Goal: Task Accomplishment & Management: Complete application form

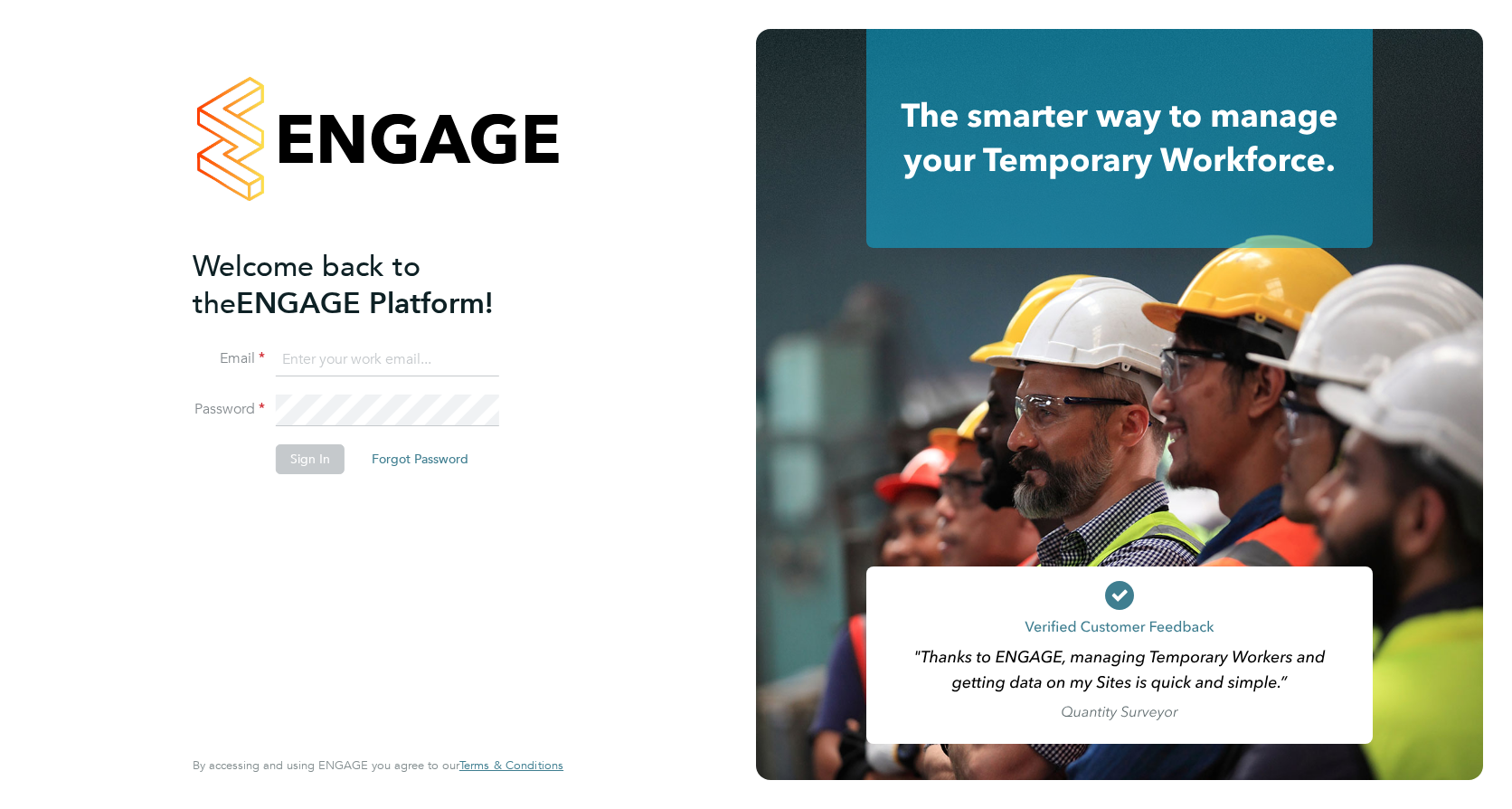
type input "tyler.kelly@vistry.co.uk"
click at [322, 453] on button "Sign In" at bounding box center [310, 458] width 68 height 29
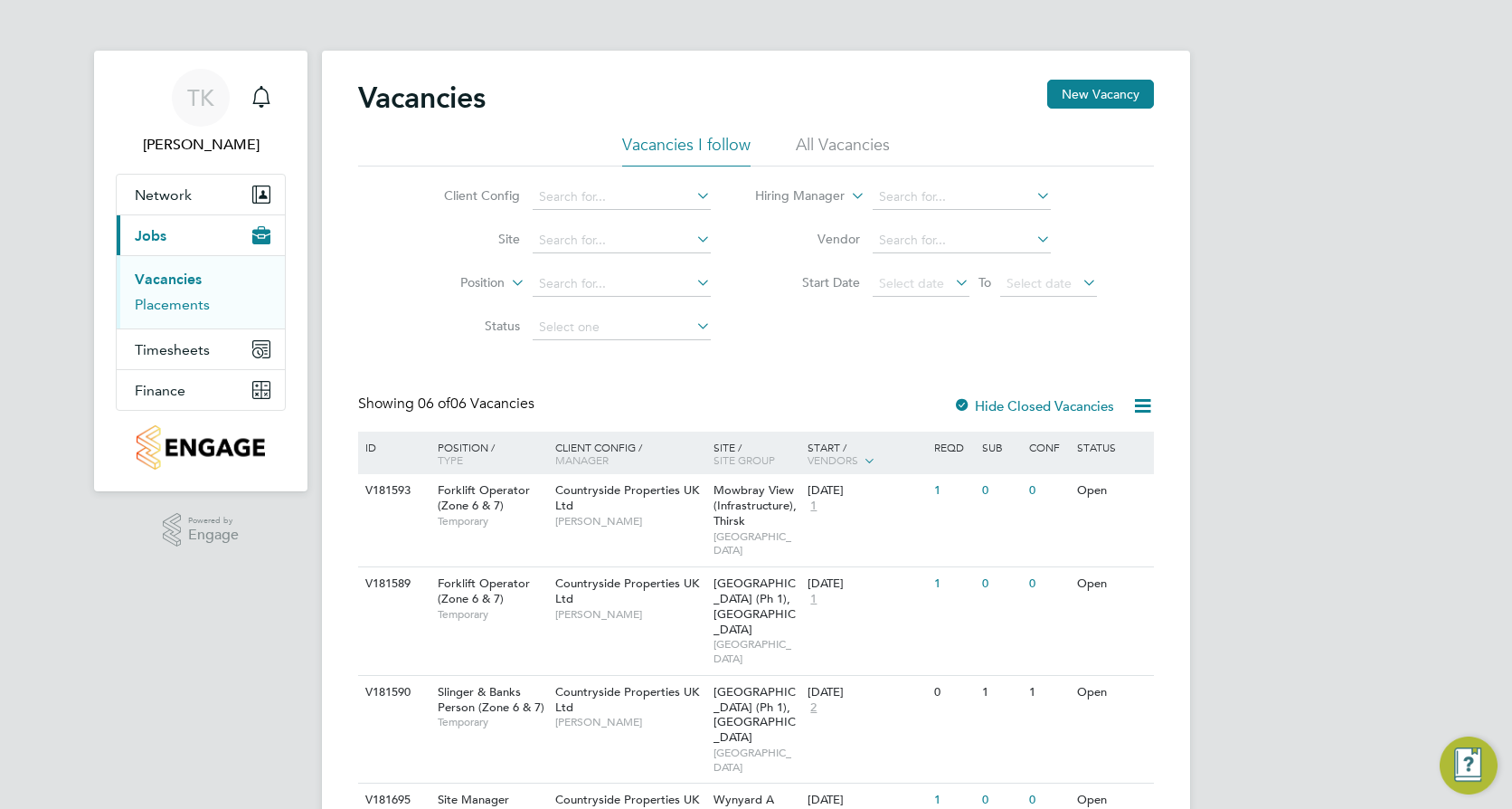
click at [151, 304] on link "Placements" at bounding box center [172, 304] width 75 height 18
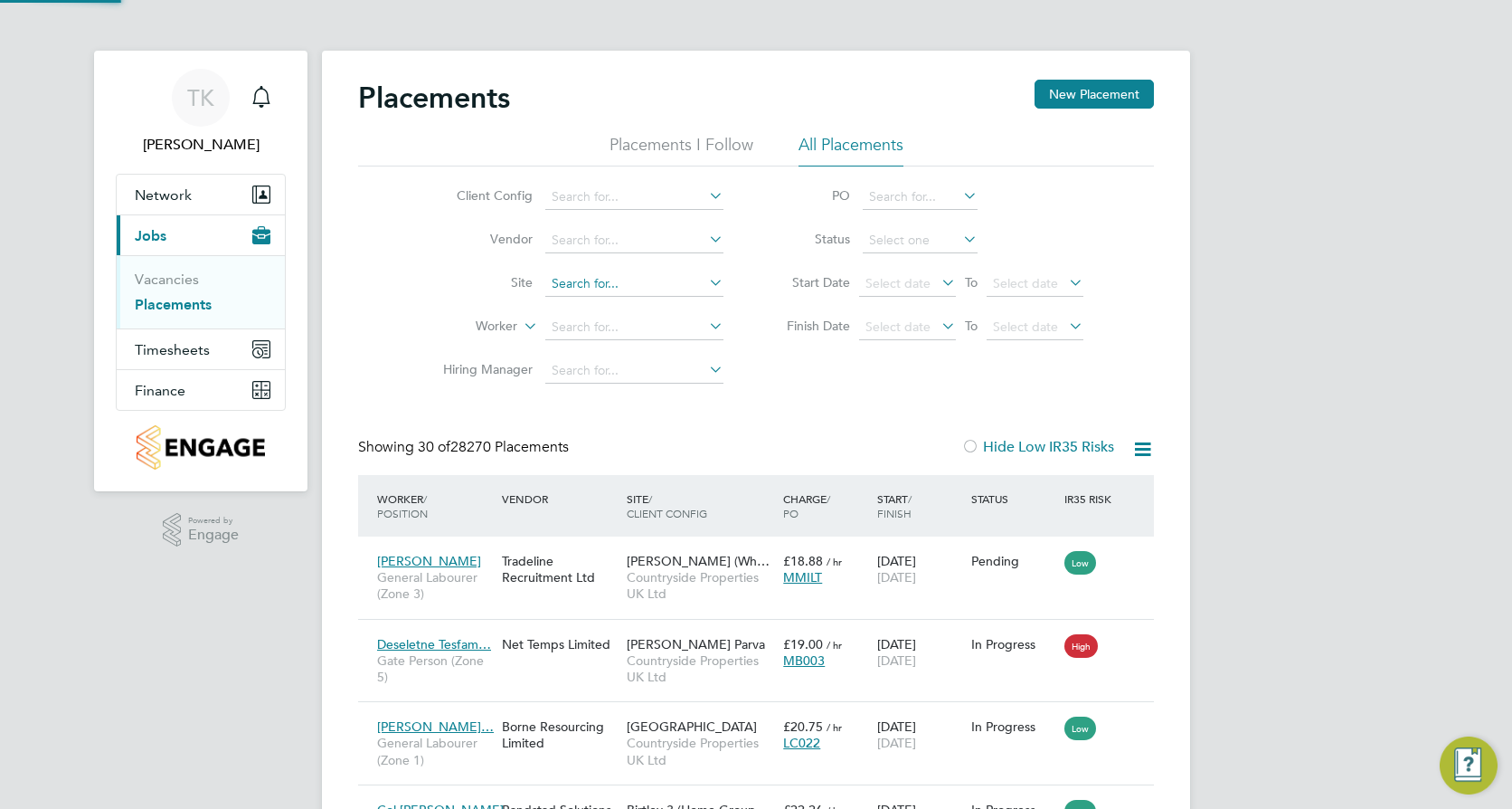
click at [591, 280] on input at bounding box center [635, 284] width 178 height 25
click at [599, 358] on li "Wy nyard A [GEOGRAPHIC_DATA]" at bounding box center [651, 356] width 212 height 24
type input "Wynyard A [GEOGRAPHIC_DATA]"
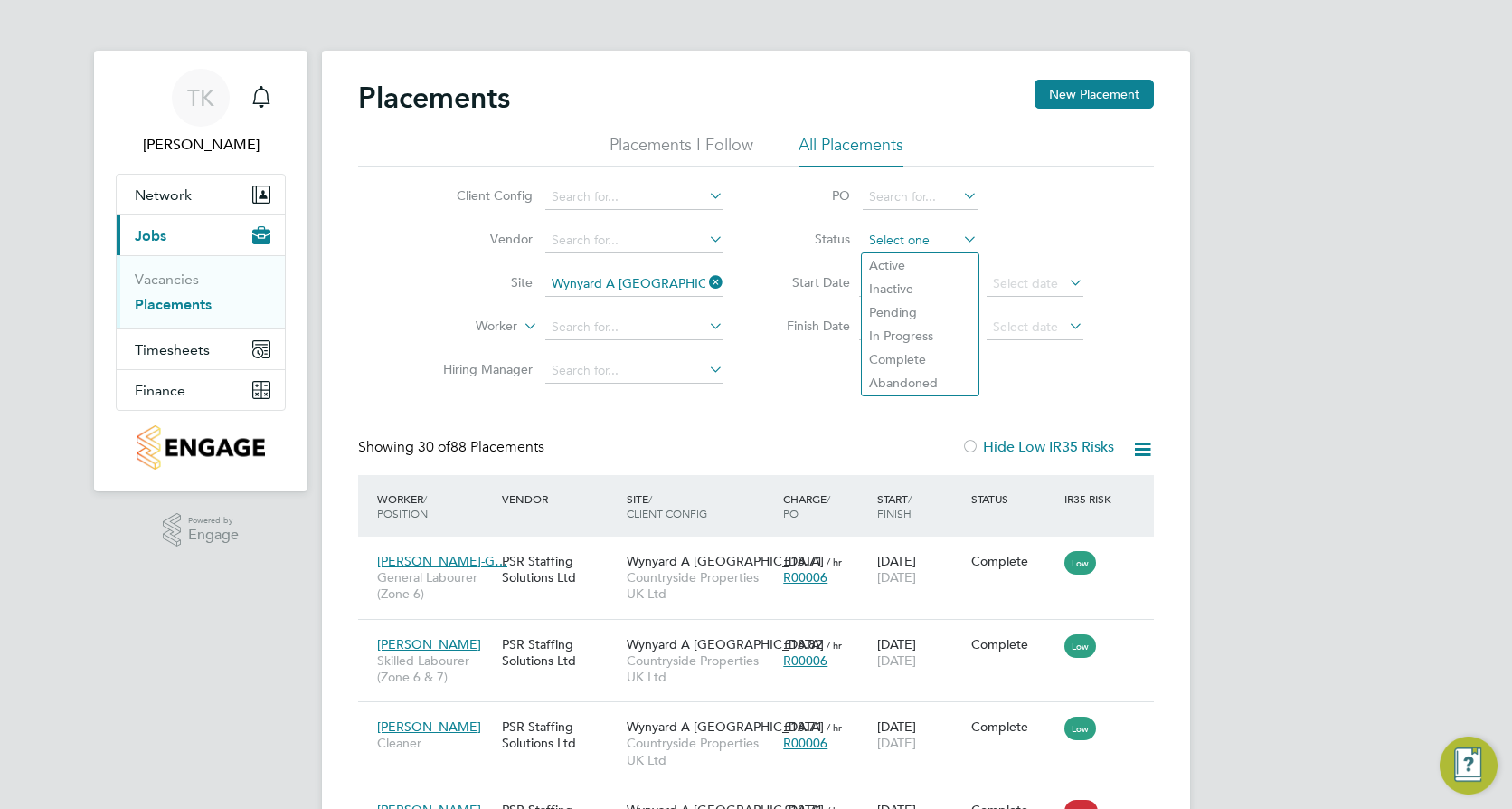
click at [877, 237] on input at bounding box center [920, 240] width 115 height 25
click at [918, 341] on li "In Progress" at bounding box center [920, 335] width 116 height 23
type input "In Progress"
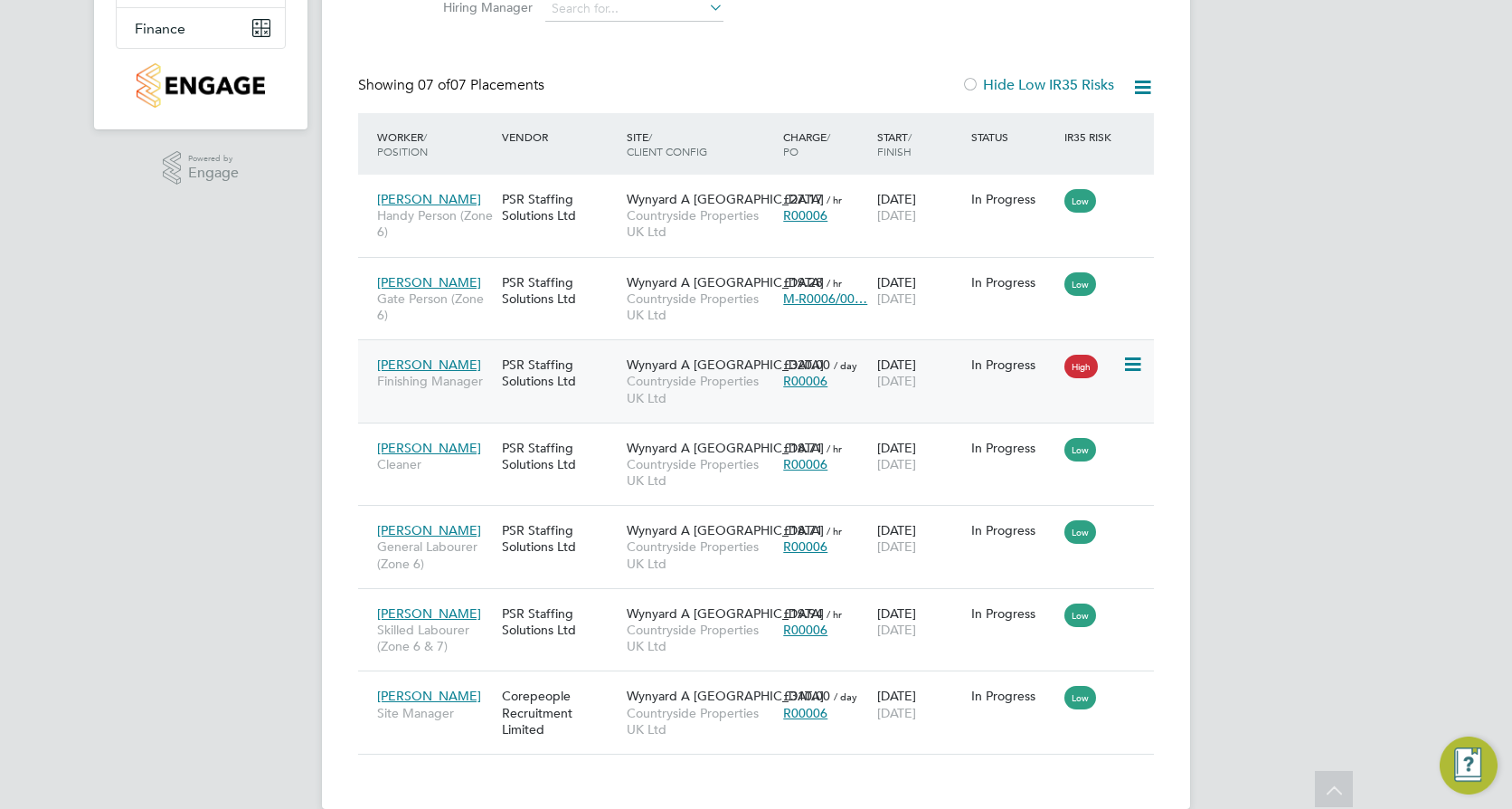
click at [877, 389] on div "[DATE] [DATE]" at bounding box center [920, 372] width 94 height 51
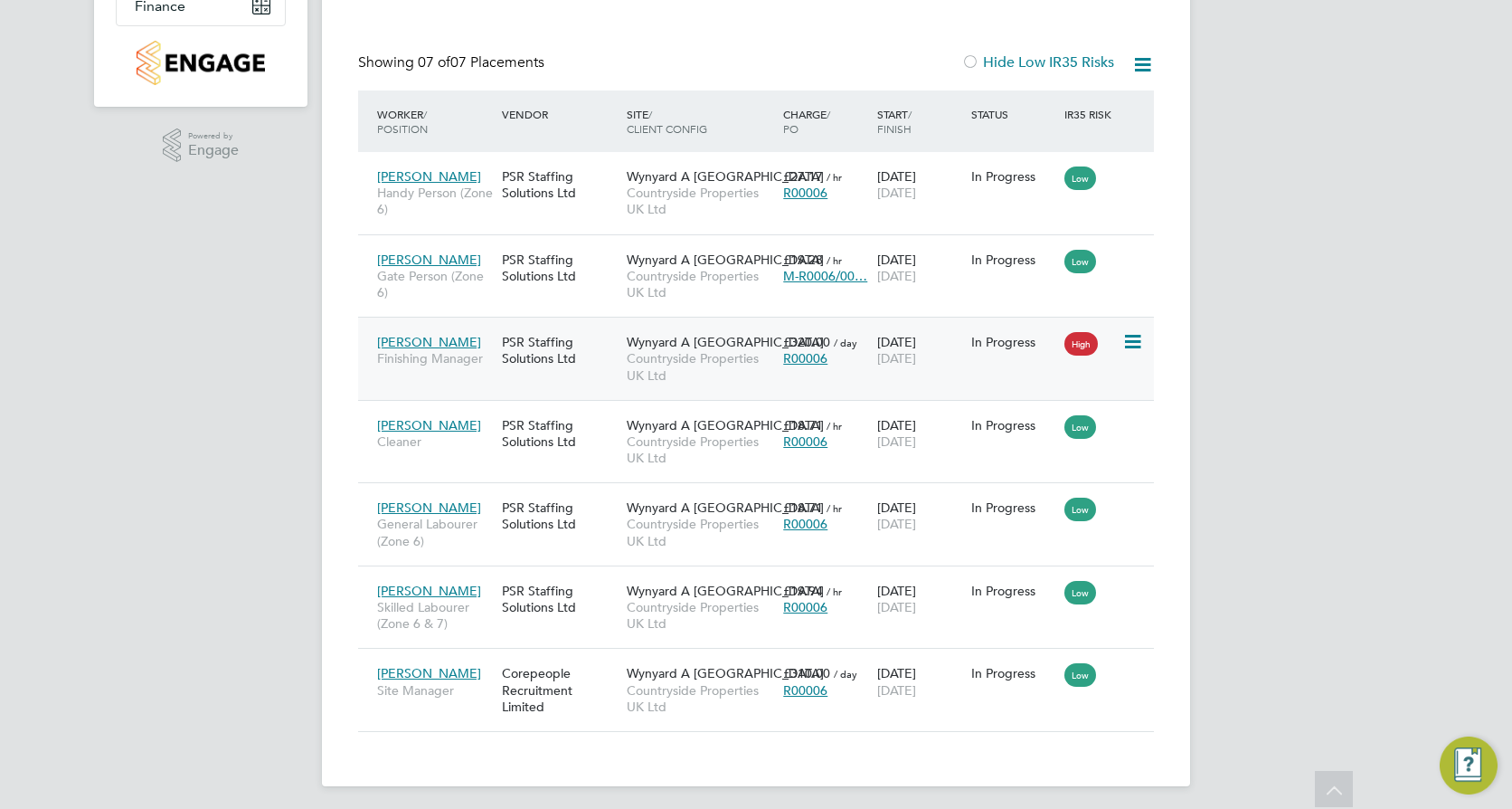
scroll to position [391, 0]
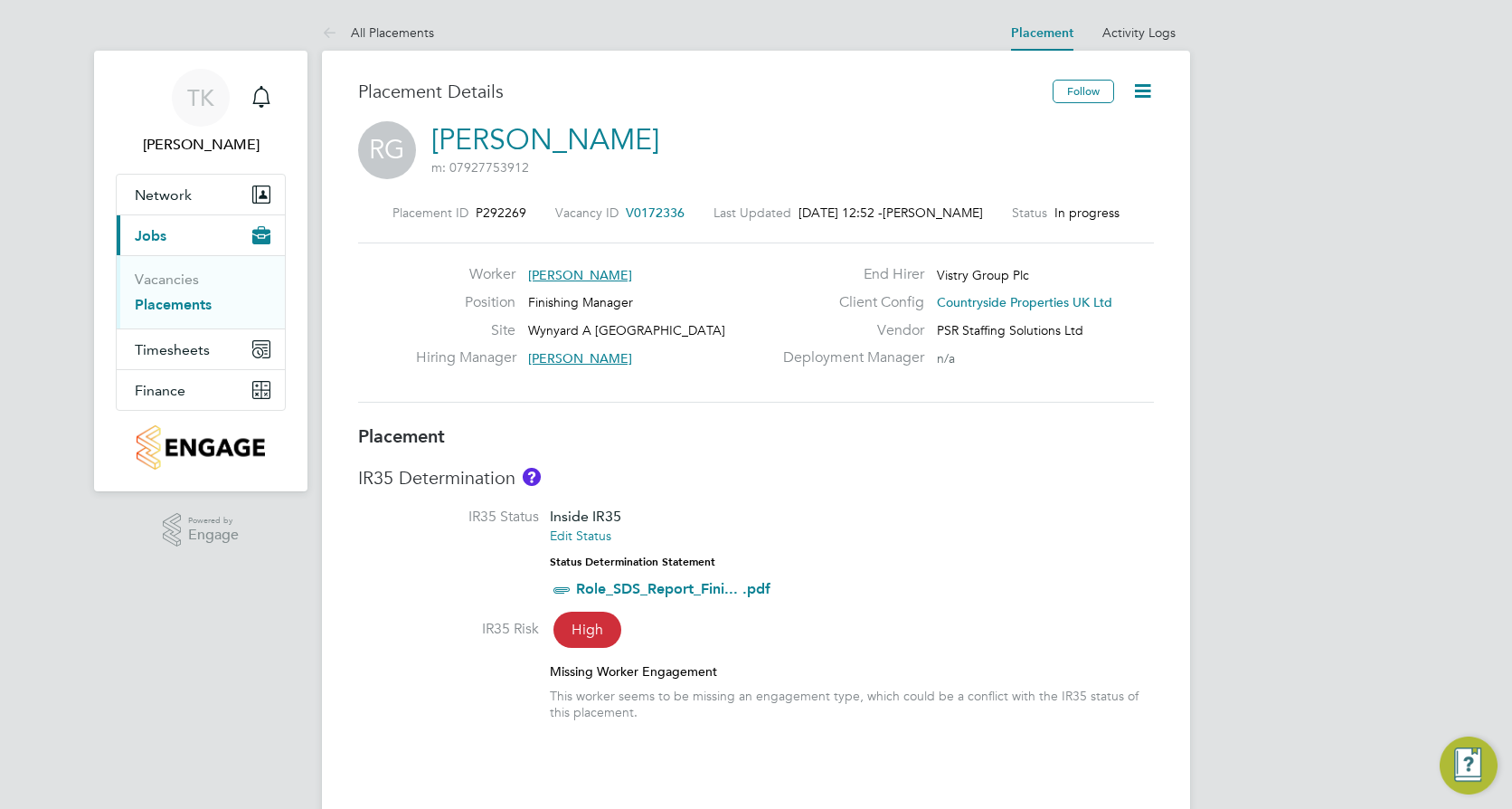
click at [1145, 85] on icon at bounding box center [1143, 91] width 22 height 22
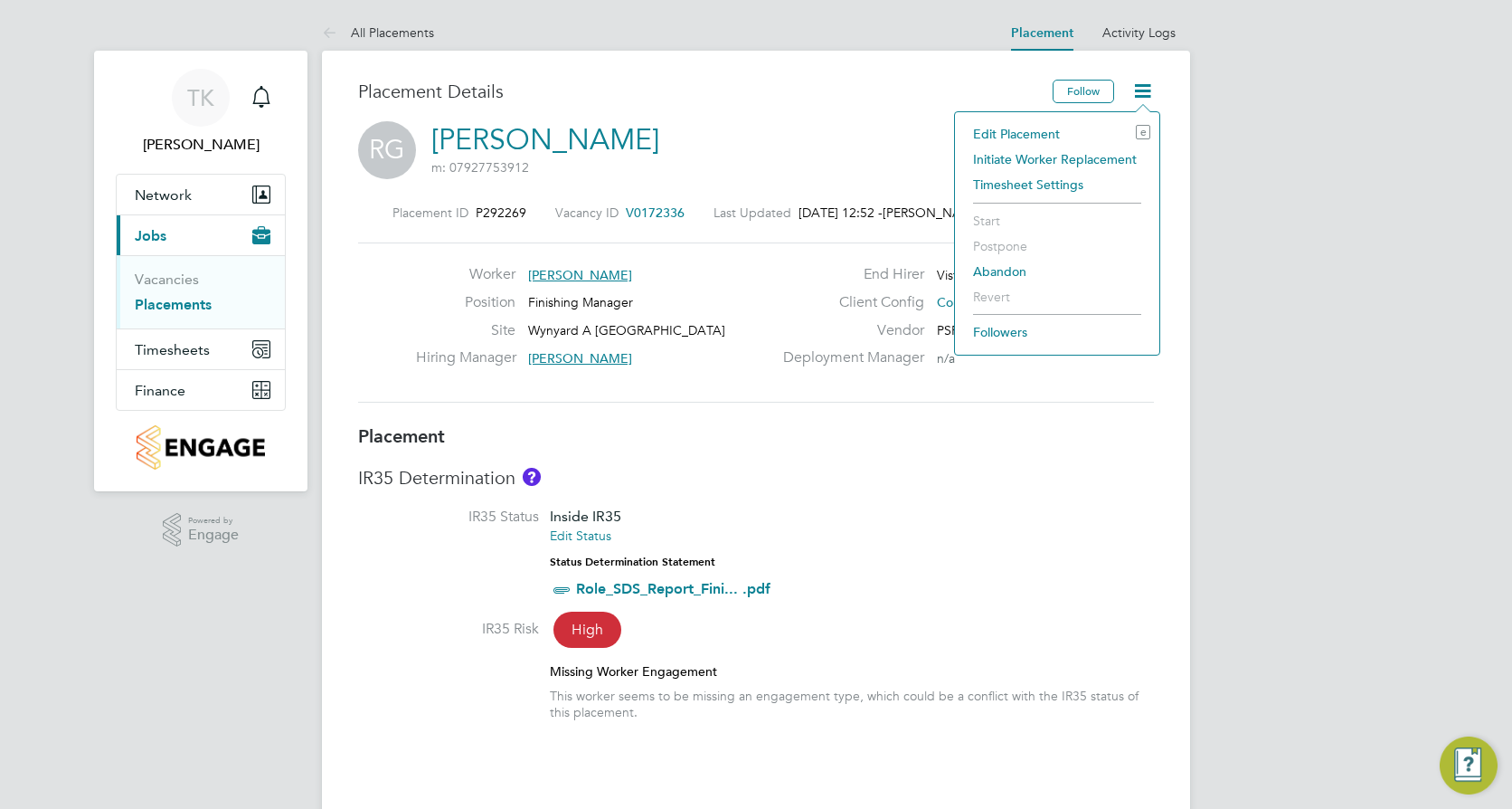
click at [1017, 133] on li "Edit Placement e" at bounding box center [1058, 133] width 187 height 25
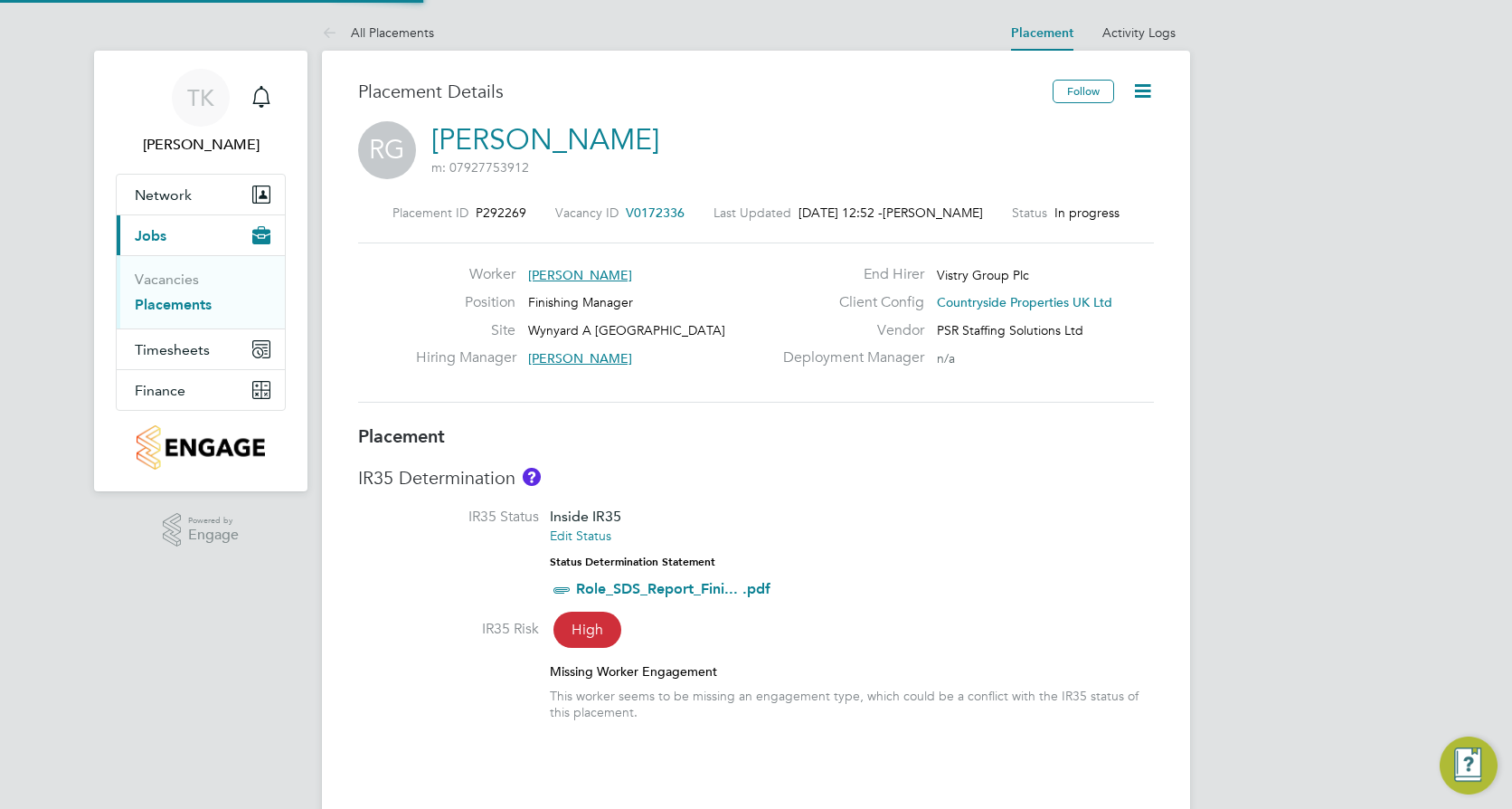
type input "[PERSON_NAME]"
type input "[DATE]"
type input "07:30"
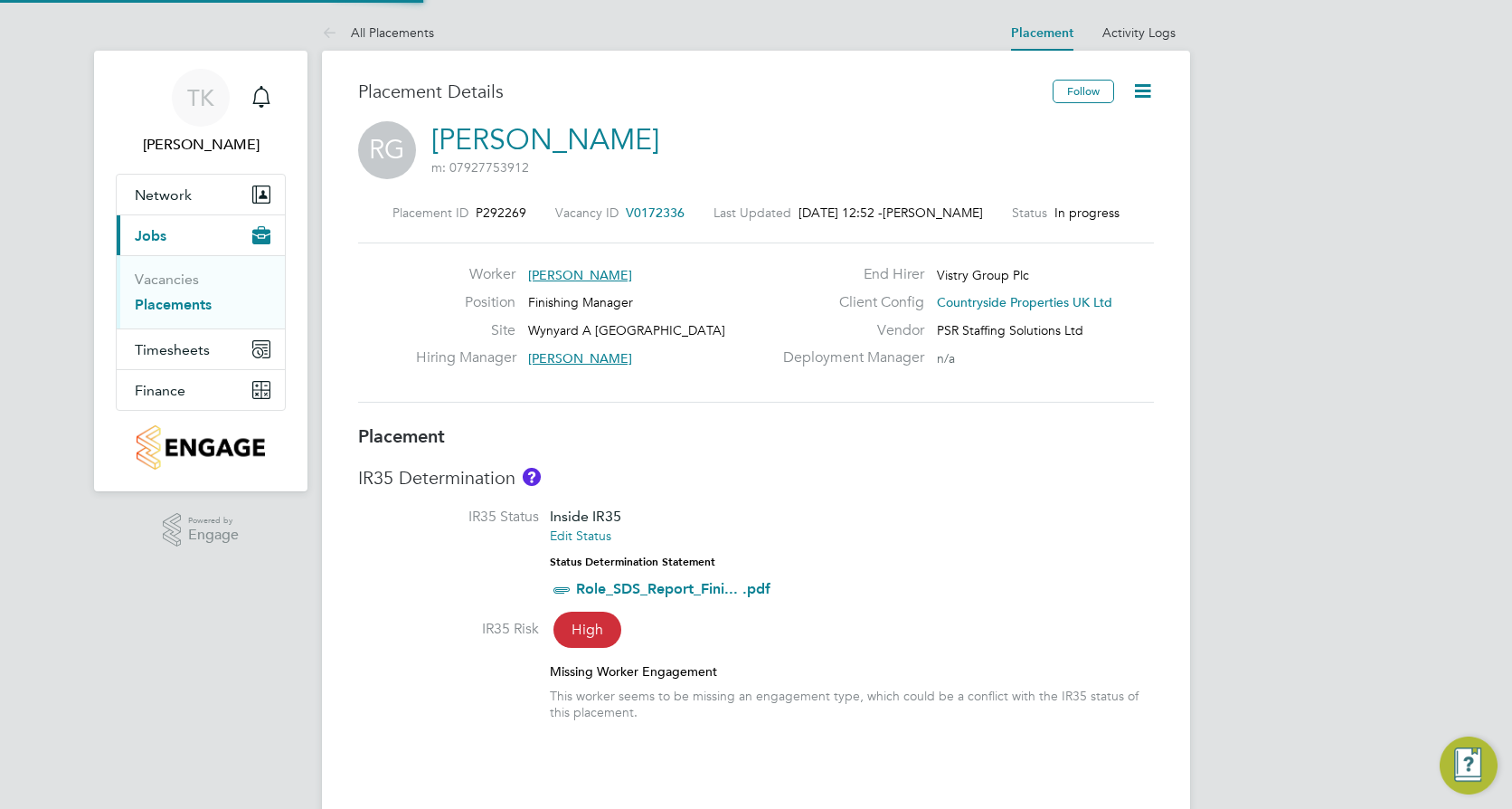
type input "16:30"
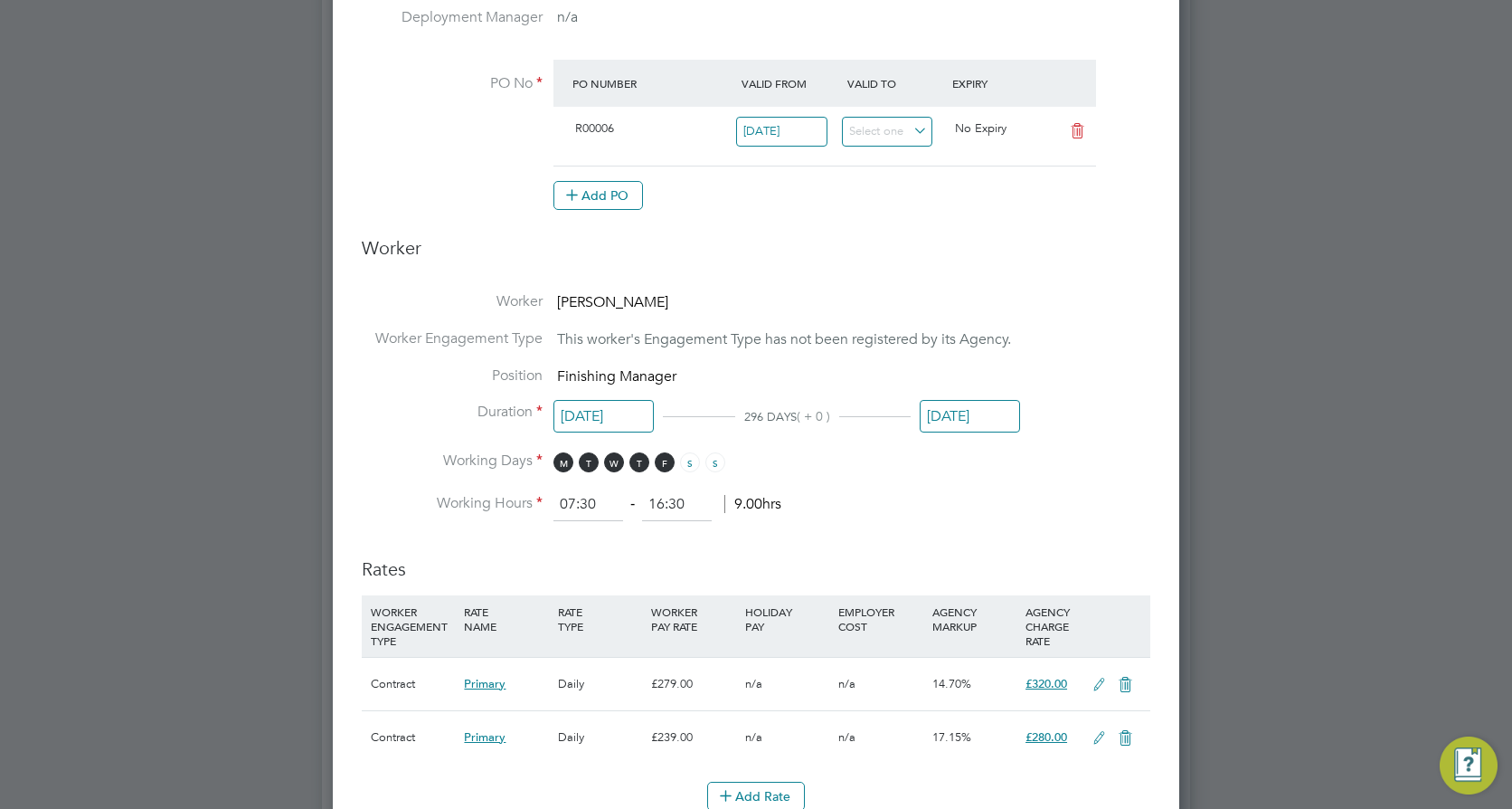
click at [948, 412] on input "[DATE]" at bounding box center [970, 417] width 101 height 33
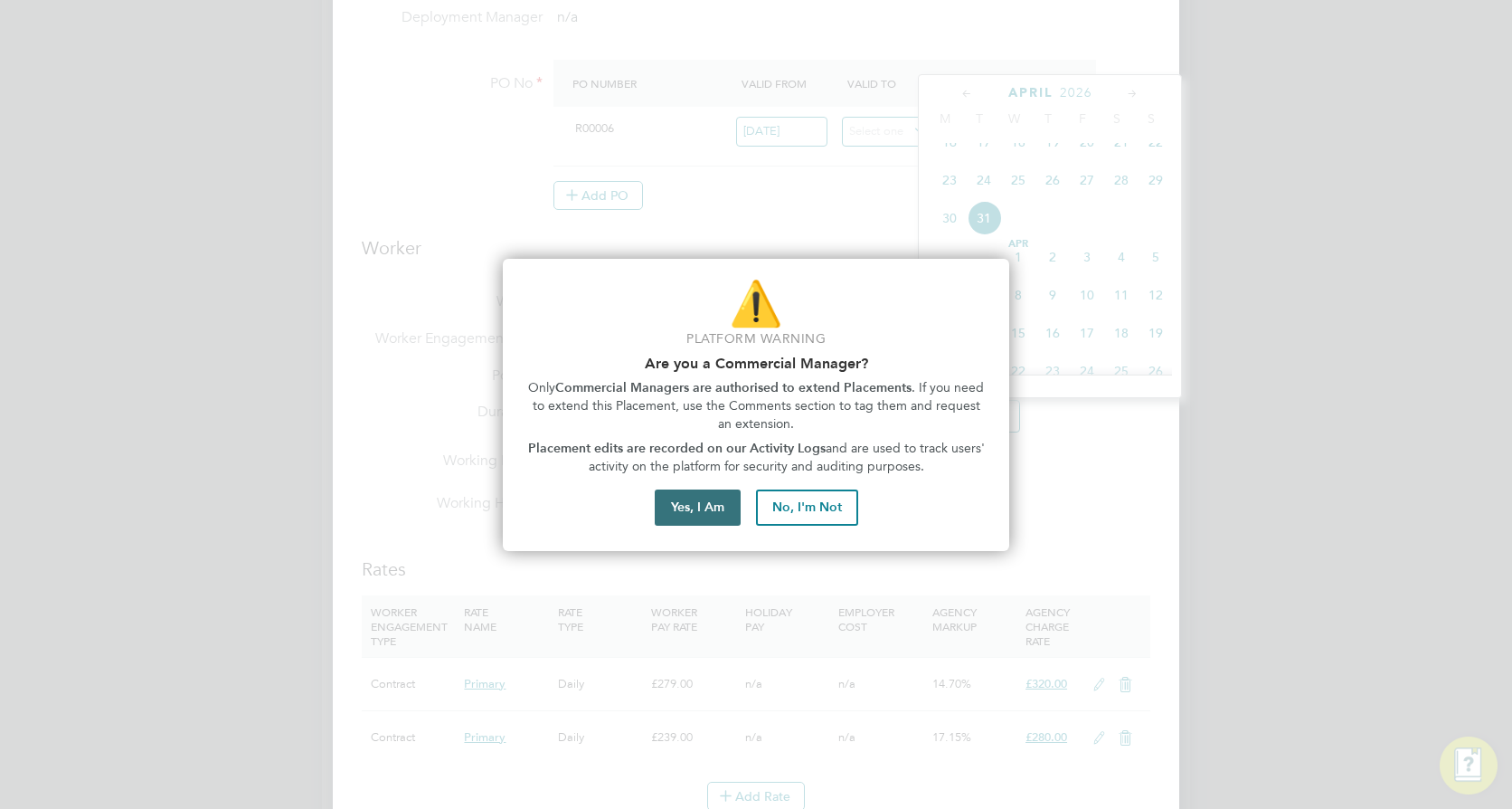
click at [707, 503] on button "Yes, I Am" at bounding box center [697, 507] width 86 height 36
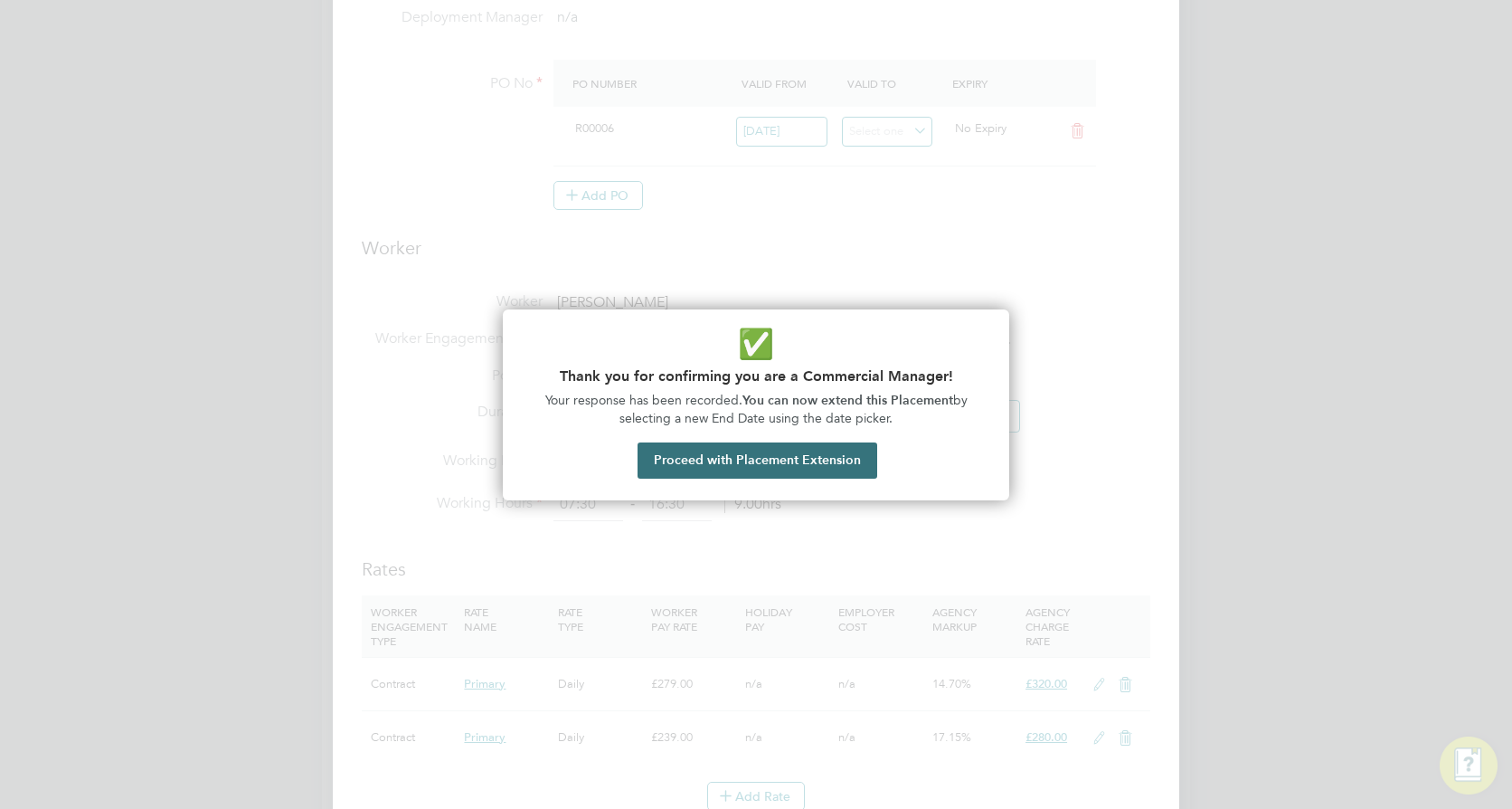
click at [773, 455] on button "Proceed with Placement Extension" at bounding box center [757, 460] width 240 height 36
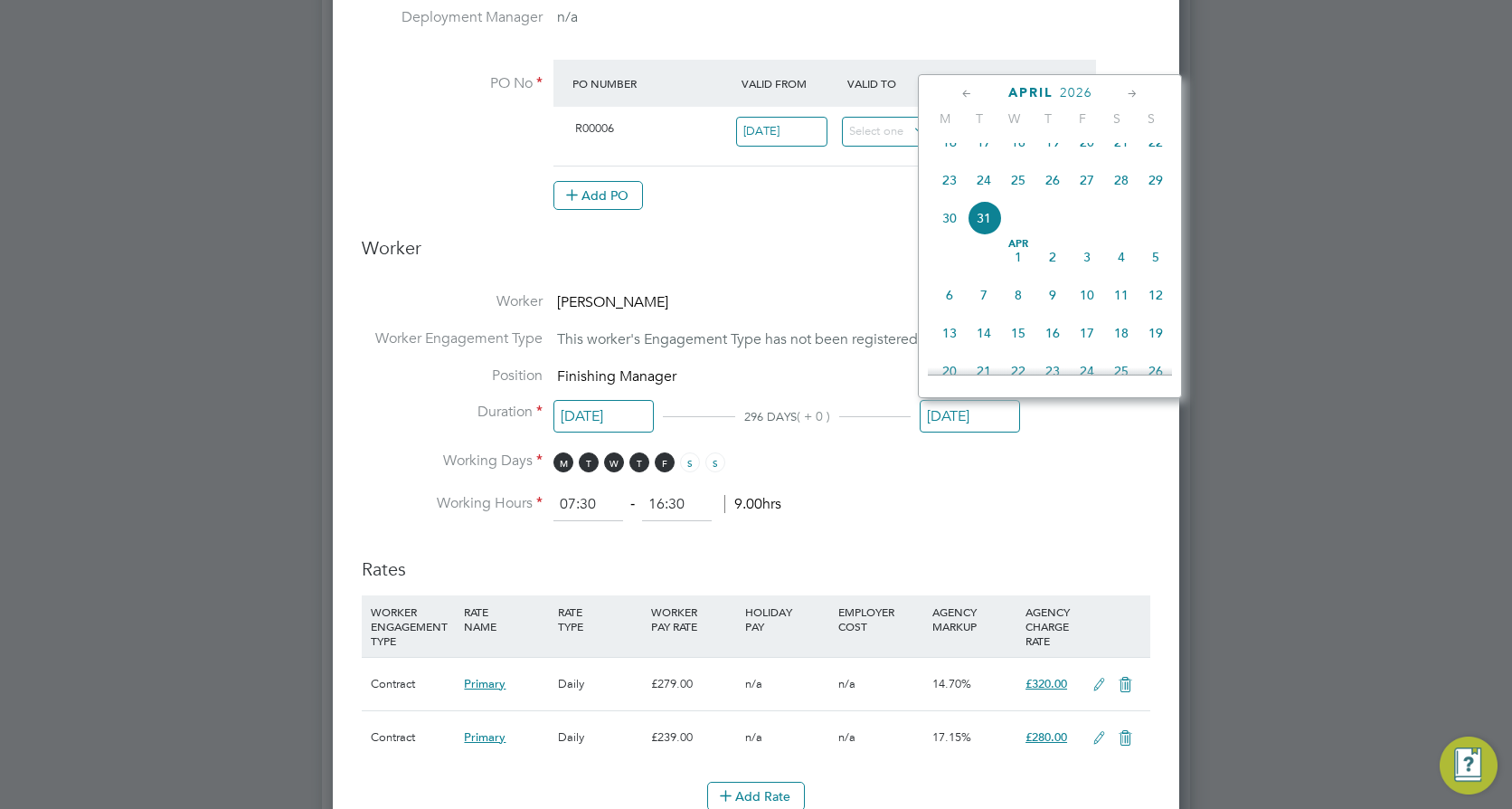
click at [970, 92] on icon at bounding box center [967, 94] width 18 height 20
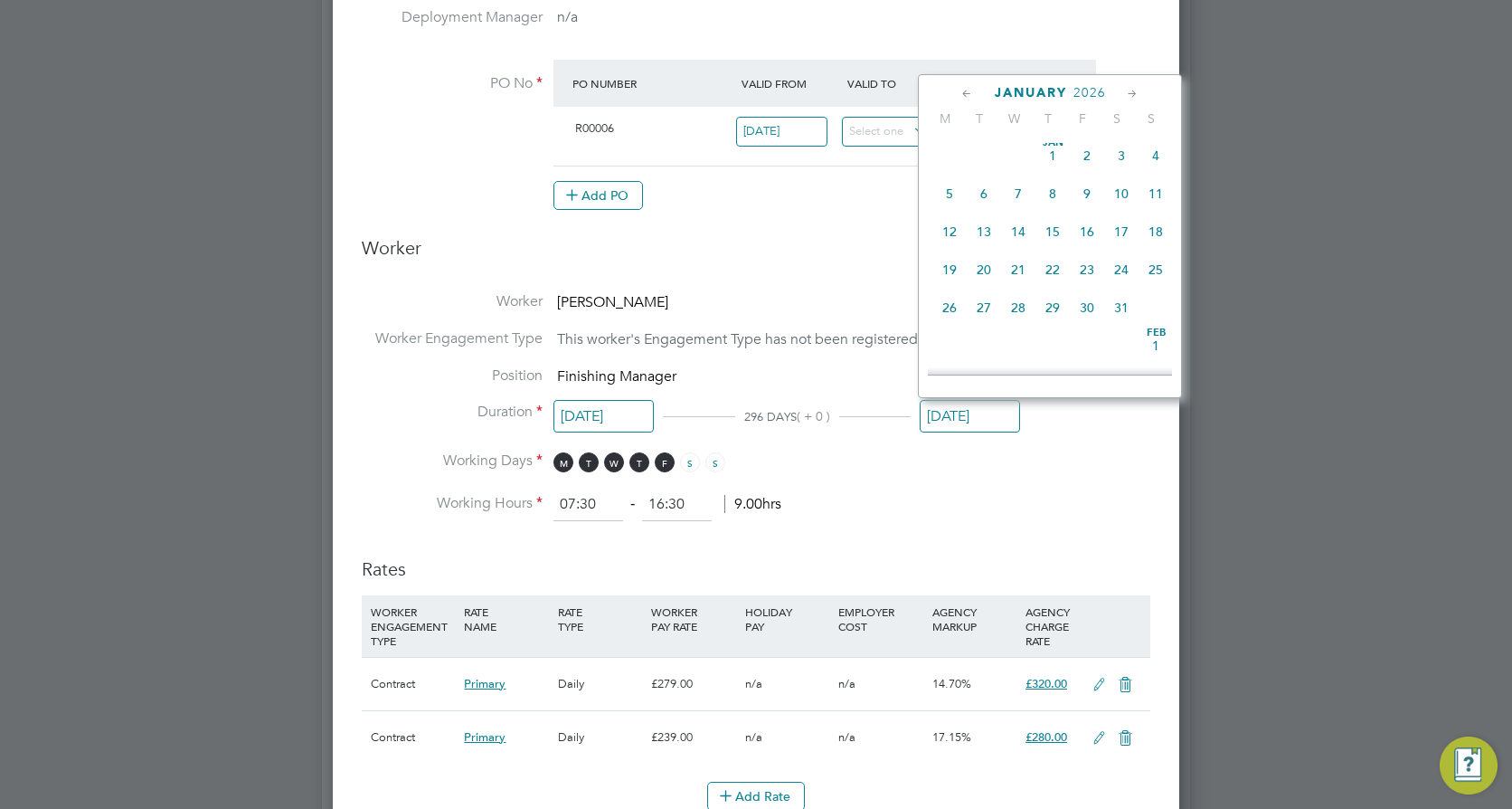
click at [970, 92] on icon at bounding box center [967, 94] width 18 height 20
click at [1089, 276] on span "26" at bounding box center [1087, 273] width 34 height 34
type input "[DATE]"
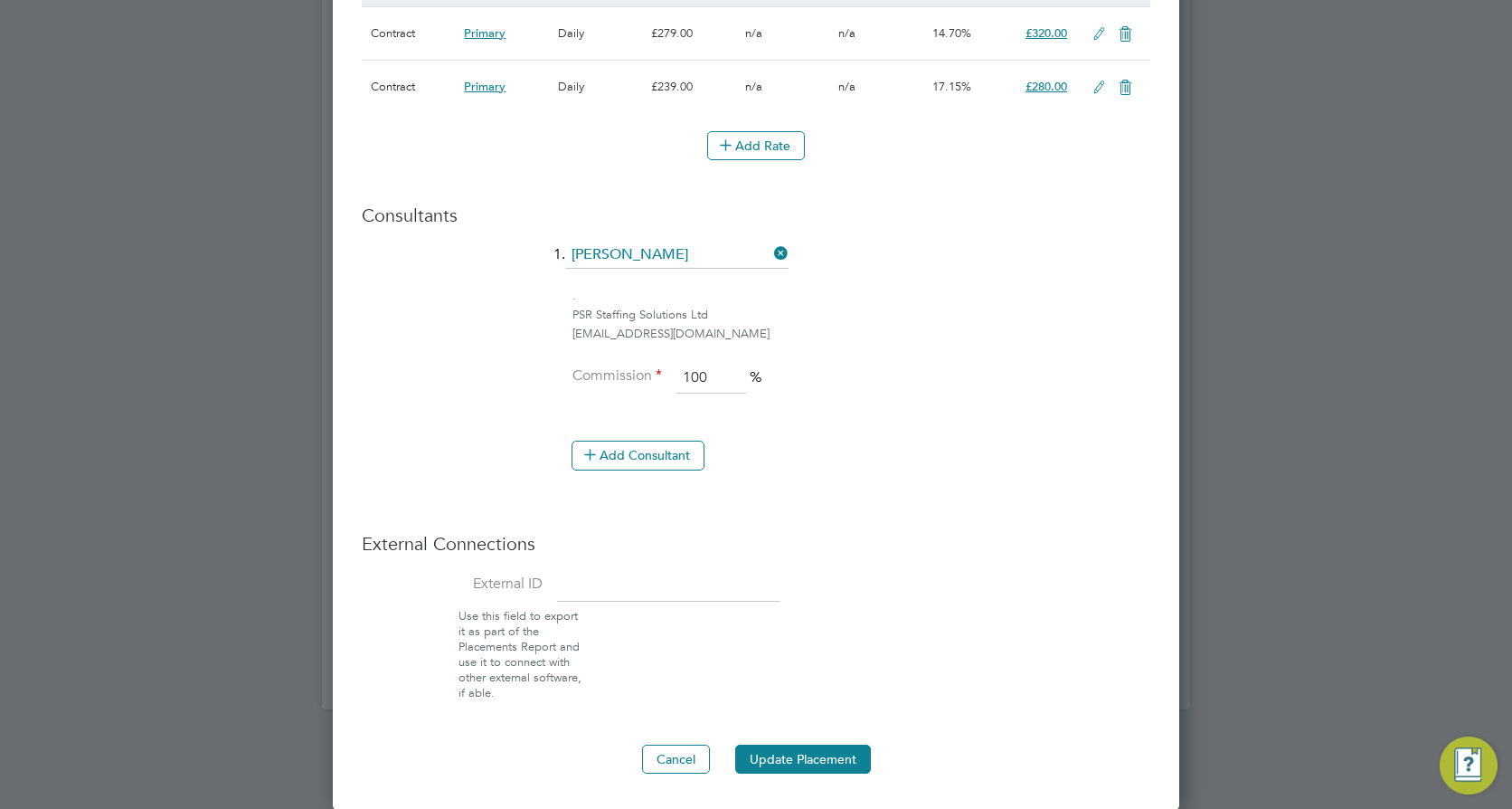
click at [807, 744] on button "Update Placement" at bounding box center [803, 758] width 136 height 29
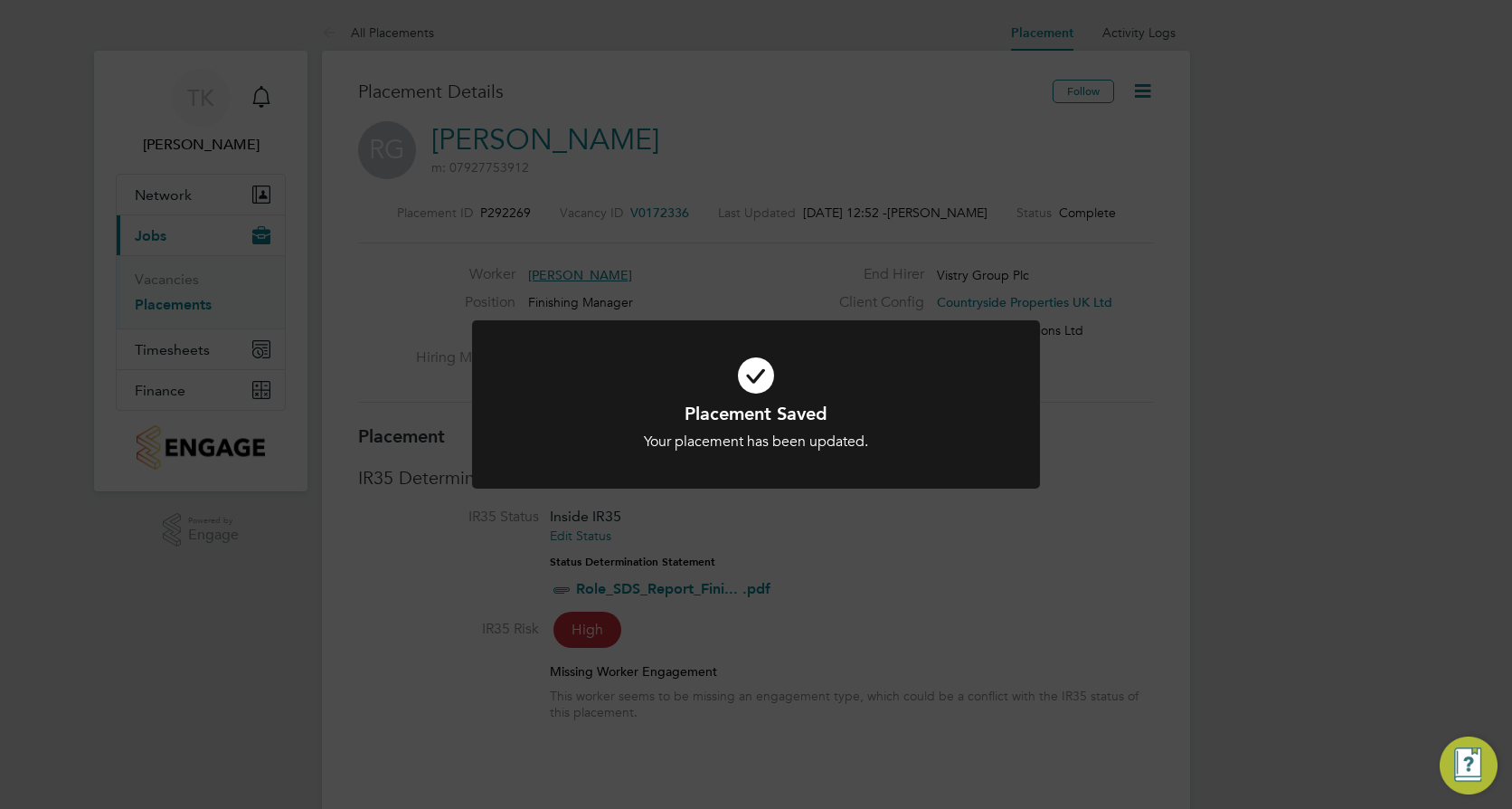
click at [933, 537] on div "Placement Saved Your placement has been updated. Cancel Okay" at bounding box center [756, 404] width 1512 height 809
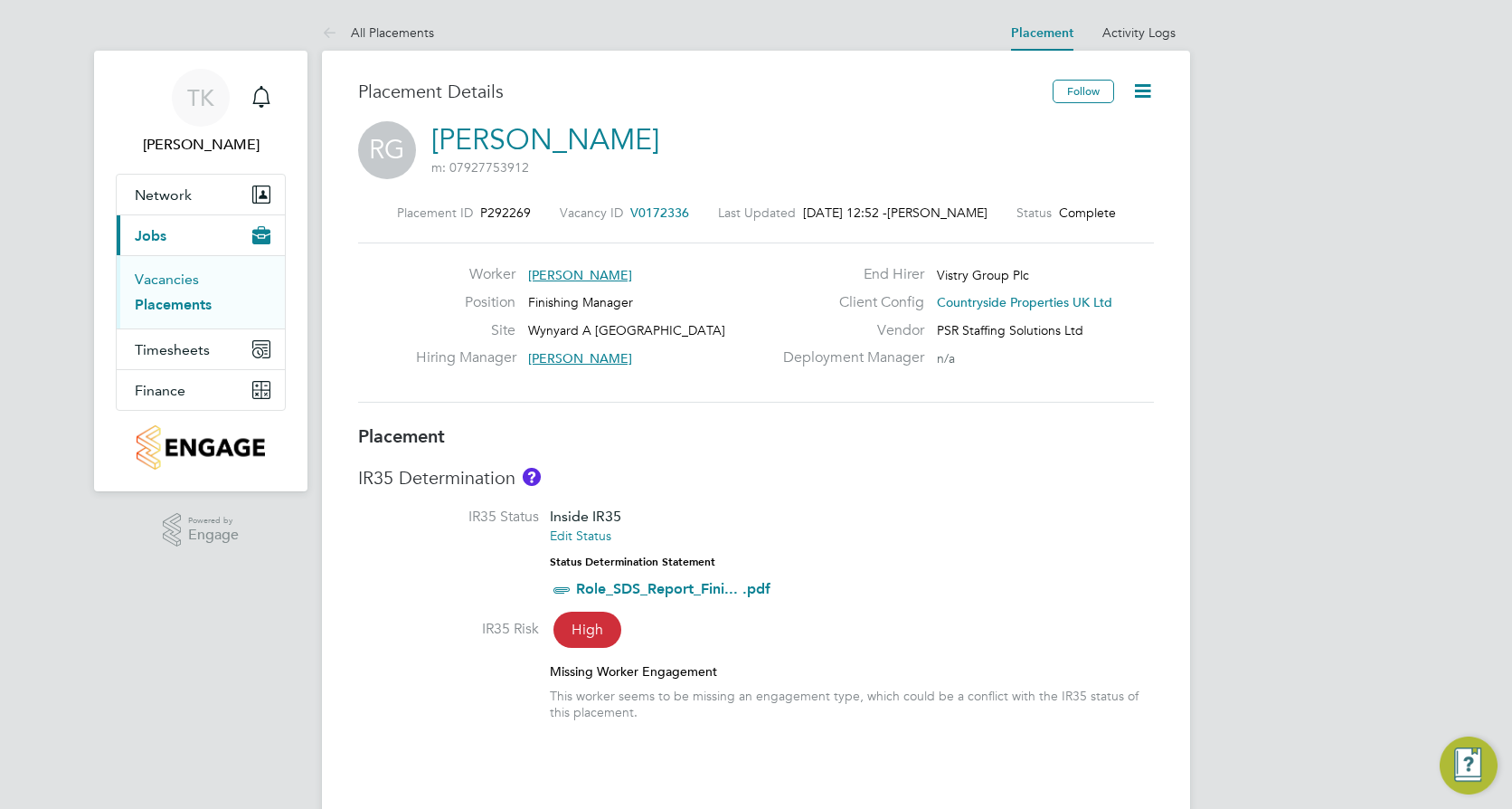
click at [180, 276] on link "Vacancies" at bounding box center [167, 279] width 65 height 18
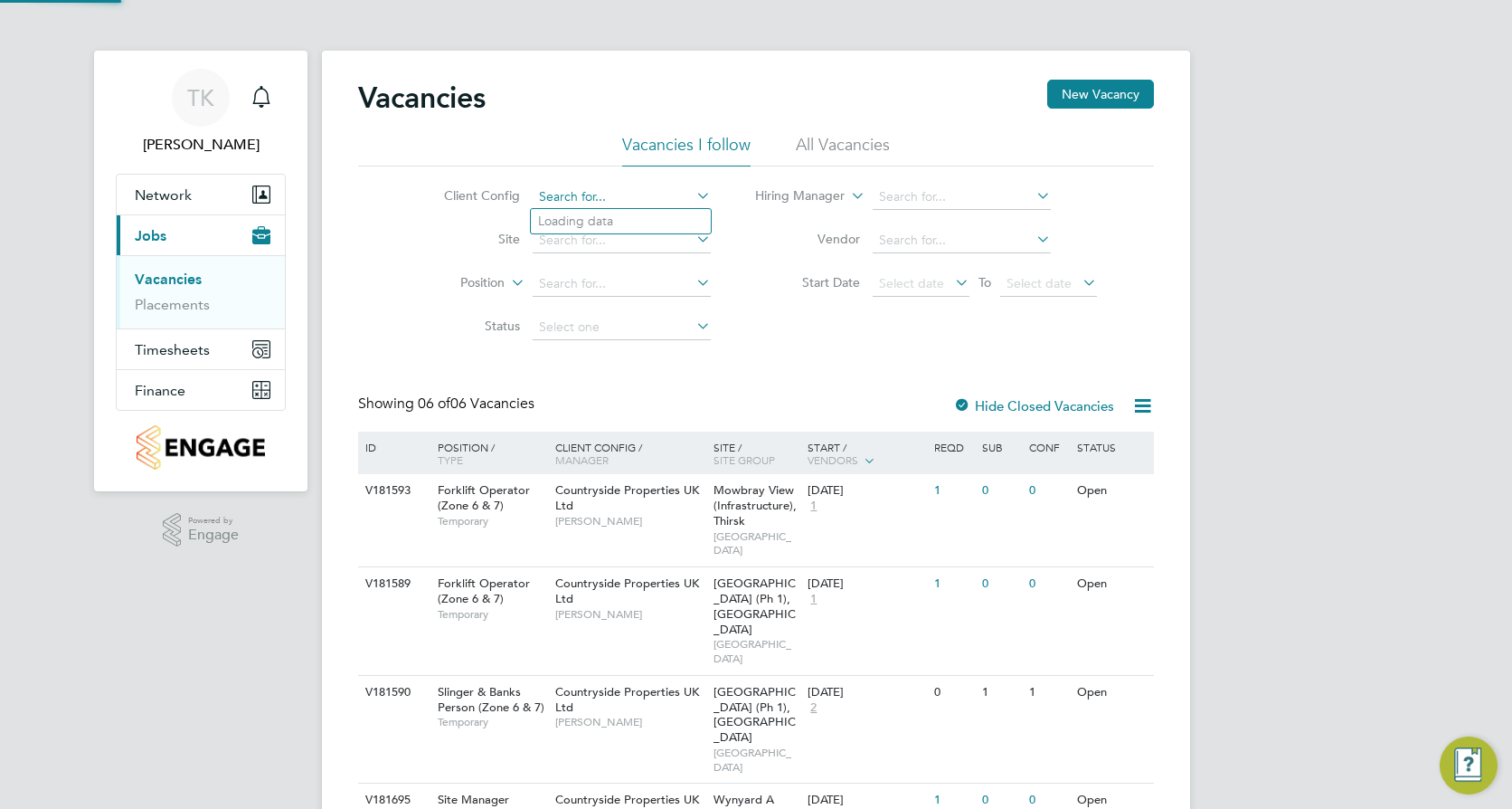
click at [634, 206] on input at bounding box center [622, 197] width 178 height 25
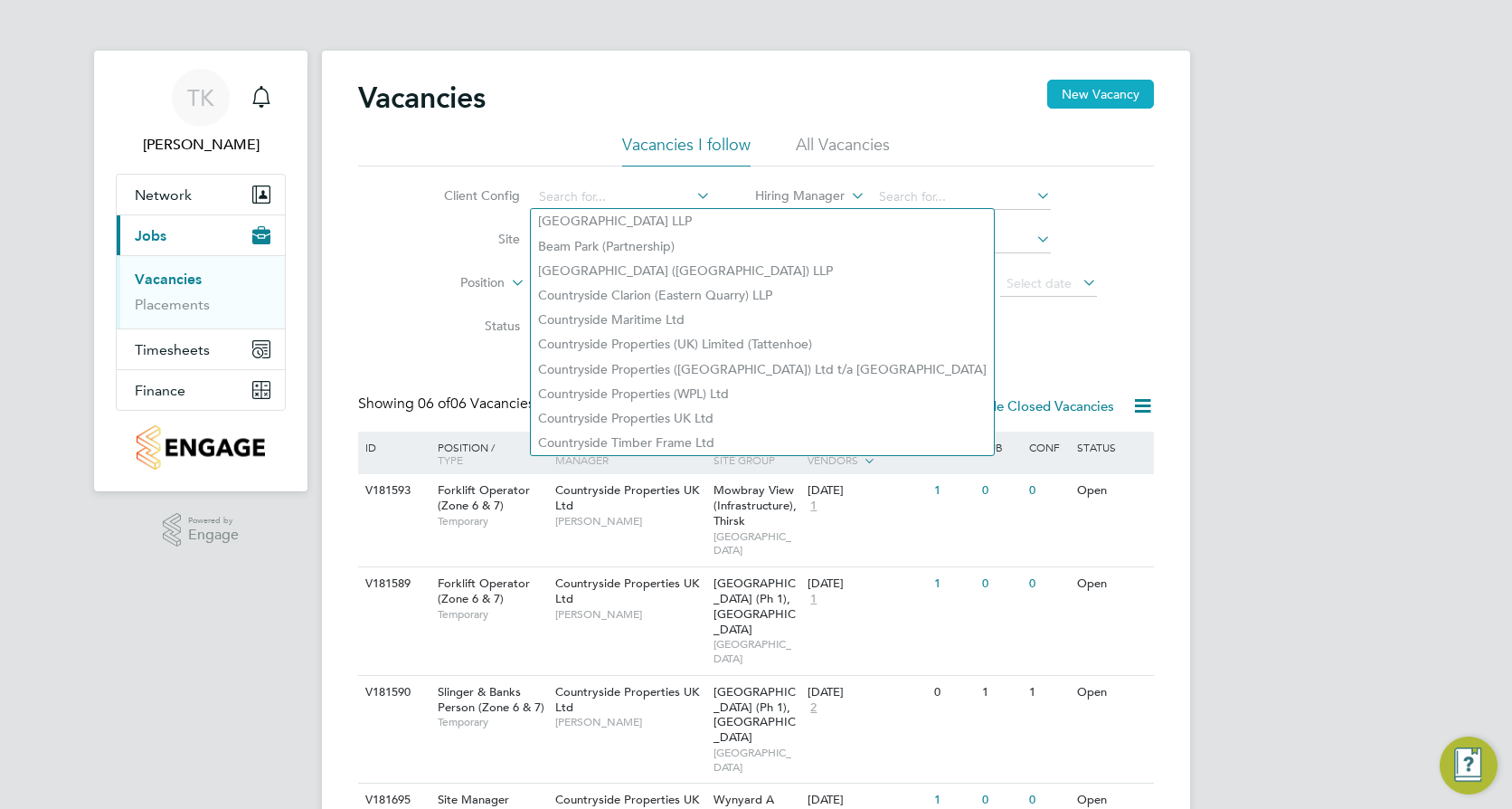
click at [1088, 85] on button "New Vacancy" at bounding box center [1101, 93] width 107 height 29
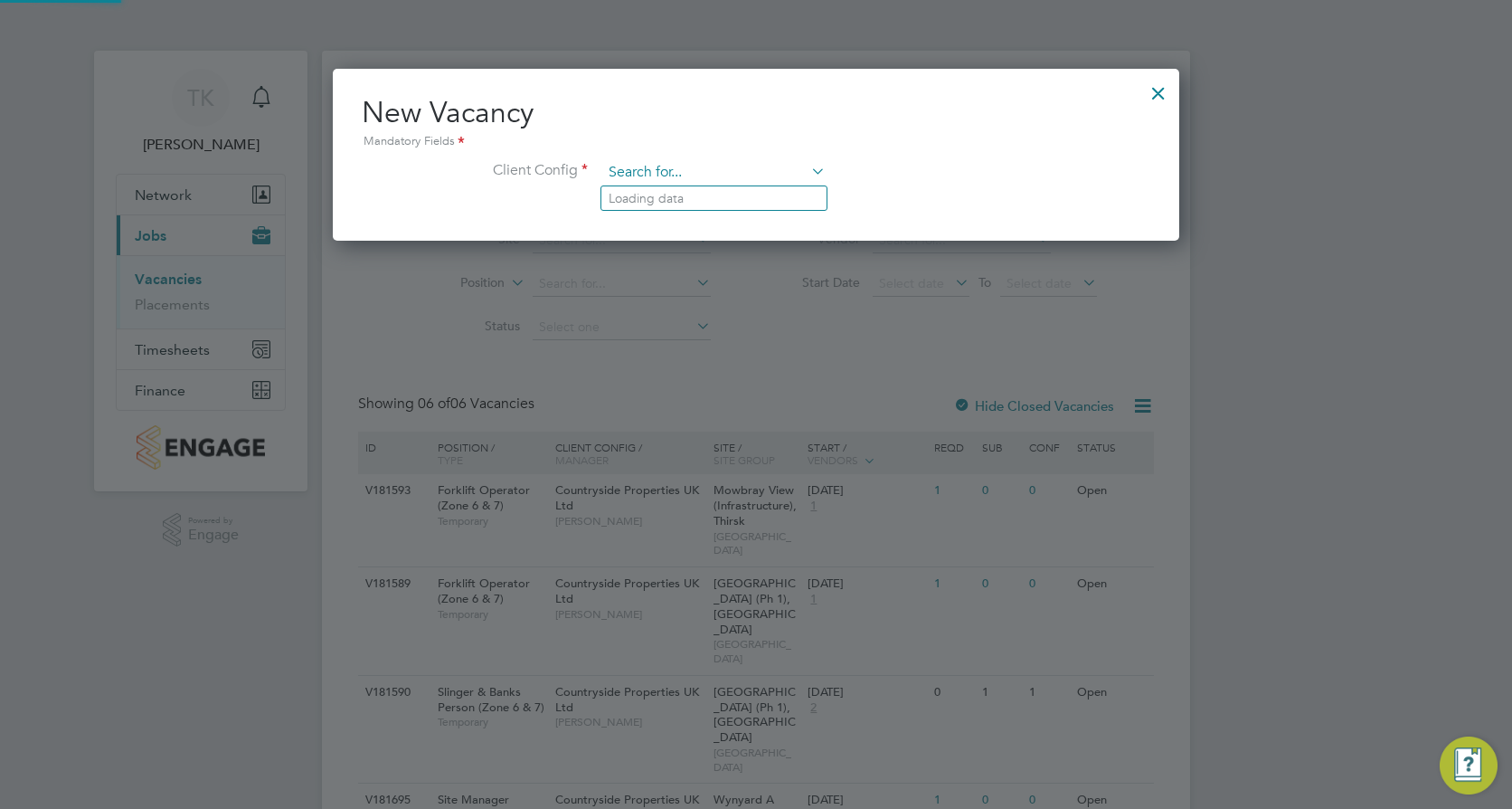
click at [657, 175] on input at bounding box center [714, 172] width 224 height 27
click at [793, 382] on li "Countryside Properties UK Ltd" at bounding box center [832, 394] width 463 height 24
type input "Countryside Properties UK Ltd"
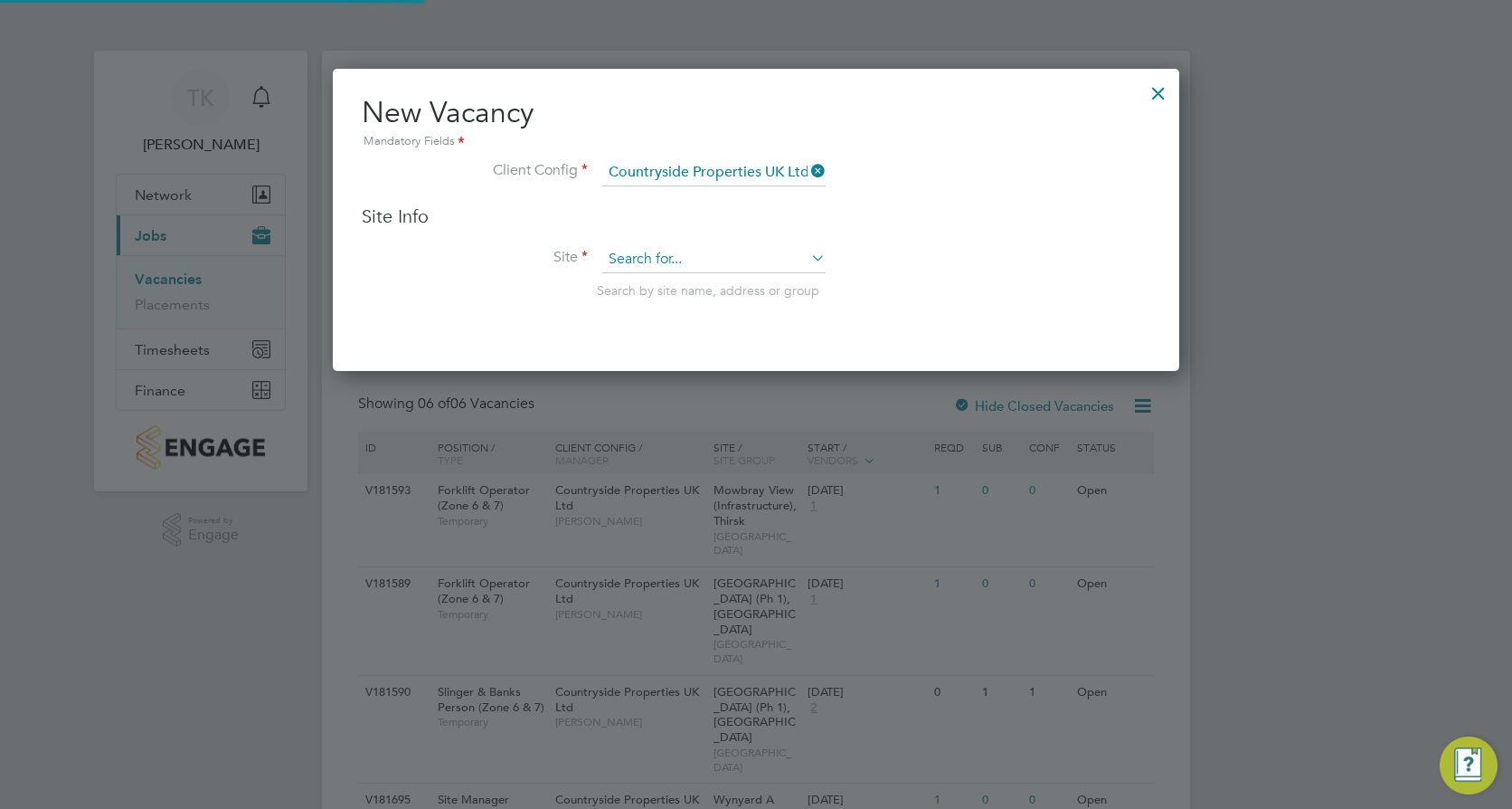
click at [654, 246] on input at bounding box center [714, 259] width 224 height 27
click at [672, 324] on li "Wy nyard A [GEOGRAPHIC_DATA]" at bounding box center [714, 332] width 225 height 24
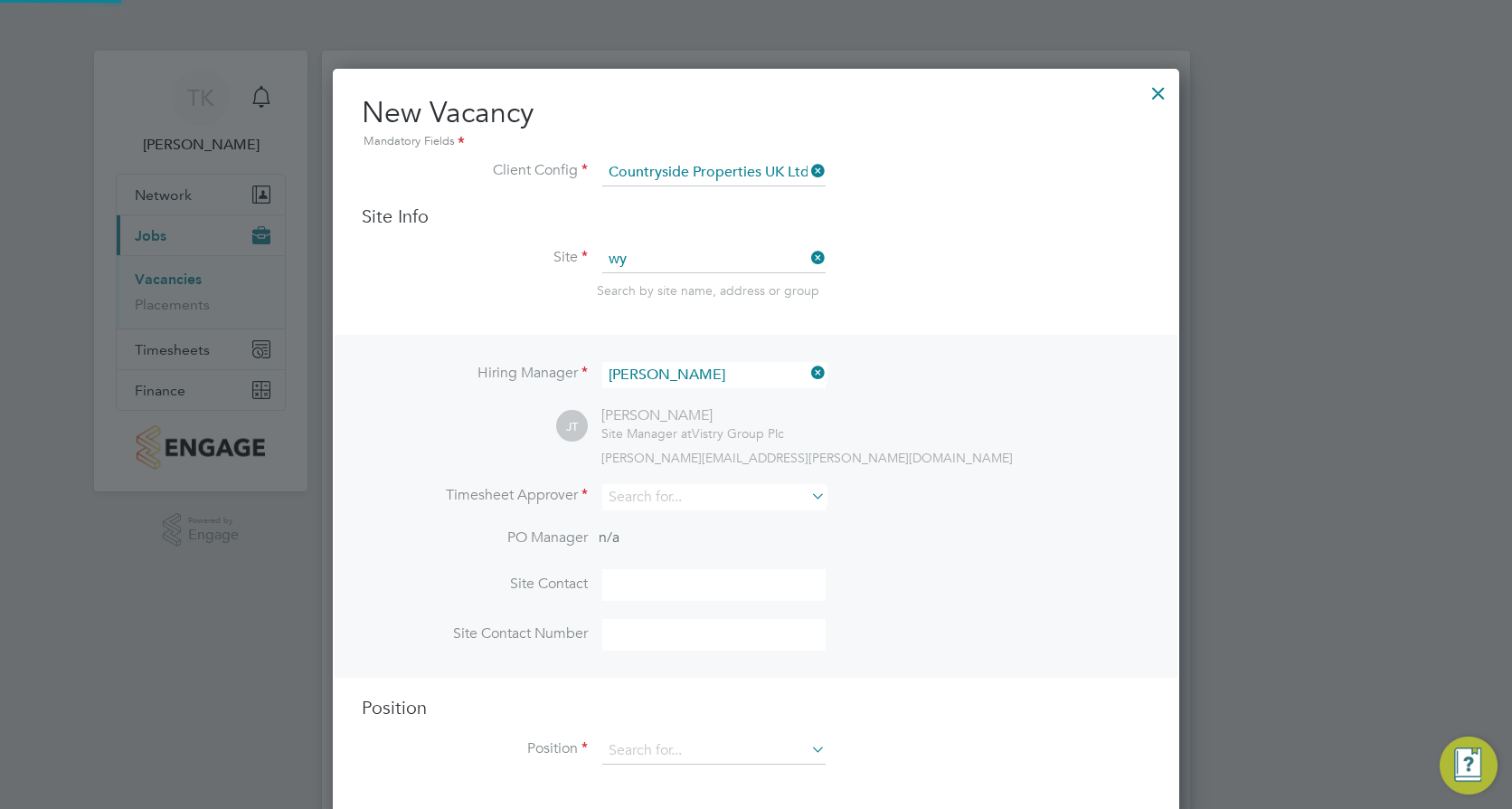
type input "Wynyard A [GEOGRAPHIC_DATA]"
click at [808, 368] on icon at bounding box center [808, 372] width 0 height 25
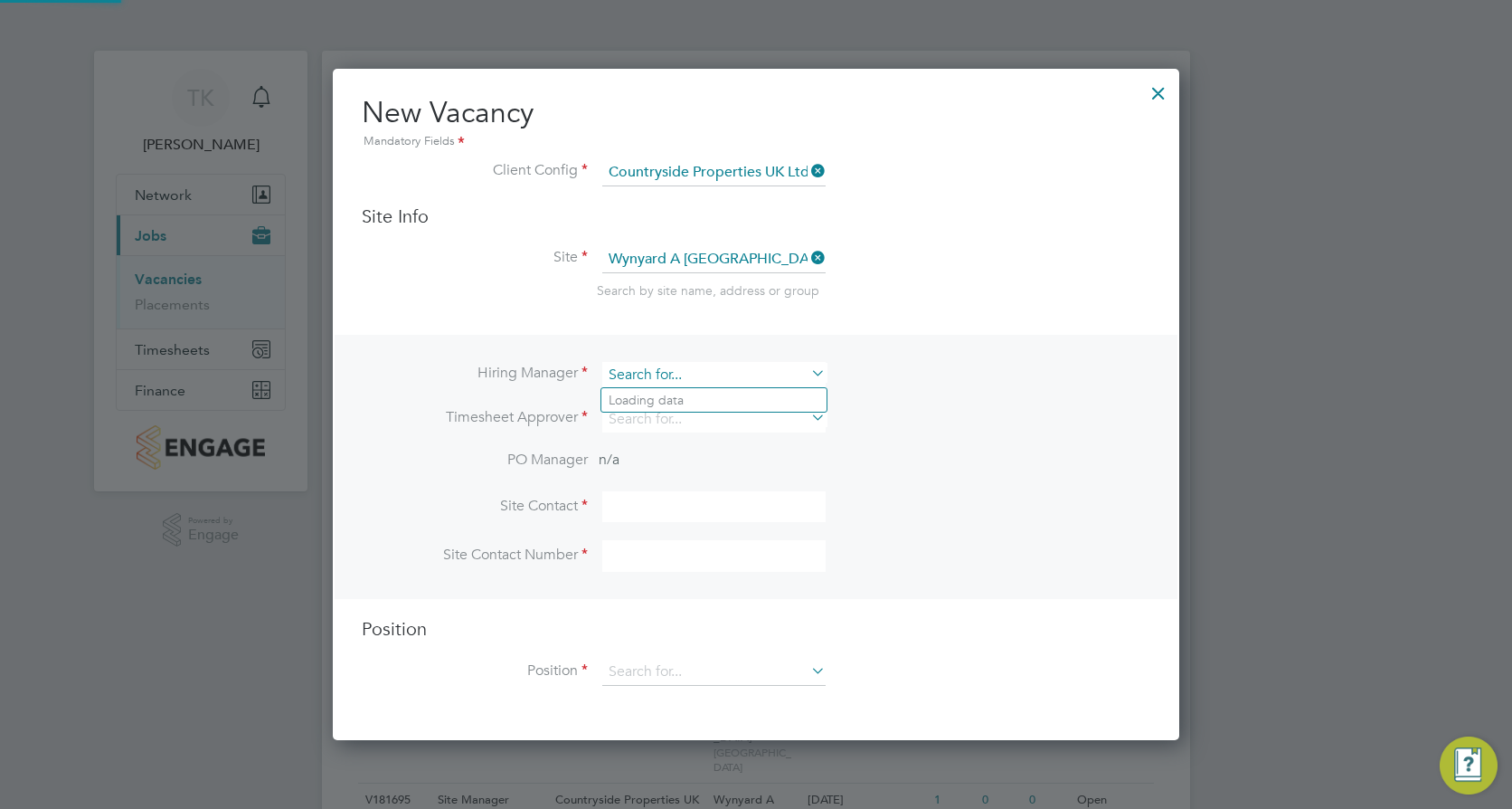
click at [705, 373] on input at bounding box center [714, 375] width 224 height 26
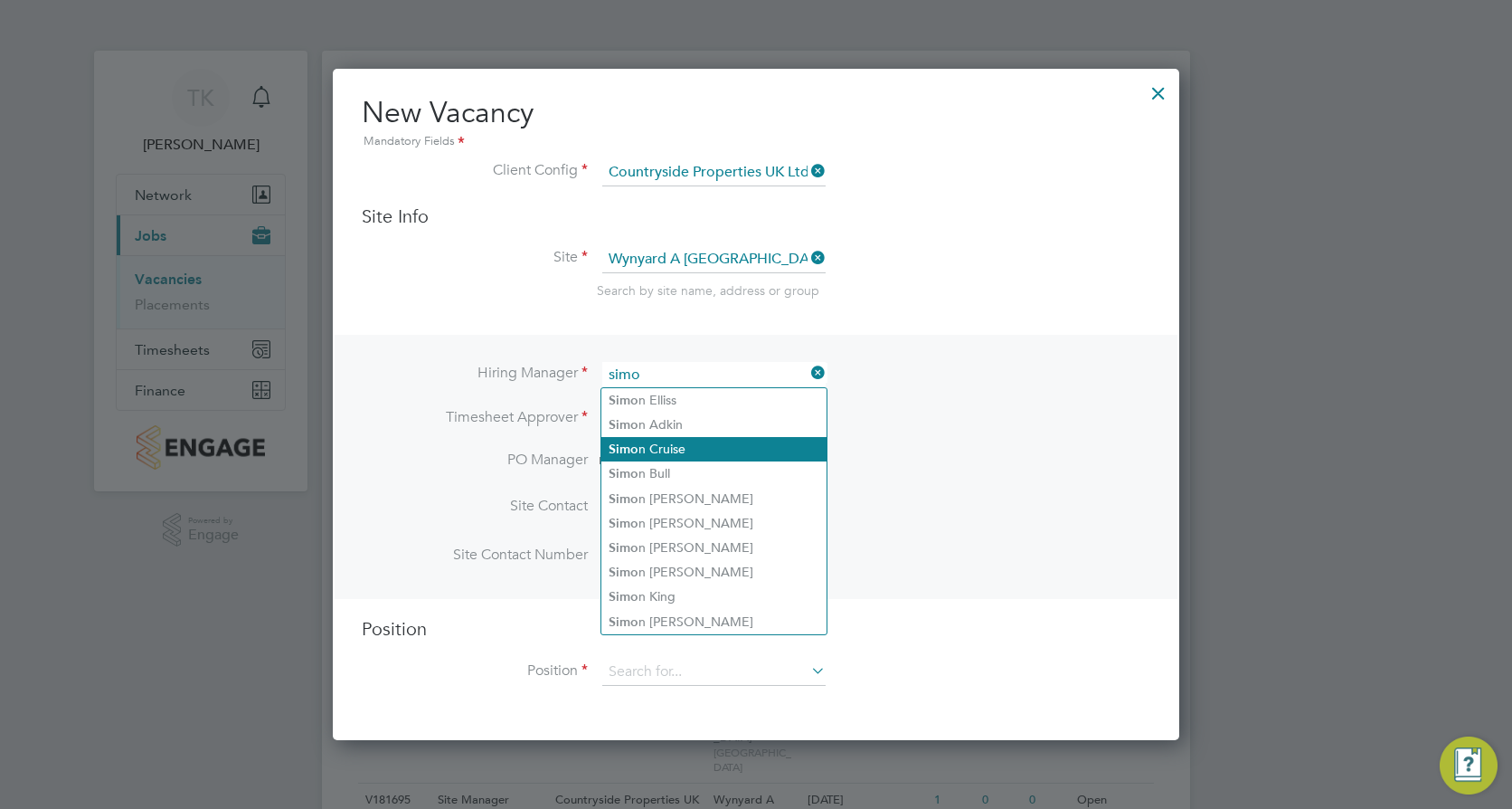
click at [709, 448] on li "Simo n Cruise" at bounding box center [714, 449] width 225 height 24
type input "[PERSON_NAME]"
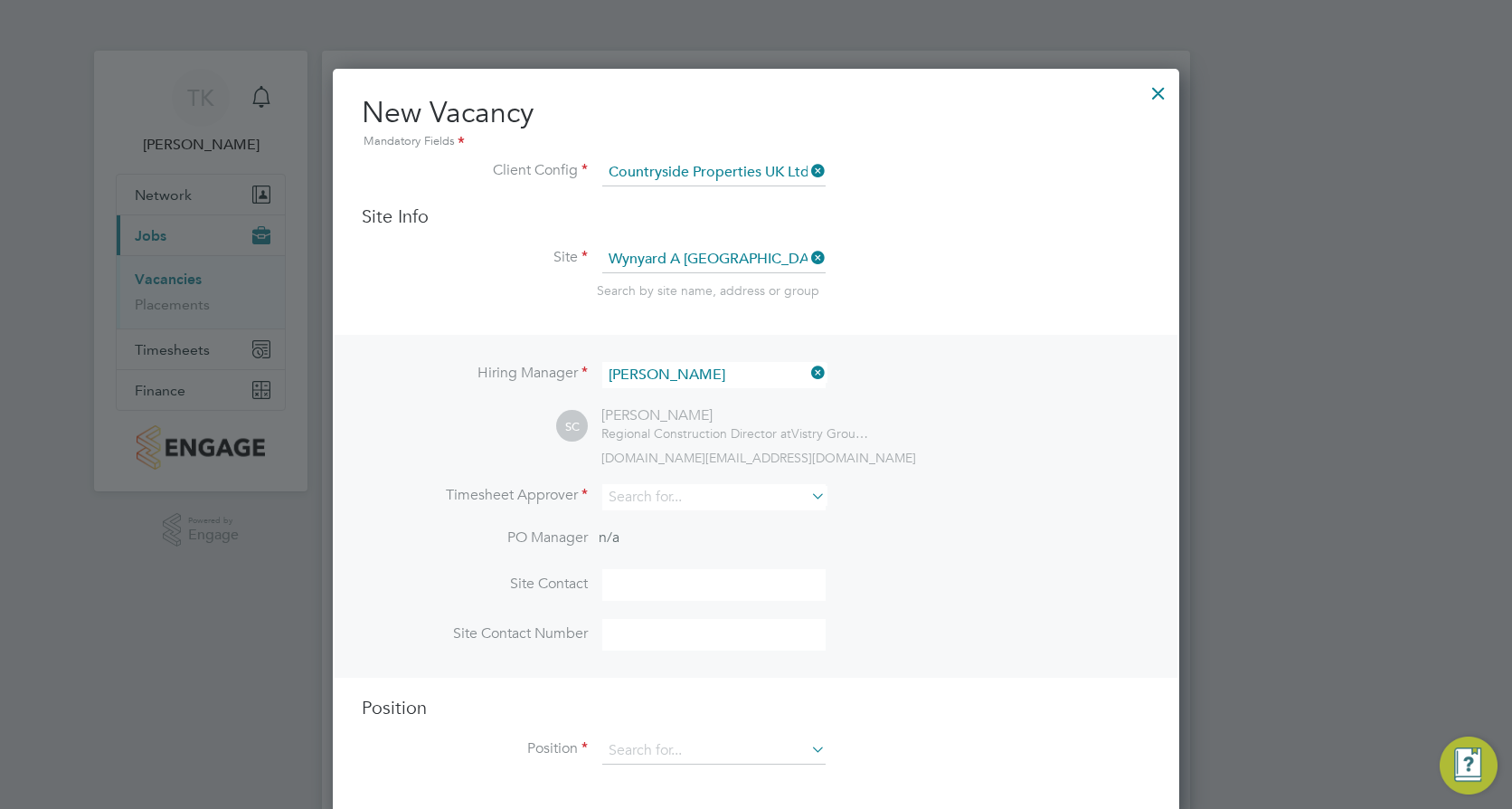
scroll to position [751, 848]
click at [665, 501] on input at bounding box center [714, 497] width 224 height 26
click at [691, 549] on li "Tyl er Kelly" at bounding box center [714, 548] width 225 height 24
type input "[PERSON_NAME]"
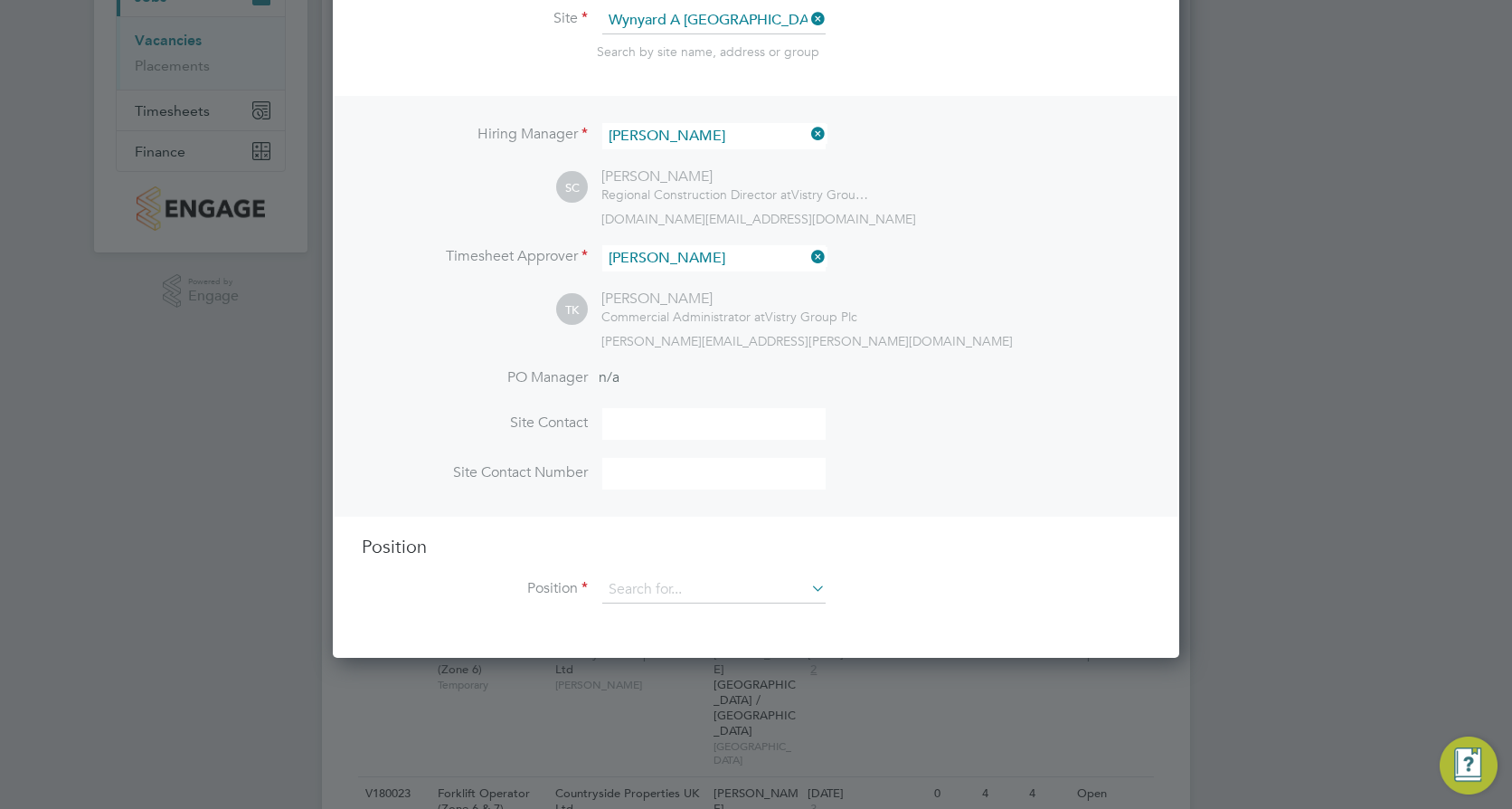
scroll to position [242, 0]
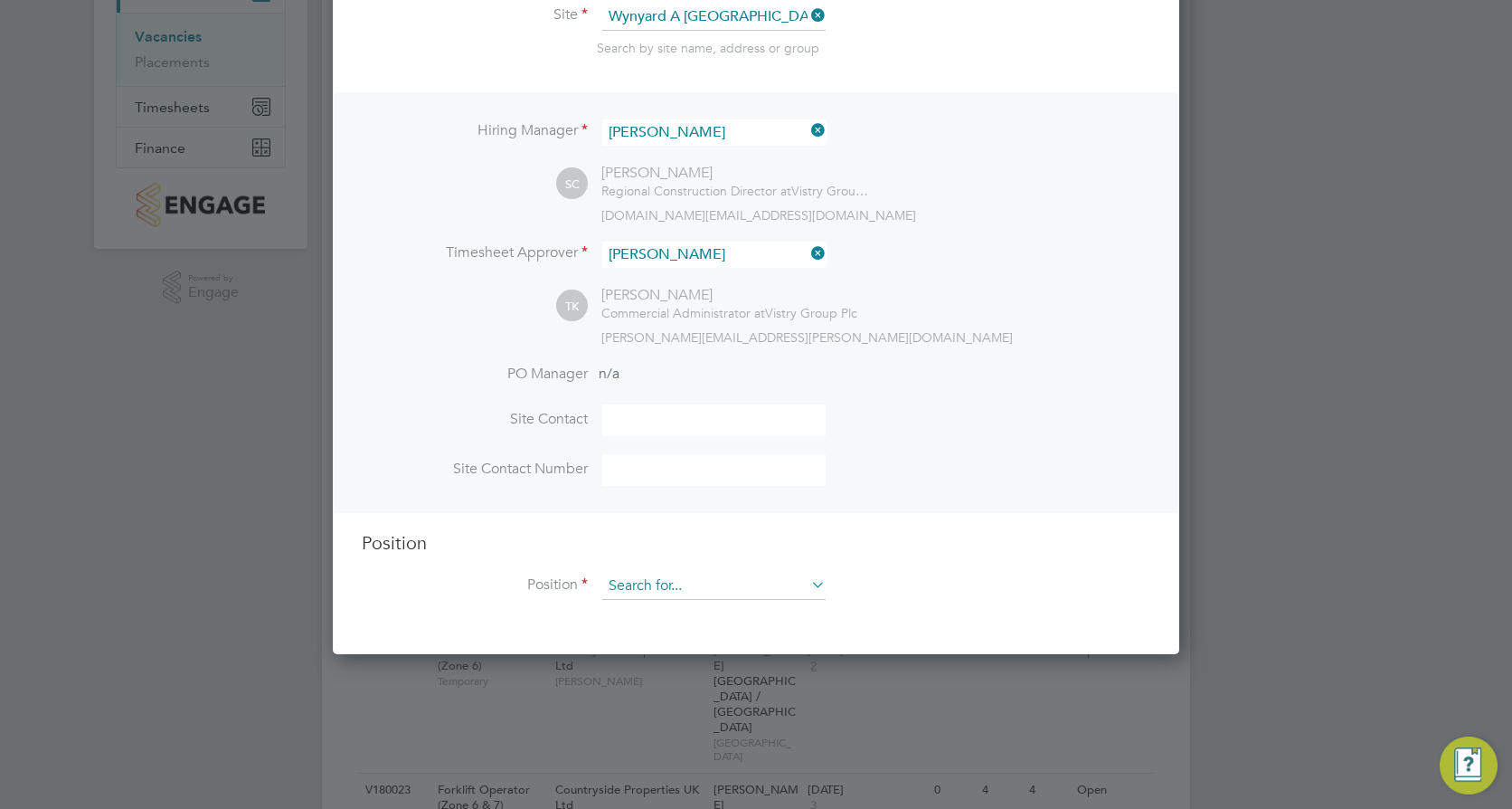
click at [668, 593] on input at bounding box center [714, 586] width 224 height 27
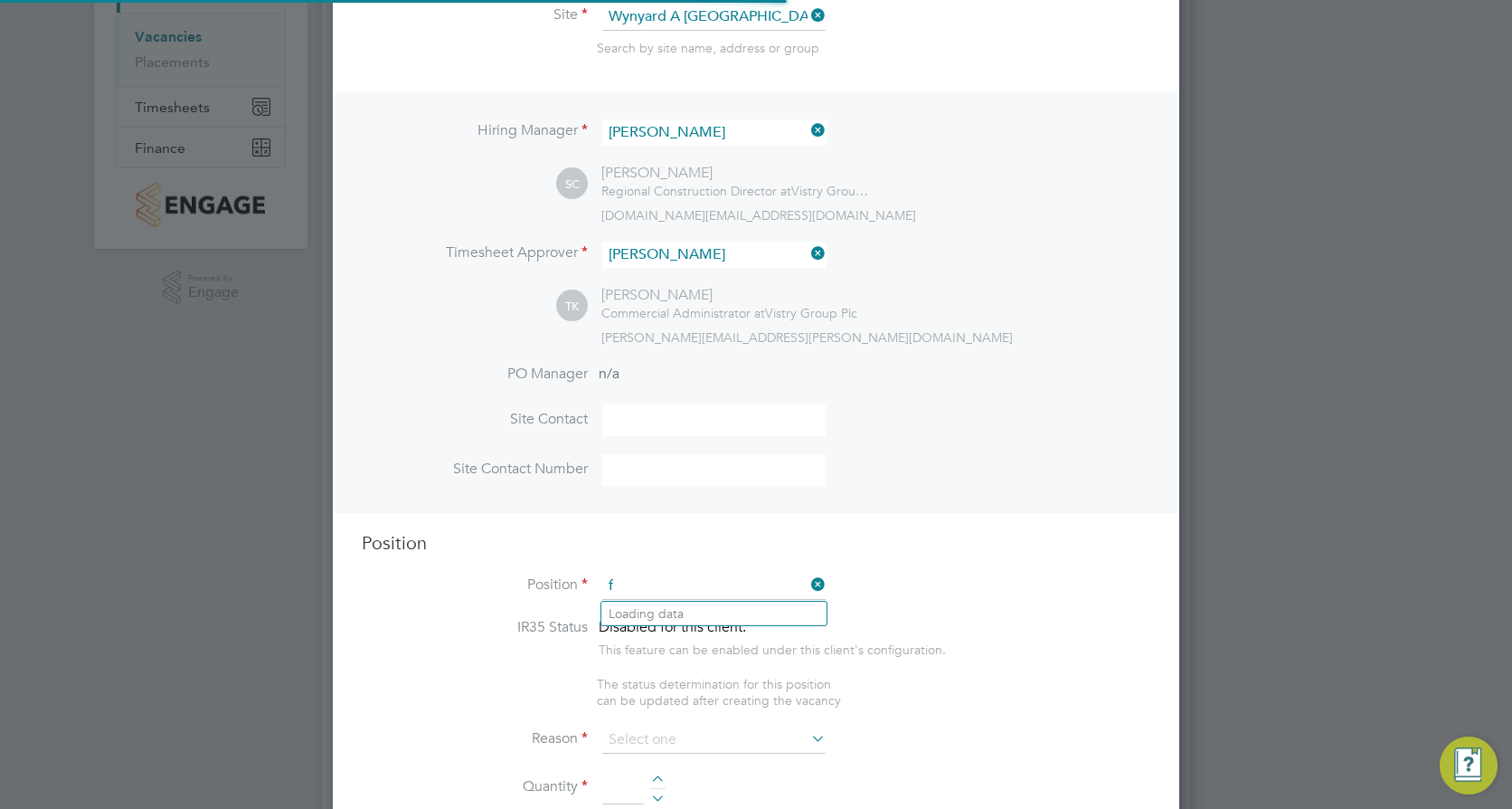
scroll to position [2600, 848]
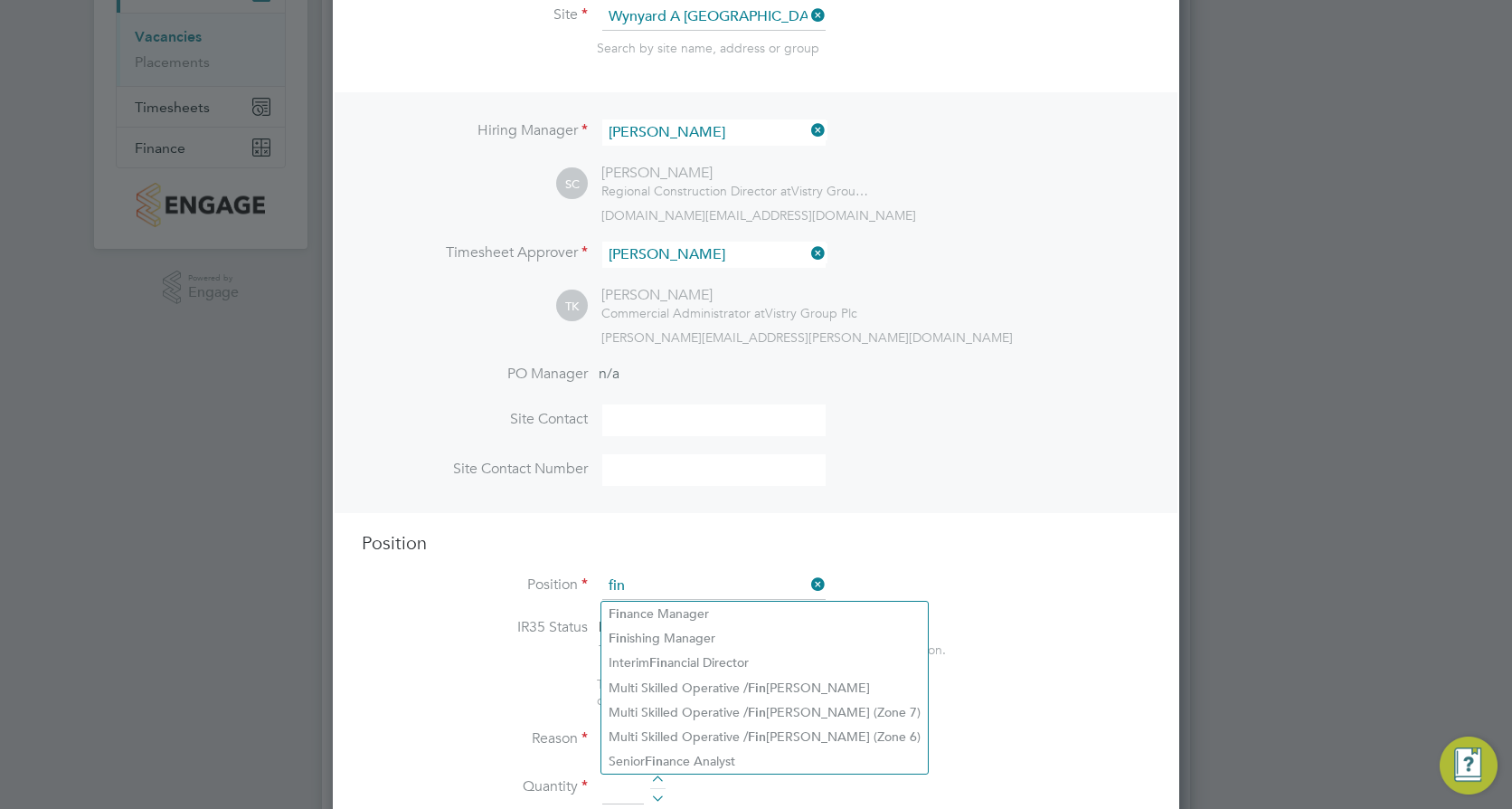
type input "fin"
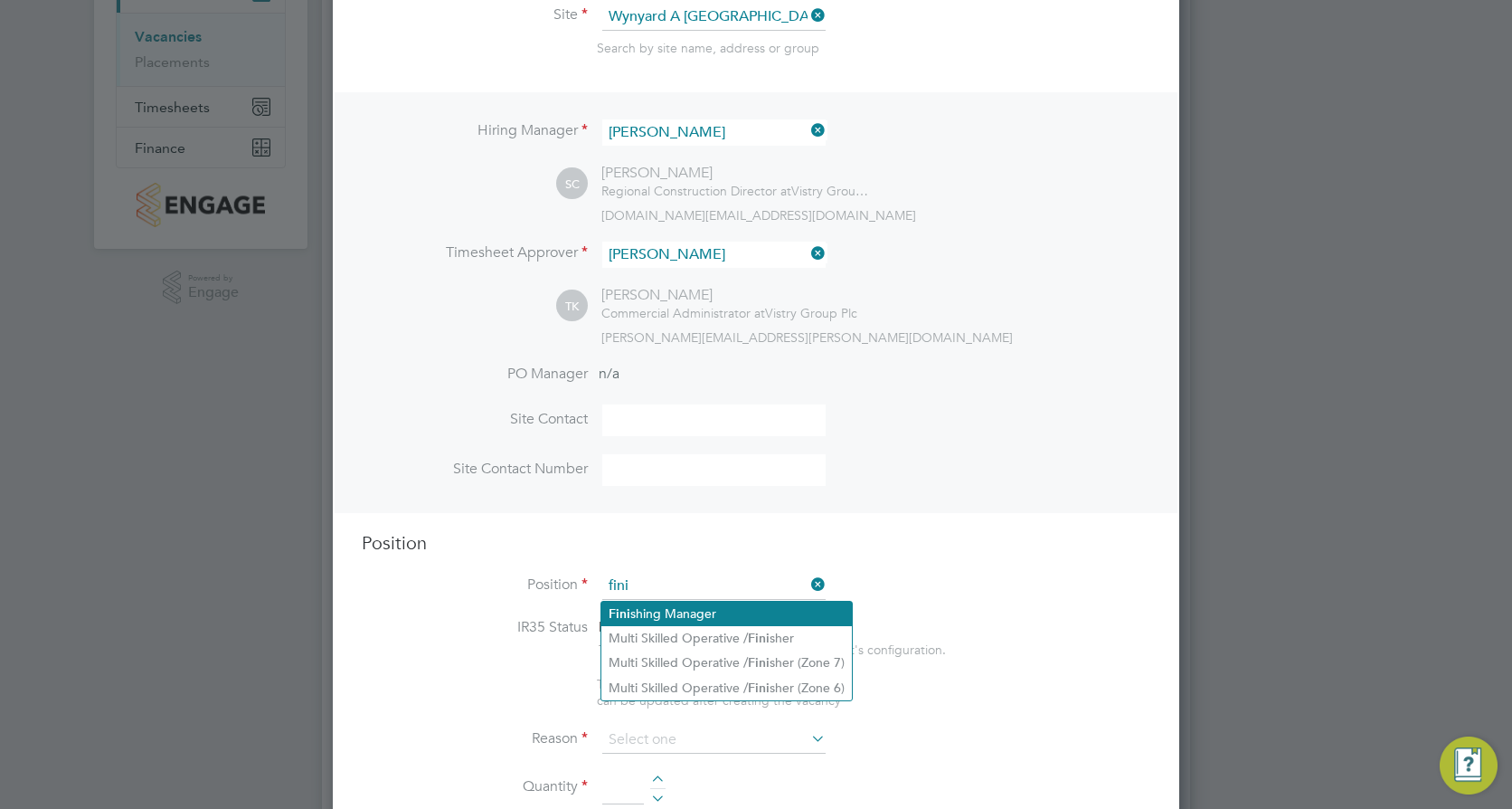
click at [711, 601] on li "Fini shing Manager" at bounding box center [726, 613] width 250 height 24
type input "Finishing Manager"
type textarea "• Ensures effective control of subcontractors in maintaining all necessary qual…"
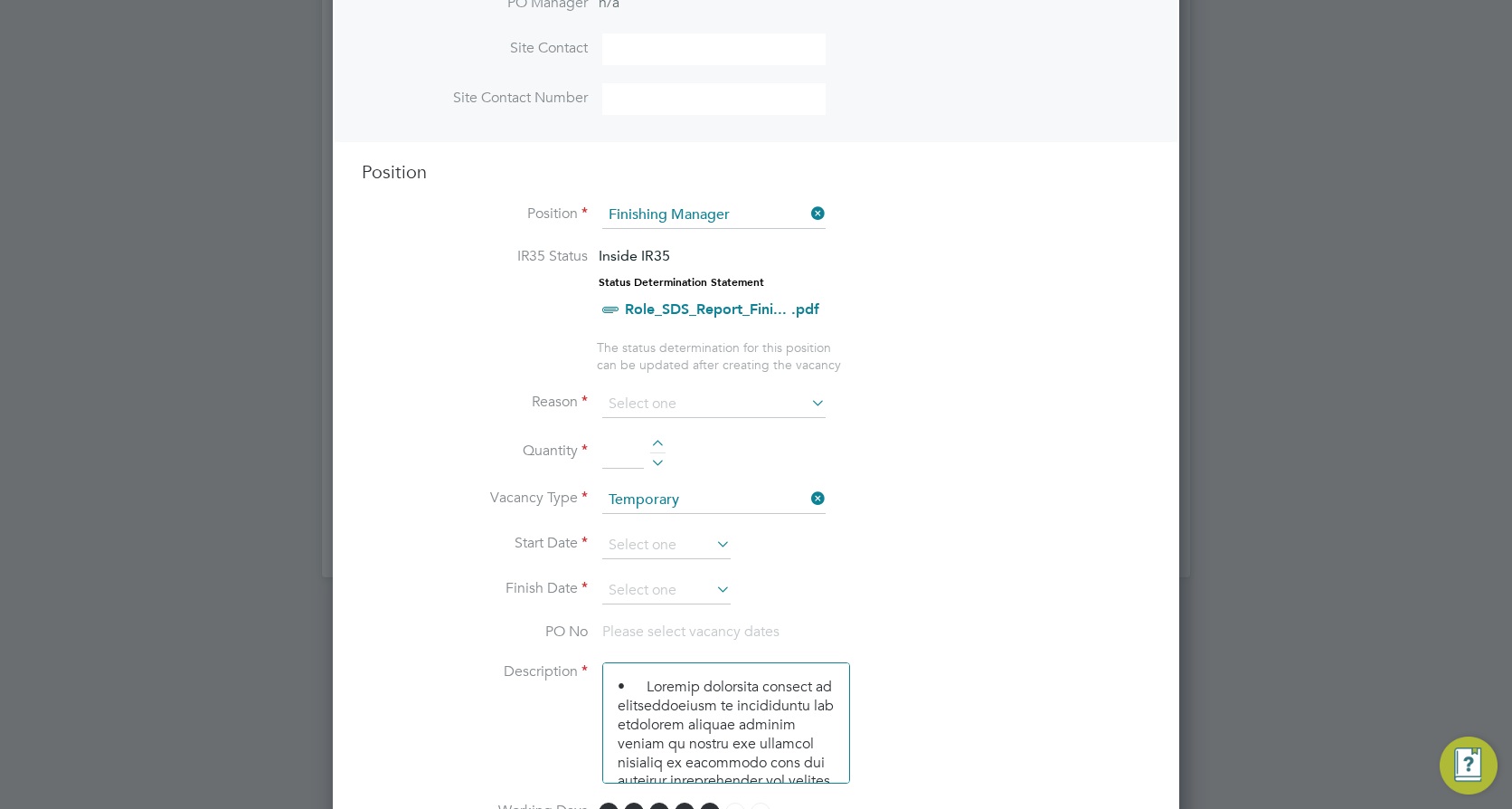
scroll to position [604, 0]
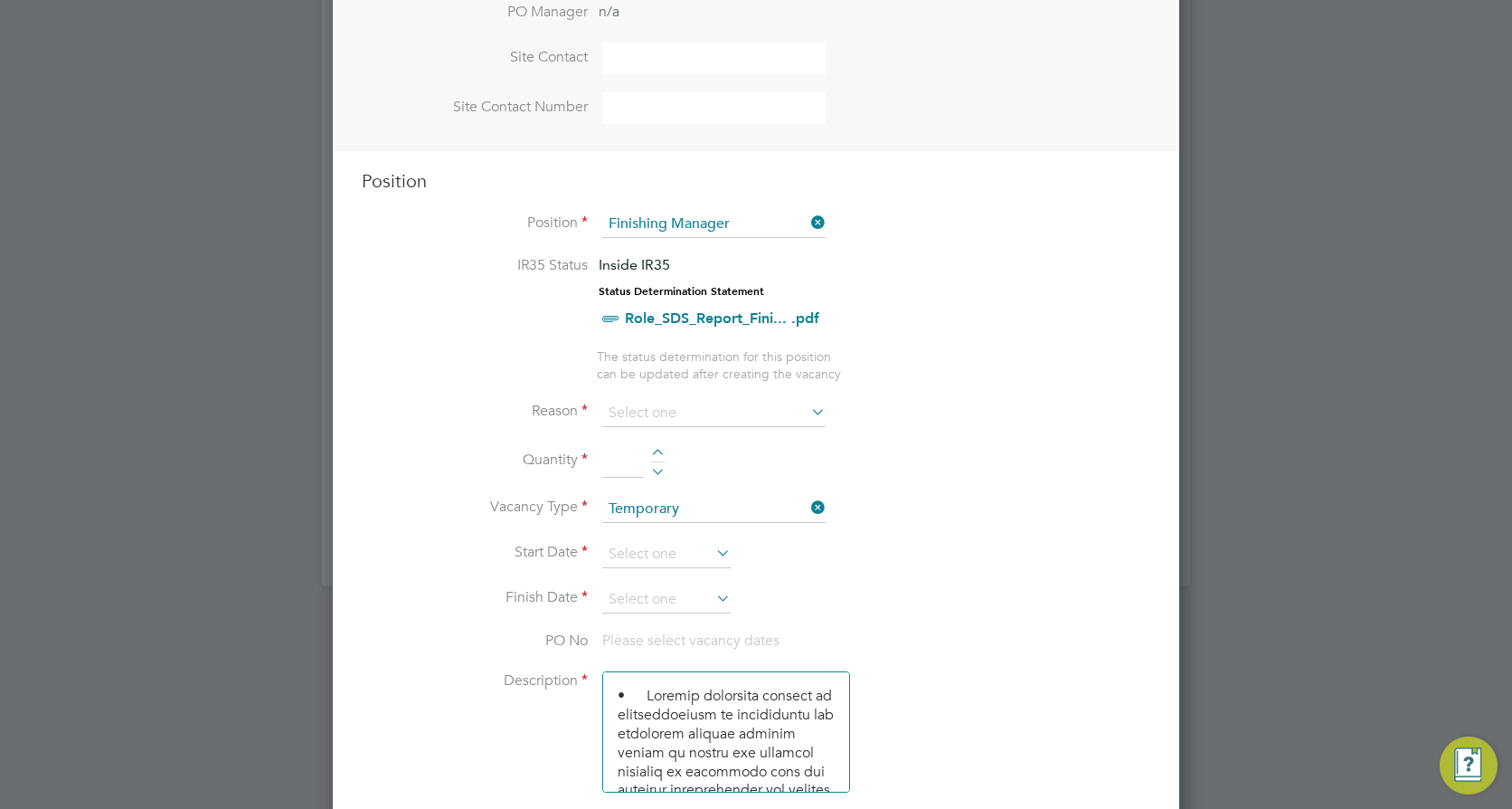
click at [808, 226] on icon at bounding box center [808, 222] width 0 height 25
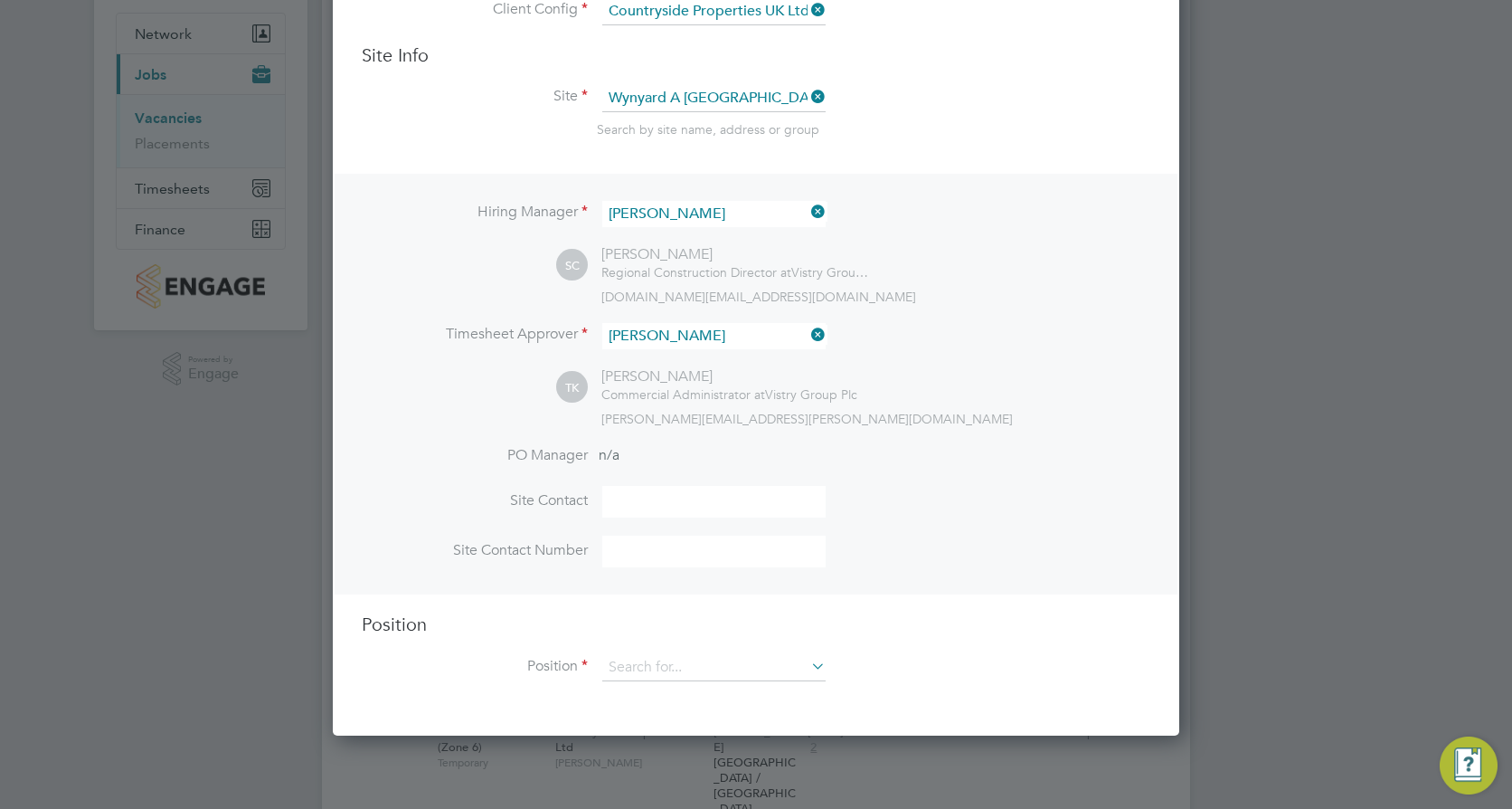
scroll to position [242, 0]
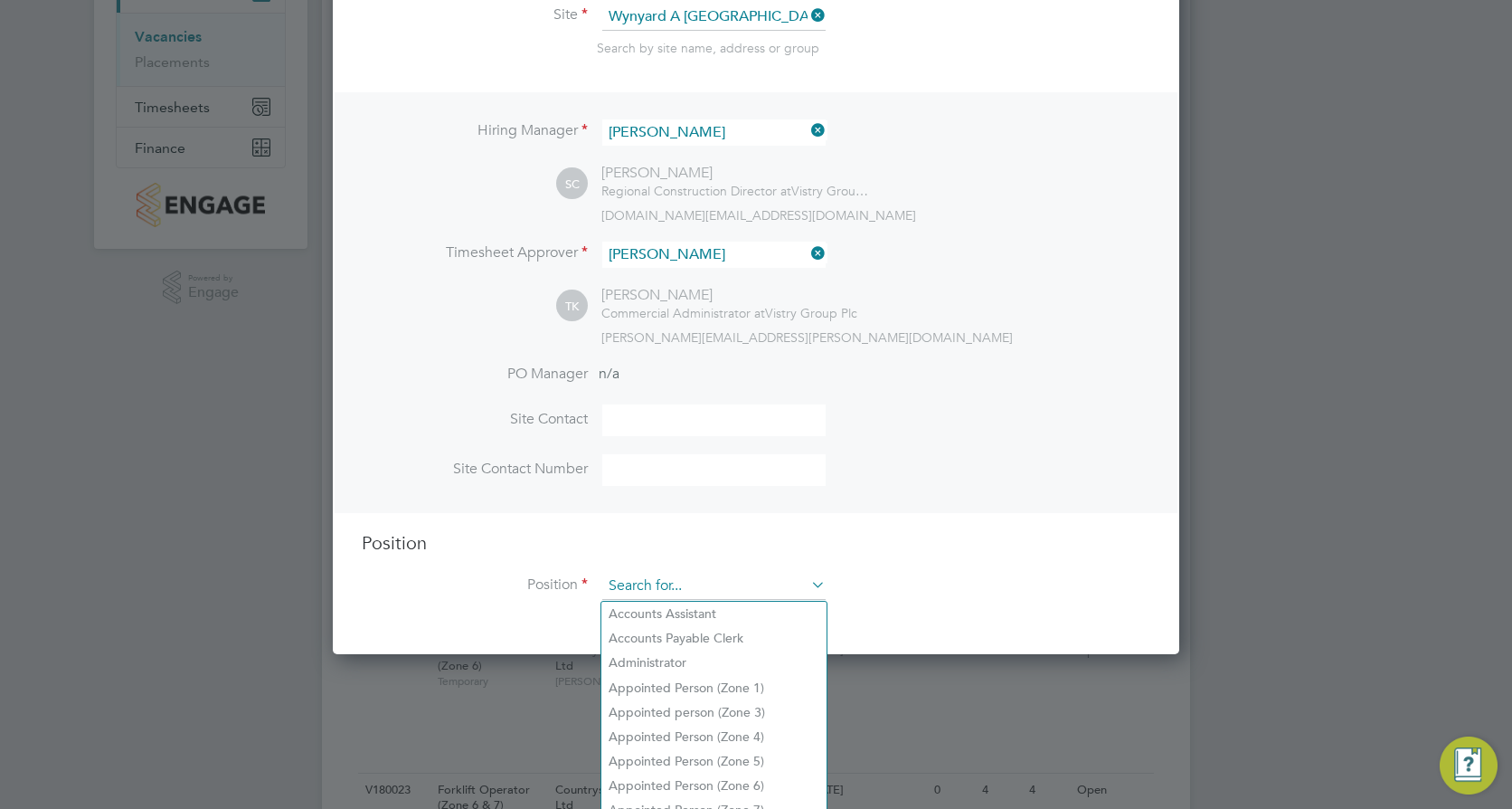
click at [676, 577] on input at bounding box center [714, 586] width 224 height 27
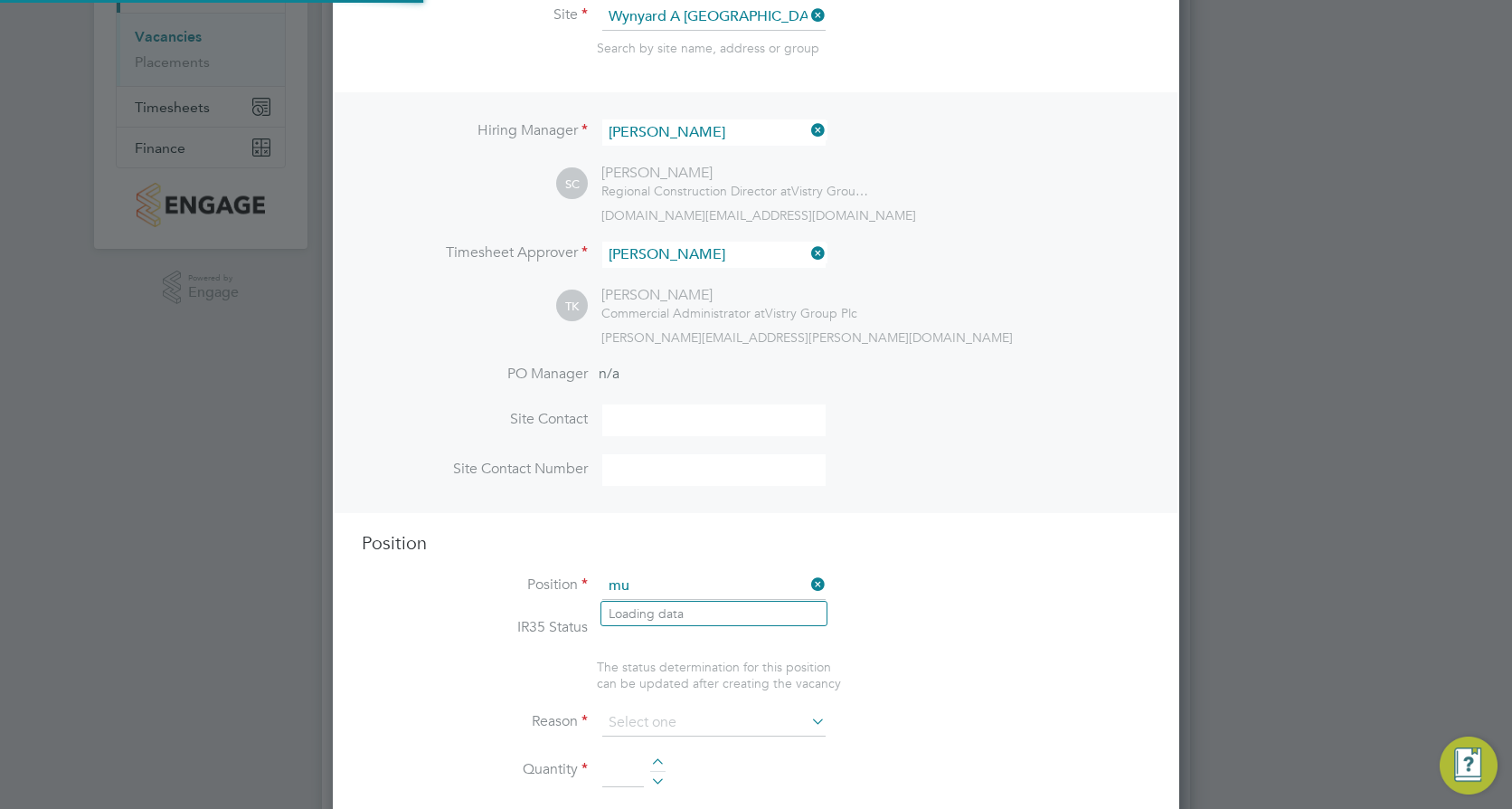
scroll to position [54, 95]
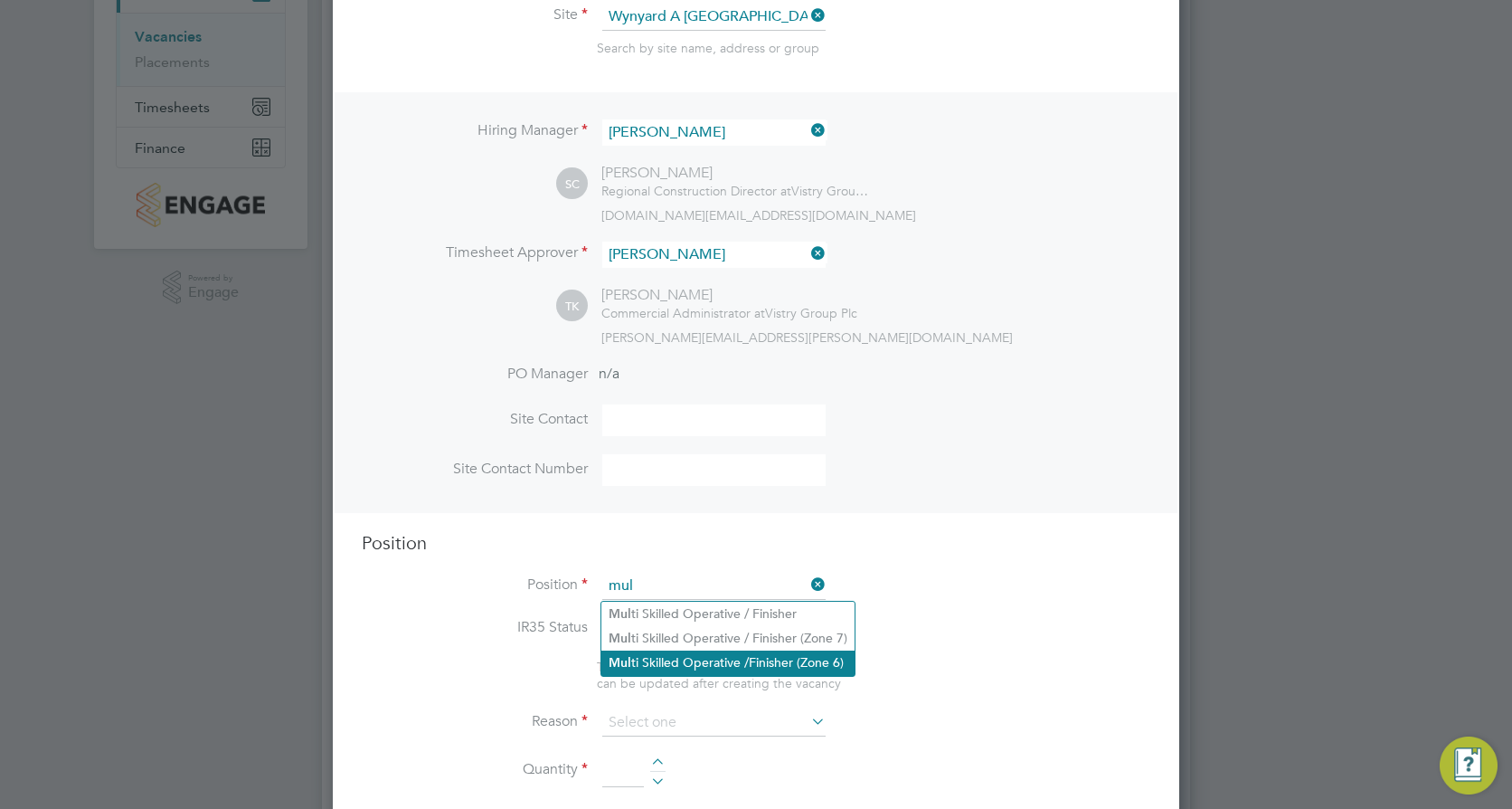
click at [708, 670] on li "Mul ti Skilled Operative /Finisher (Zone 6)" at bounding box center [728, 662] width 253 height 24
type input "Multi Skilled Operative /Finisher (Zone 6)"
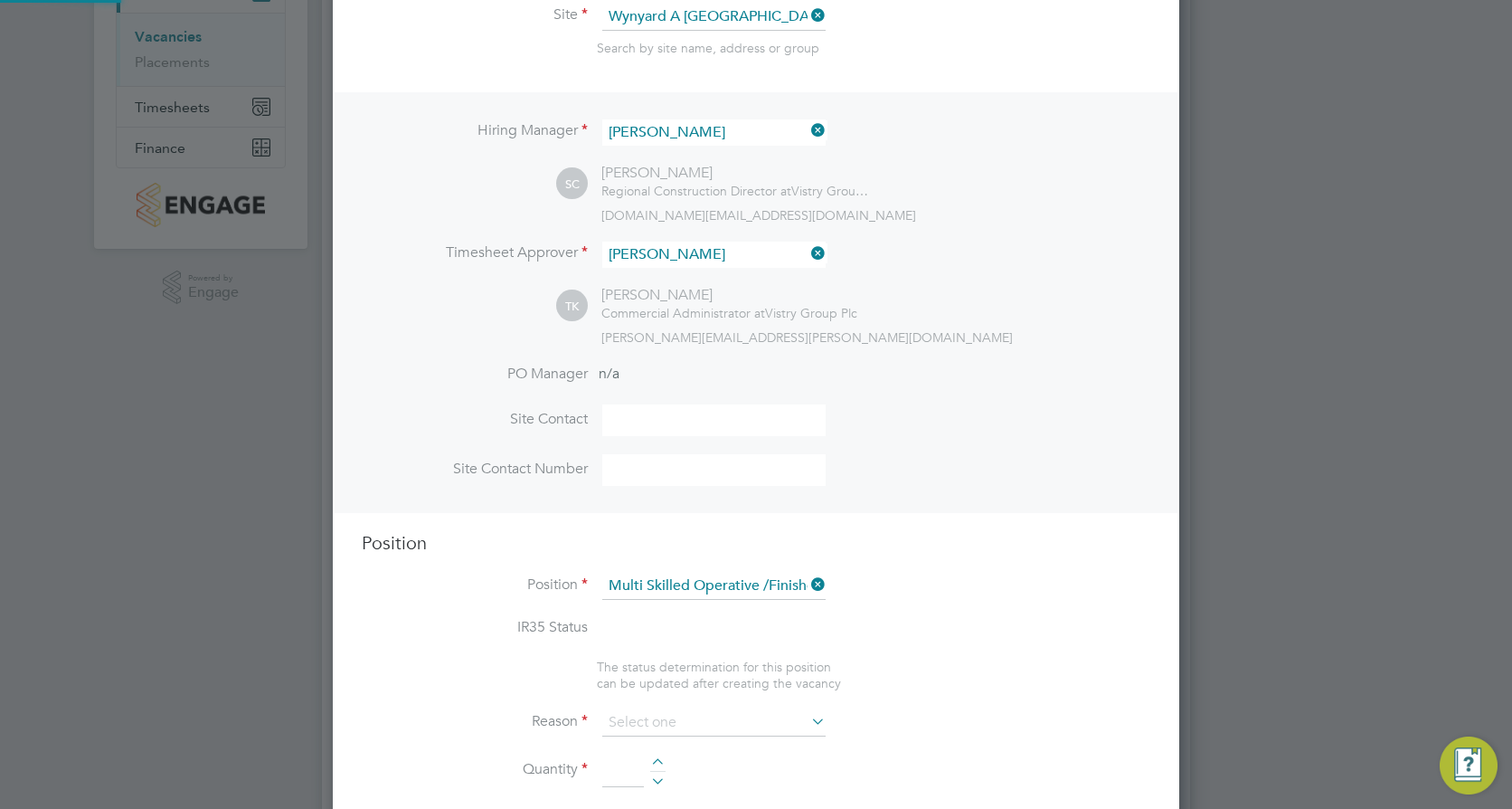
type textarea "• Prepares schedules of defects and ensures completion in accordance with progr…"
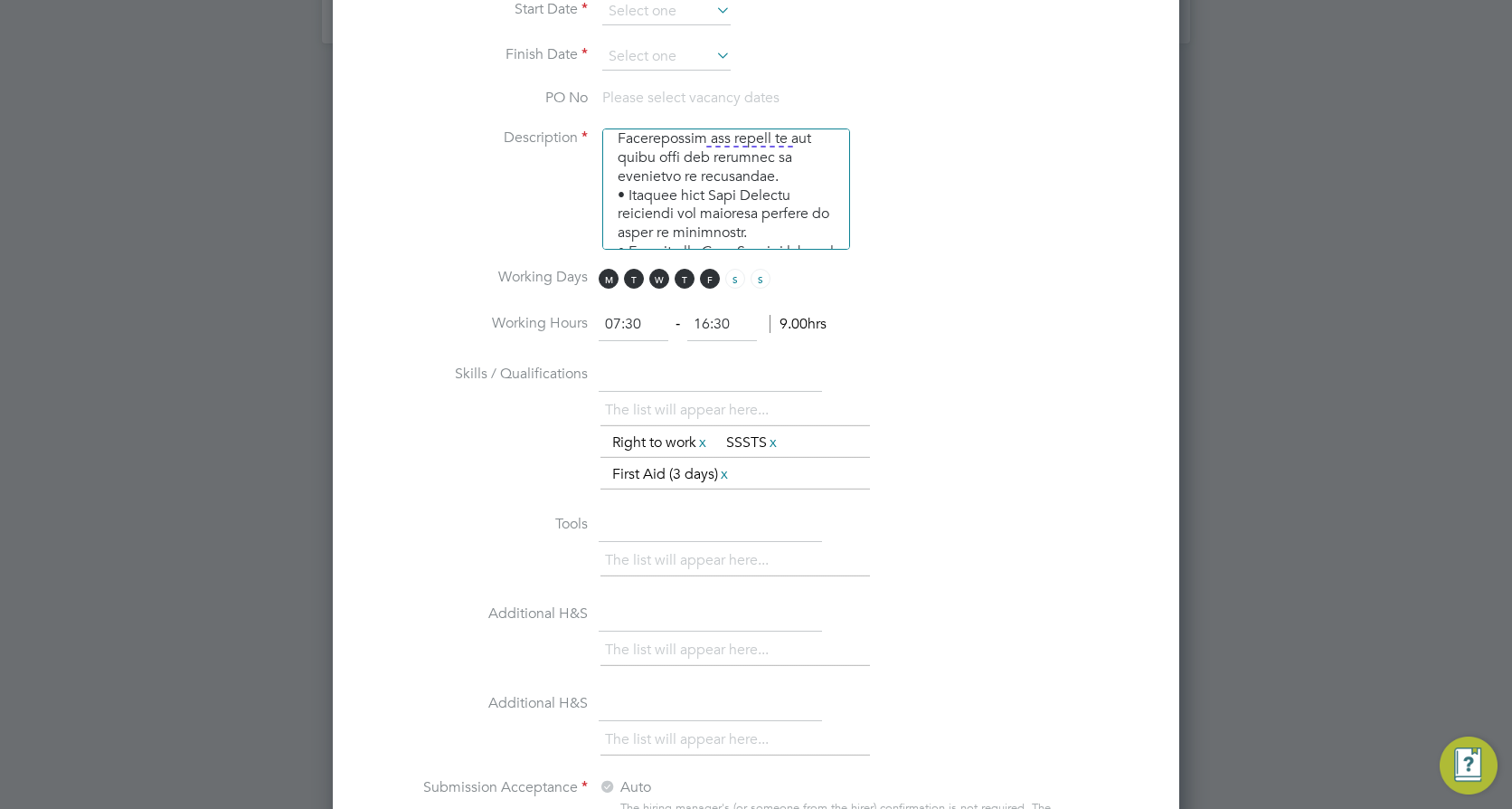
scroll to position [453, 0]
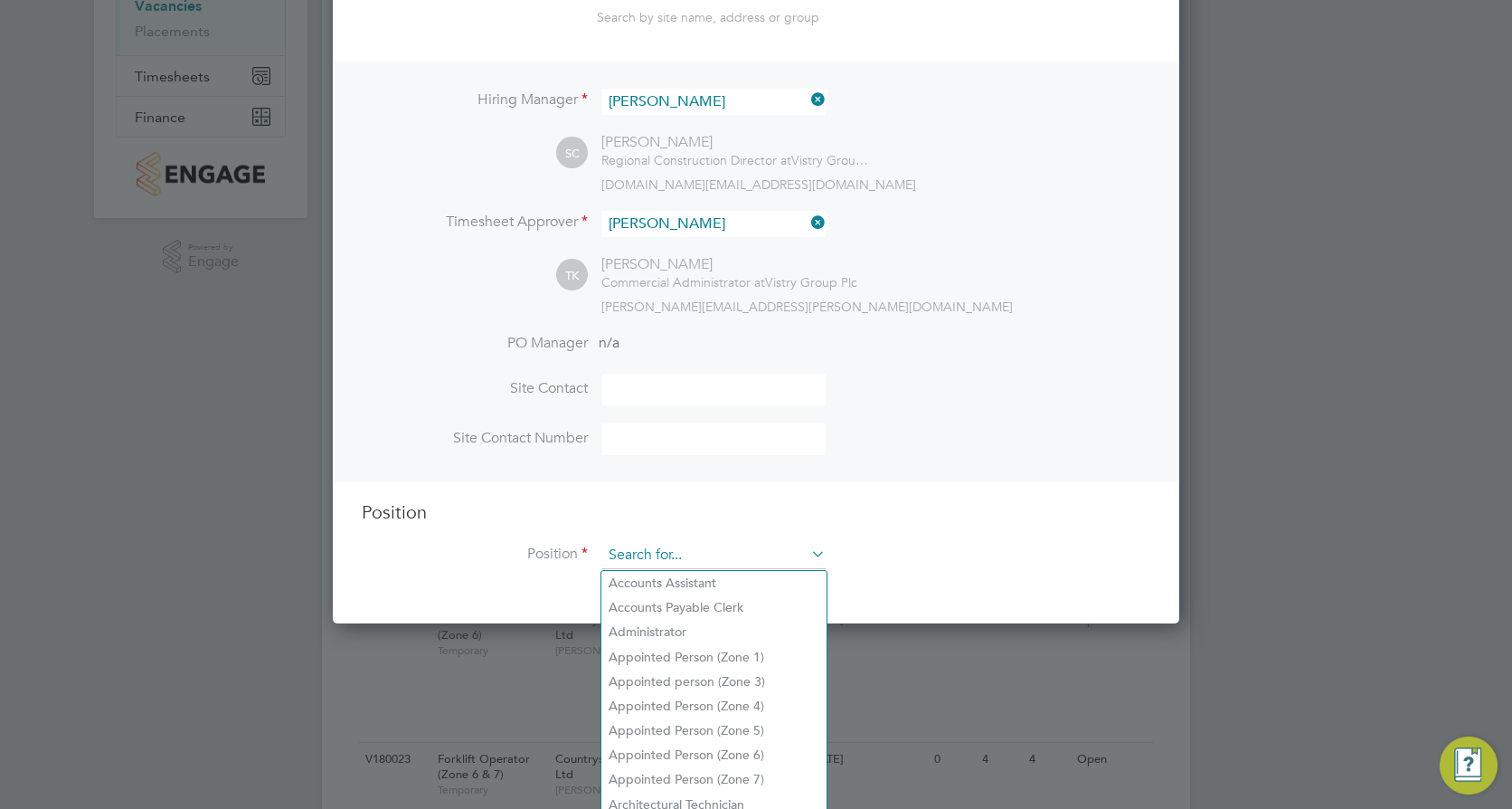
click at [695, 403] on ng-template "Hiring Manager Simon Cruise SC Simon Cruise Regional Construction Director at V…" at bounding box center [756, 324] width 789 height 525
click at [988, 498] on ng-template "Hiring Manager Simon Cruise SC Simon Cruise Regional Construction Director at V…" at bounding box center [756, 324] width 789 height 525
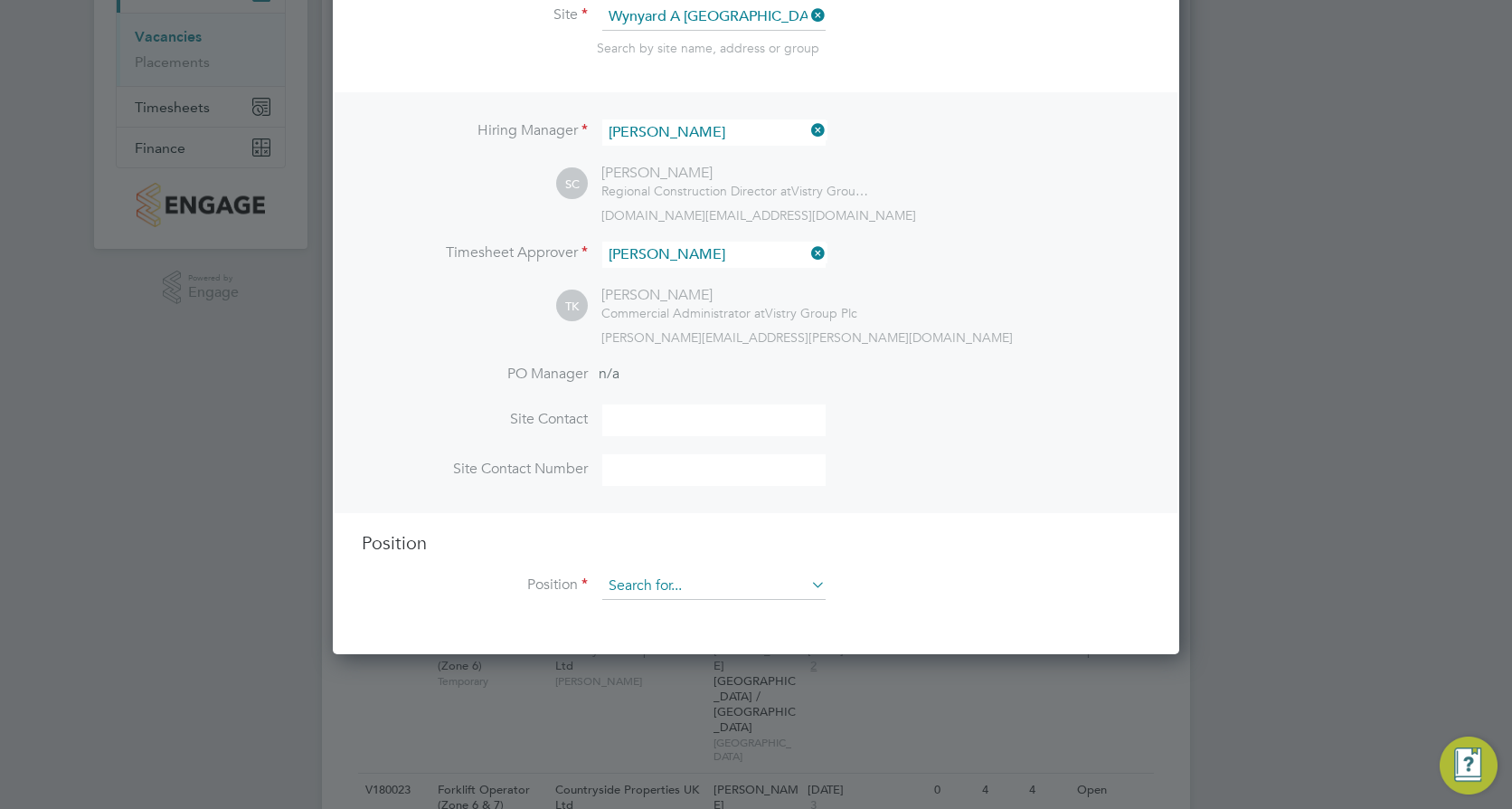
click at [682, 584] on input at bounding box center [714, 586] width 224 height 27
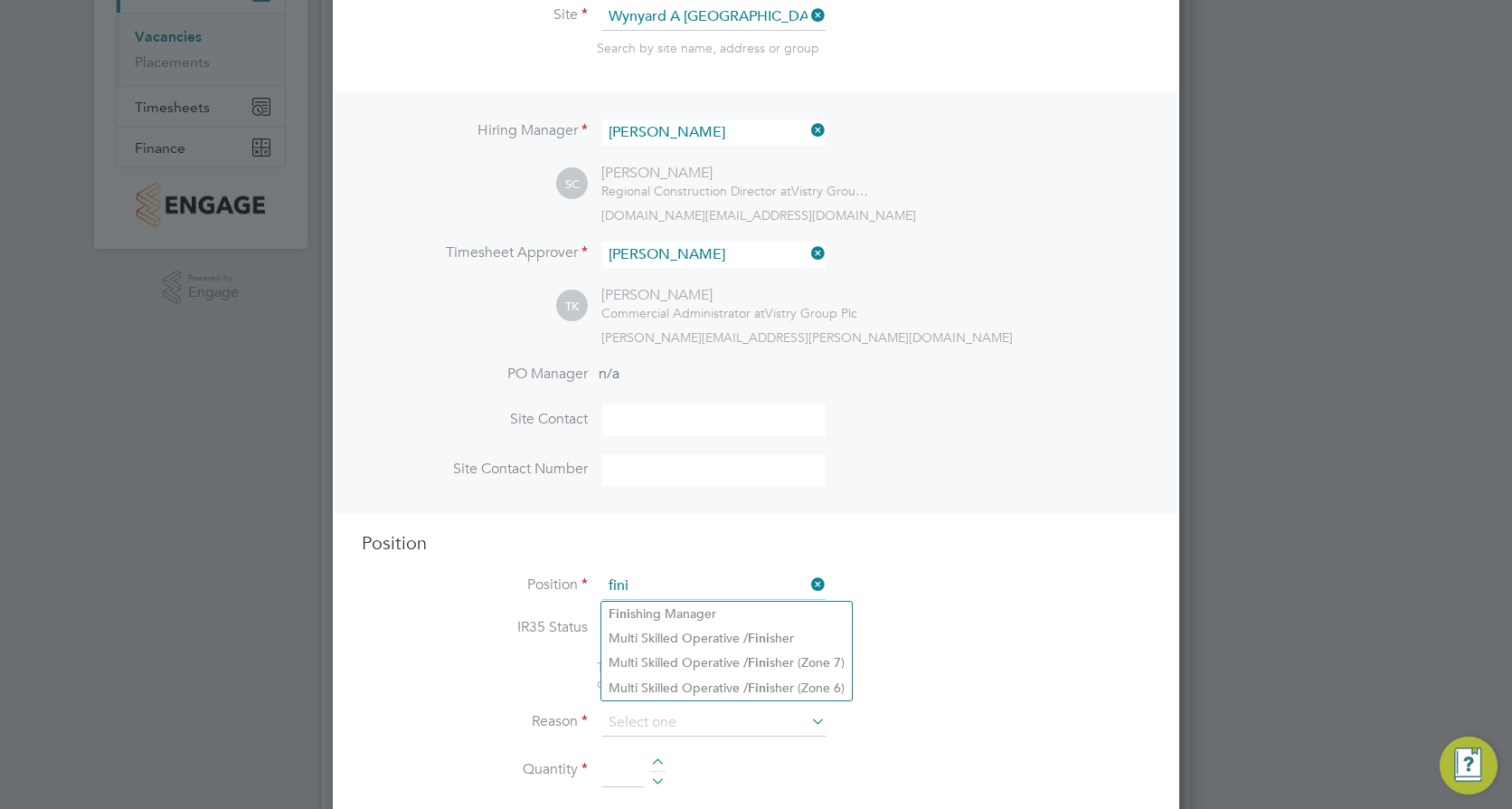
type input "fini"
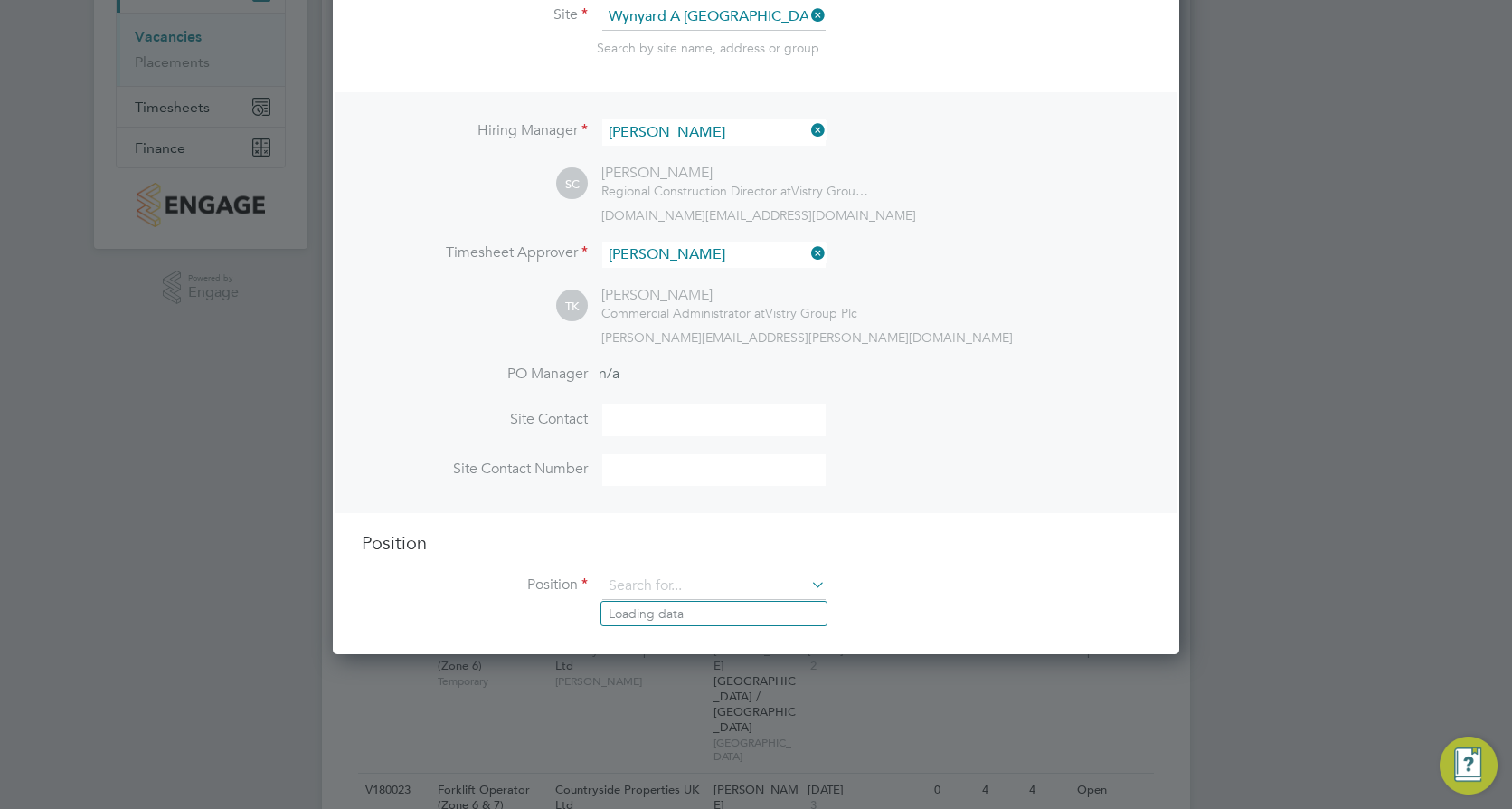
scroll to position [830, 848]
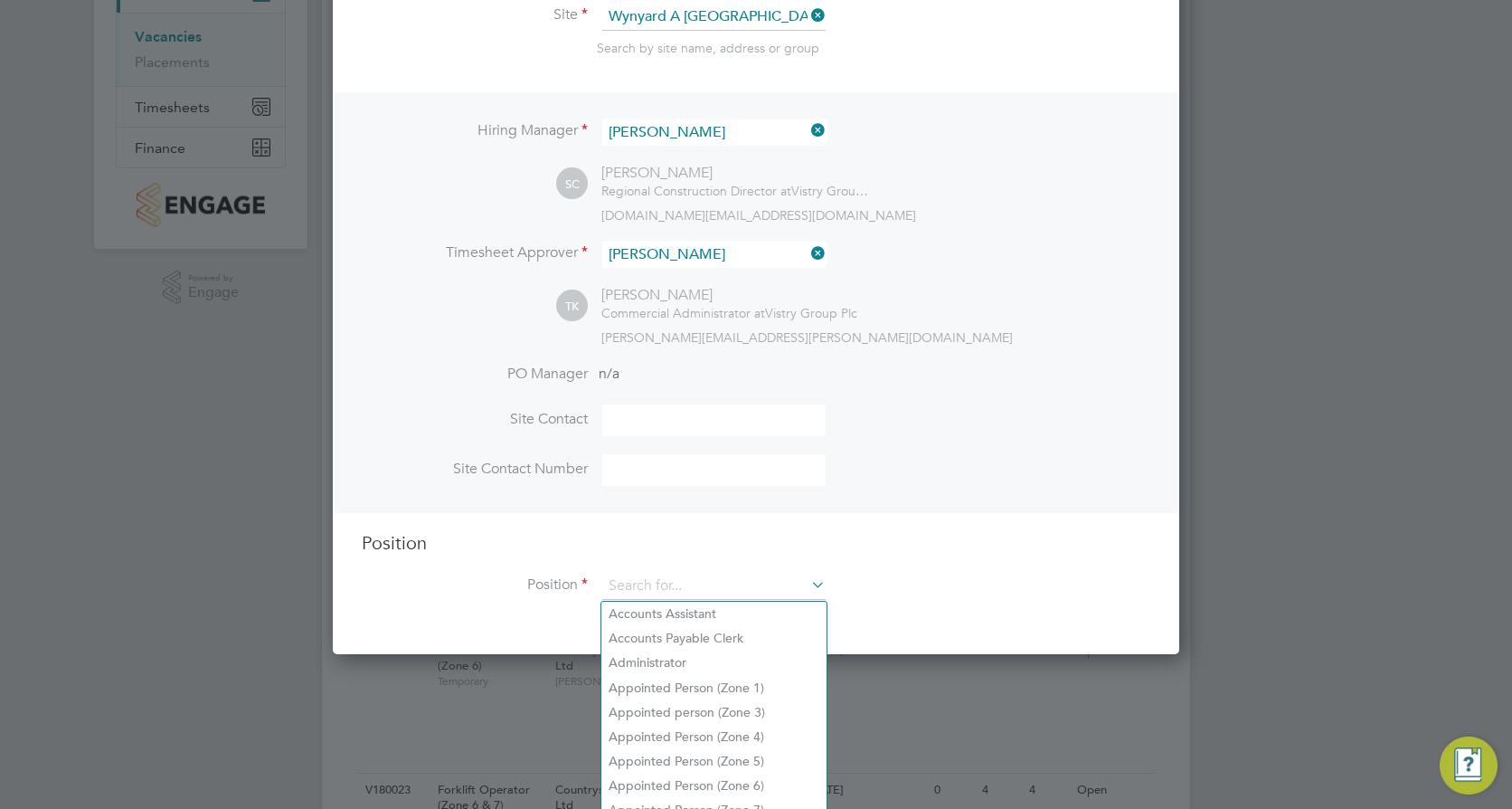
click at [859, 500] on li "Site Contact Number" at bounding box center [756, 479] width 789 height 50
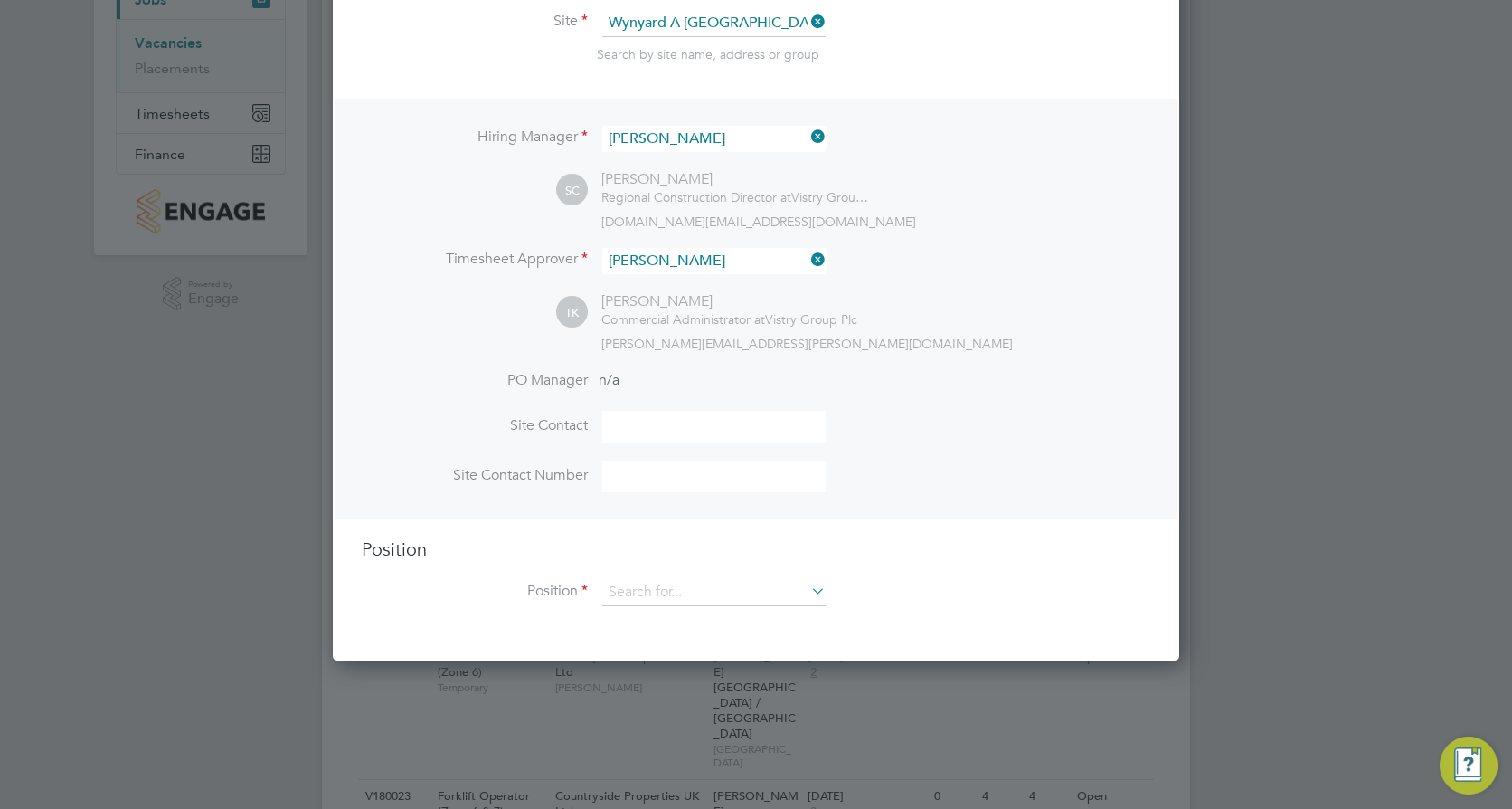
scroll to position [242, 0]
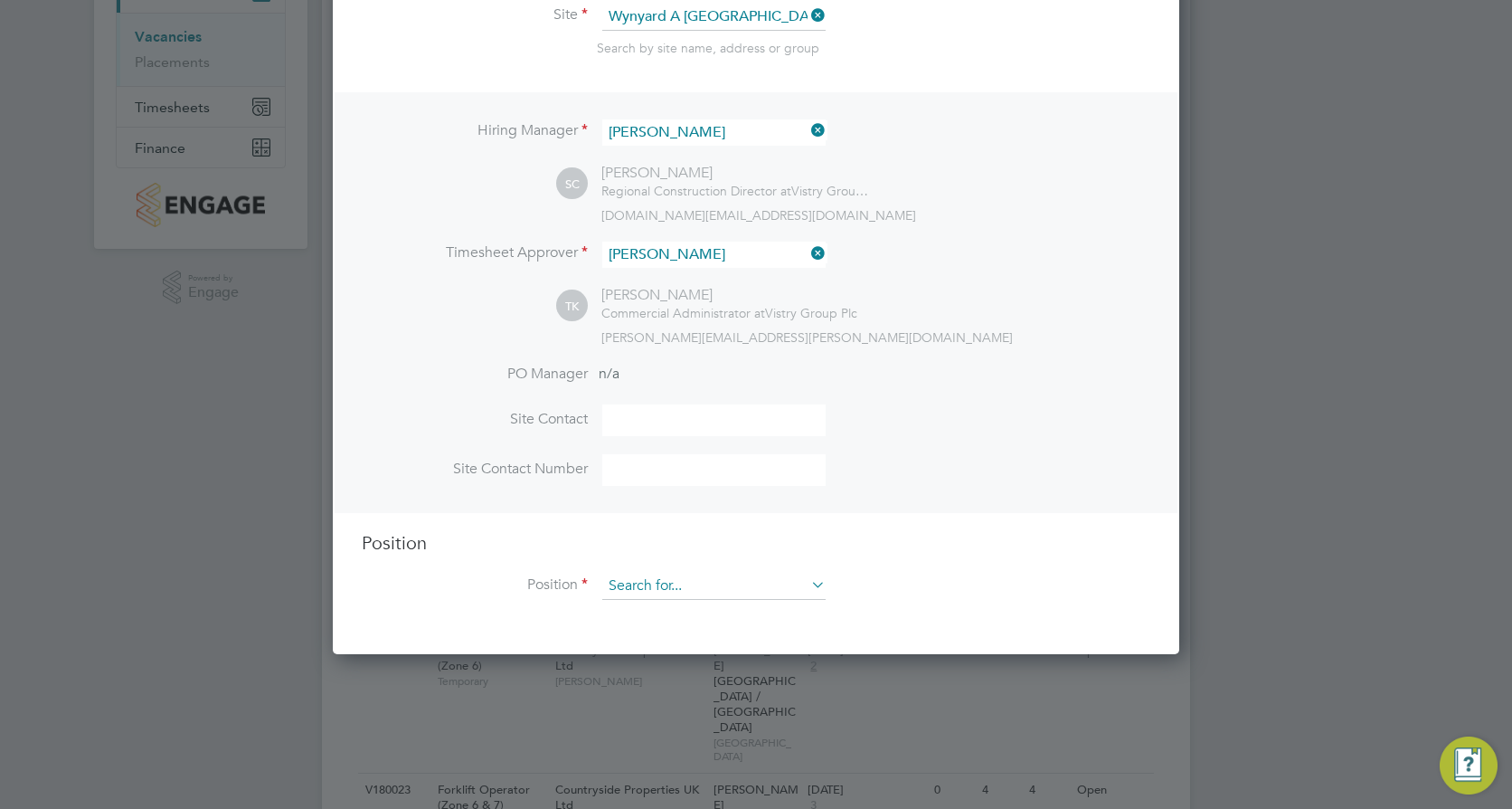
click at [656, 574] on input at bounding box center [714, 586] width 224 height 27
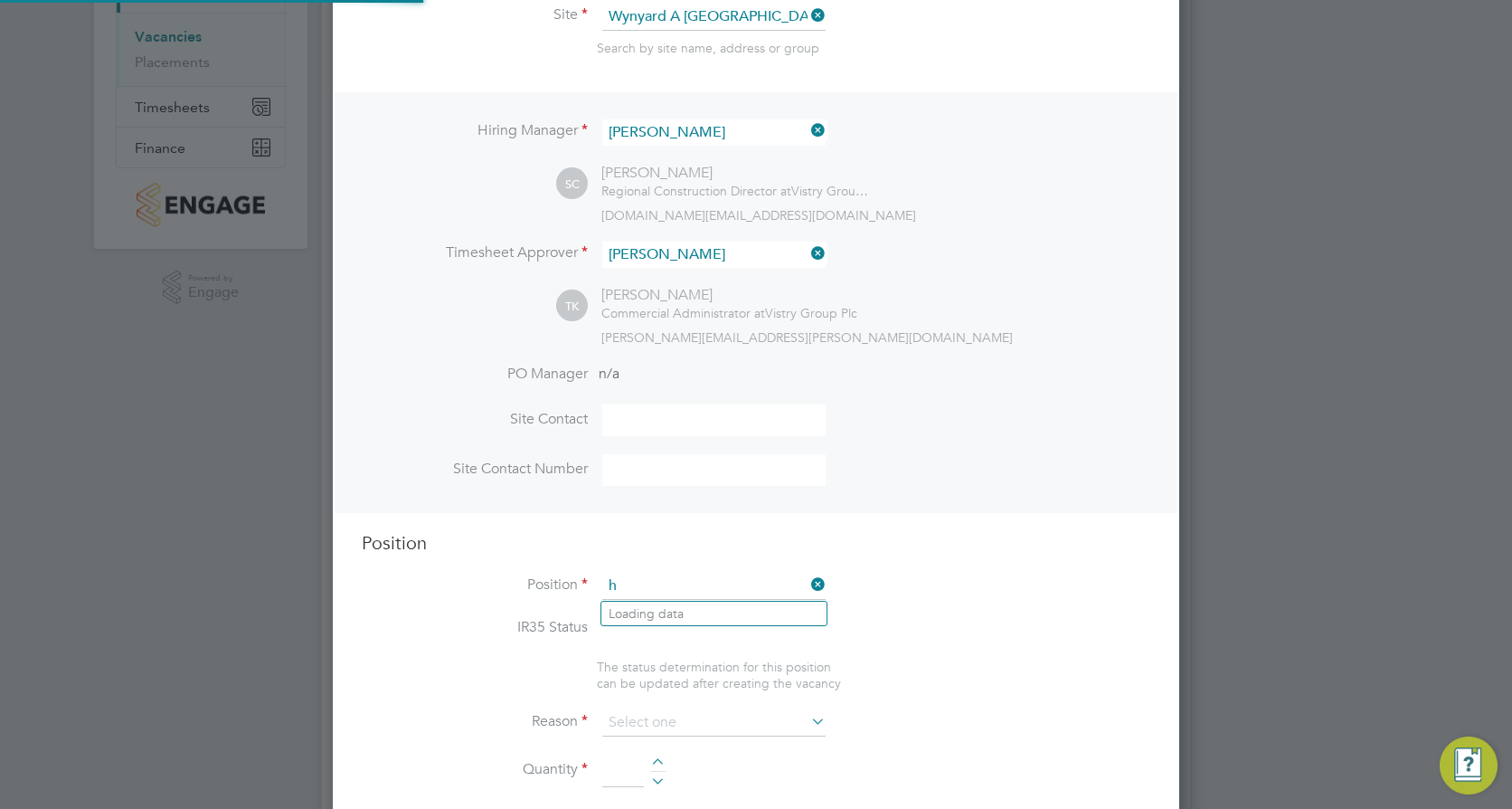
scroll to position [54, 95]
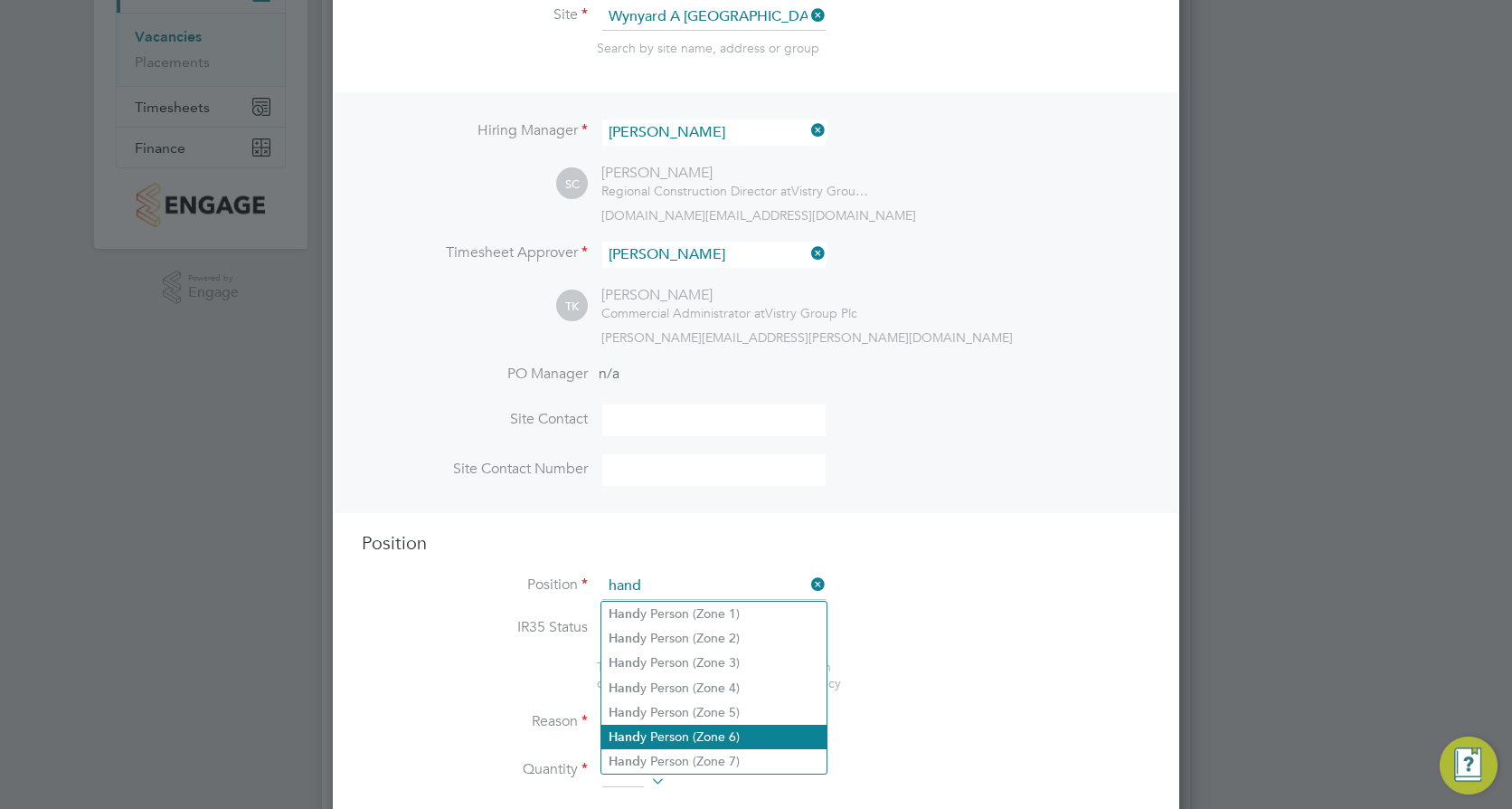
click at [680, 736] on li "Hand y Person (Zone 6)" at bounding box center [714, 736] width 225 height 24
type input "Handy Person (Zone 6)"
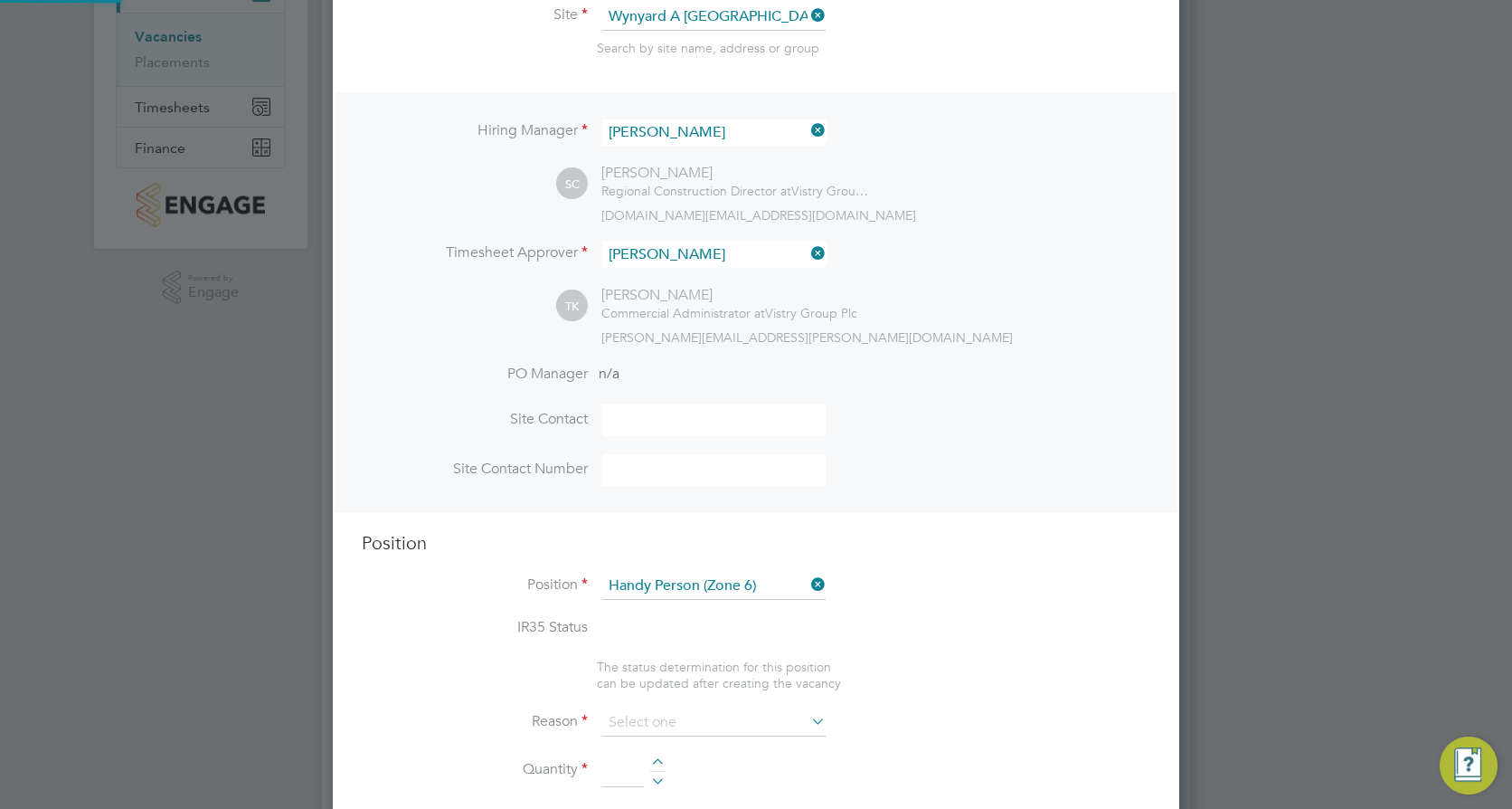
type textarea "- Perform repair and maintenance tasks on doors, furniture, fixtures and applia…"
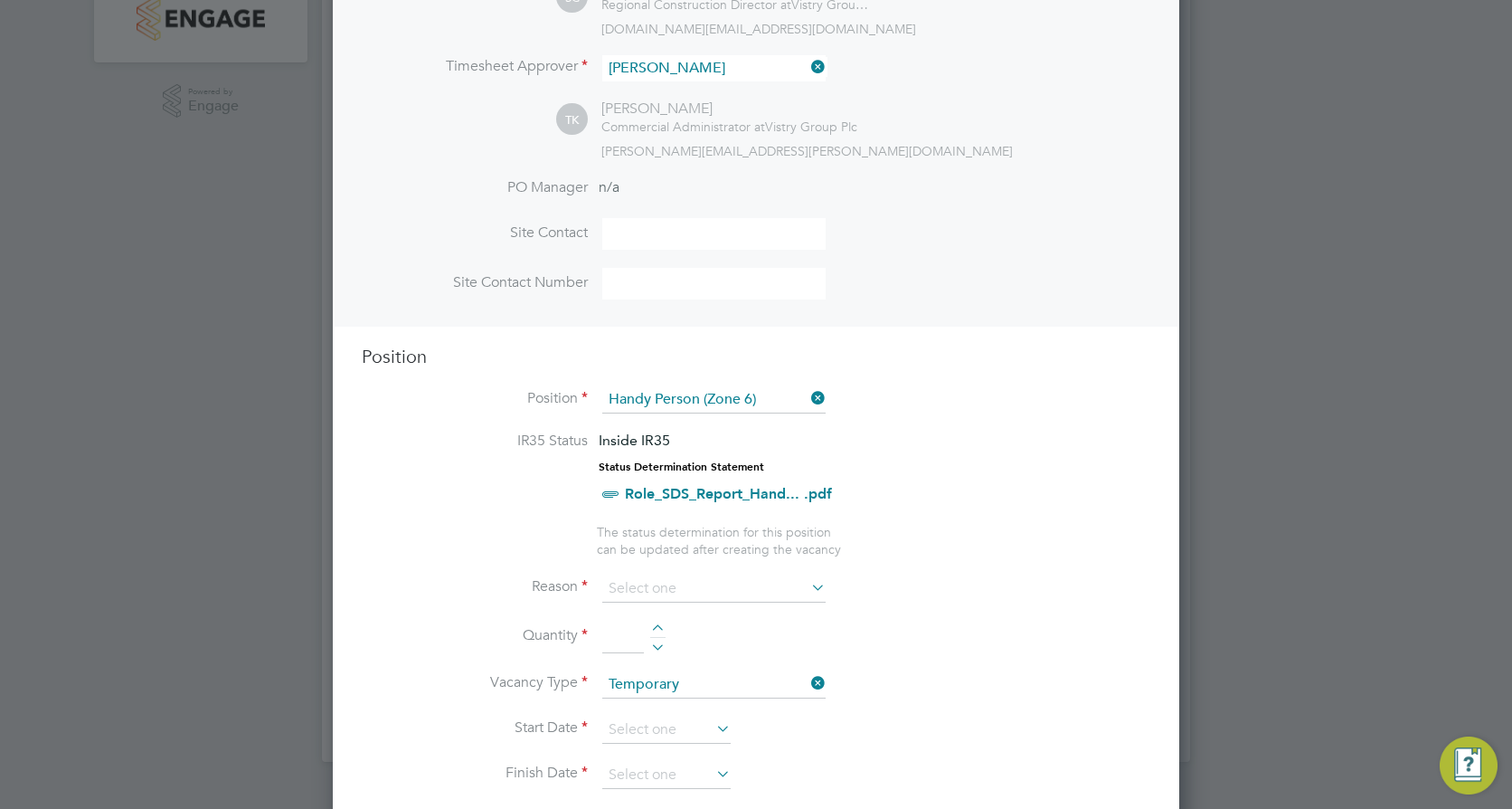
scroll to position [423, 0]
click at [808, 403] on icon at bounding box center [808, 403] width 0 height 25
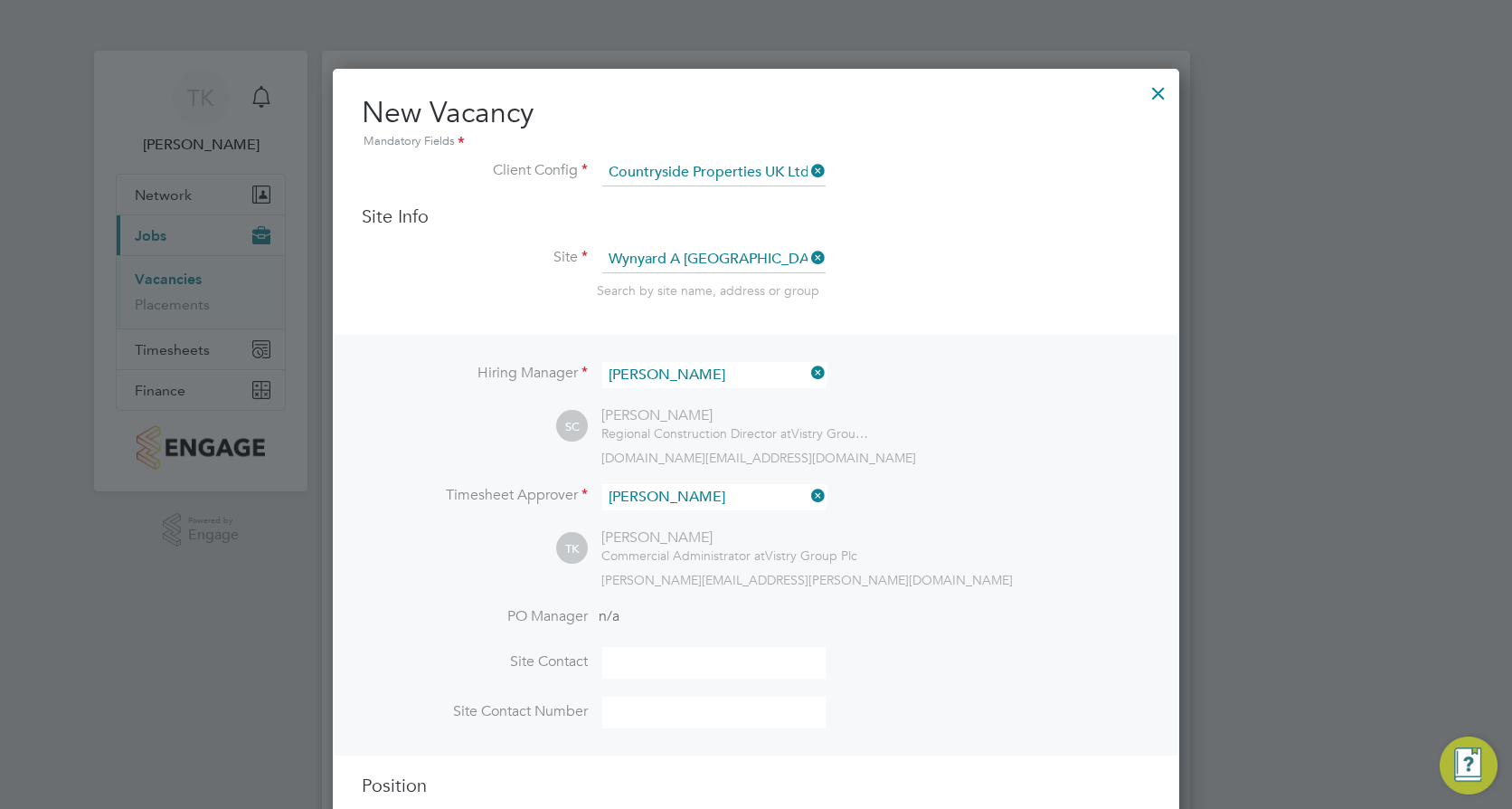
scroll to position [242, 0]
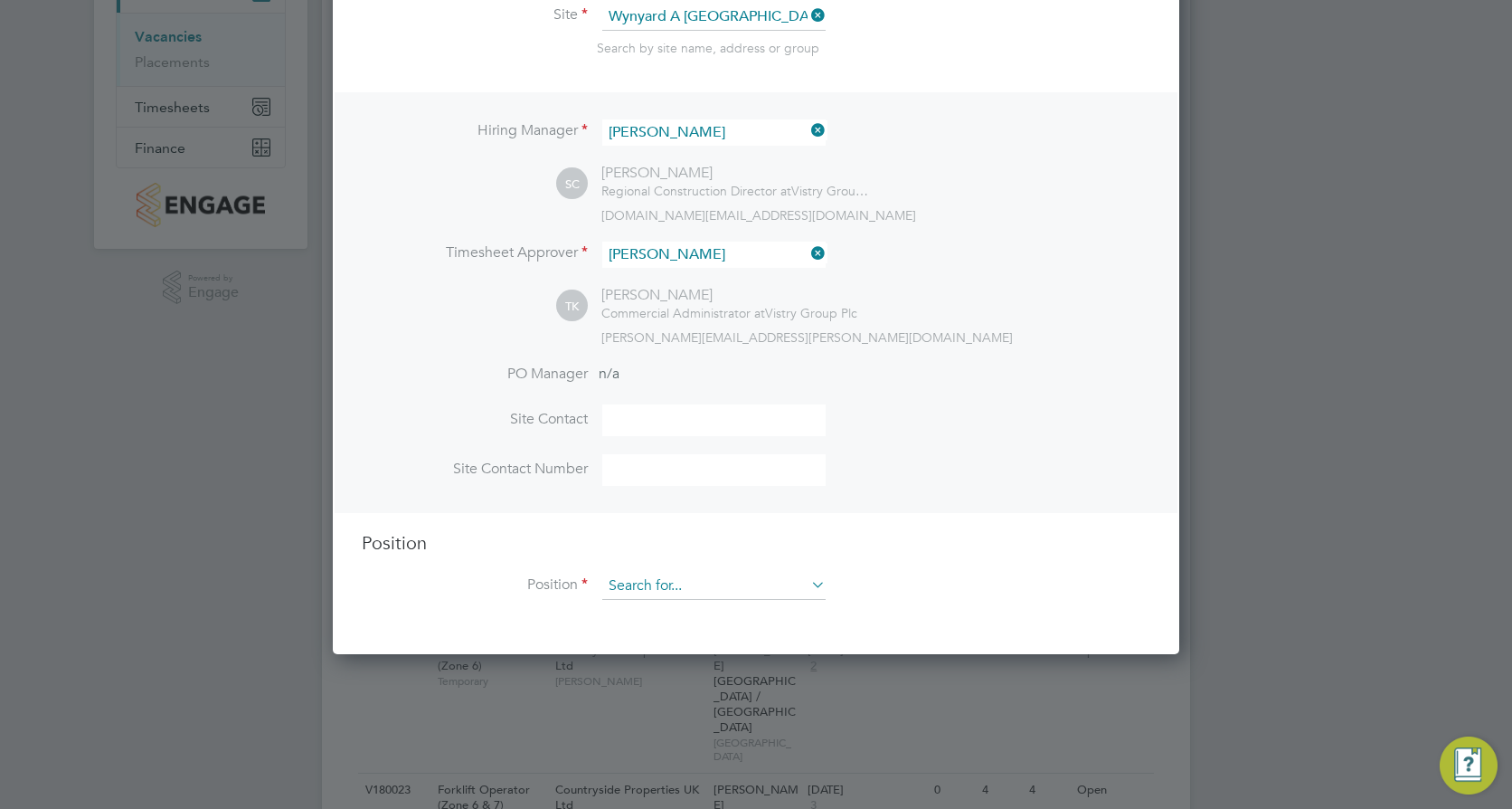
click at [668, 586] on input at bounding box center [714, 586] width 224 height 27
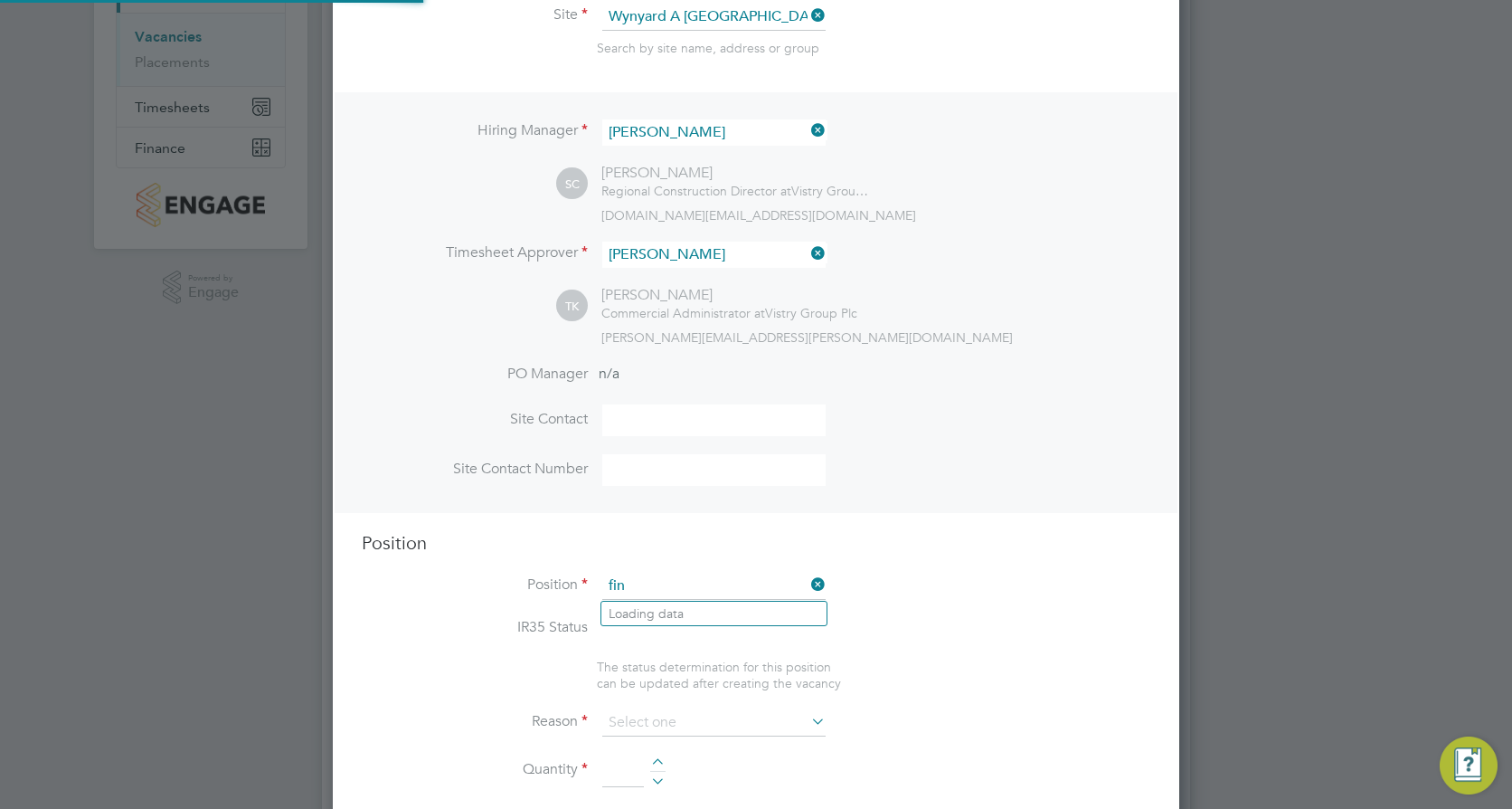
scroll to position [54, 95]
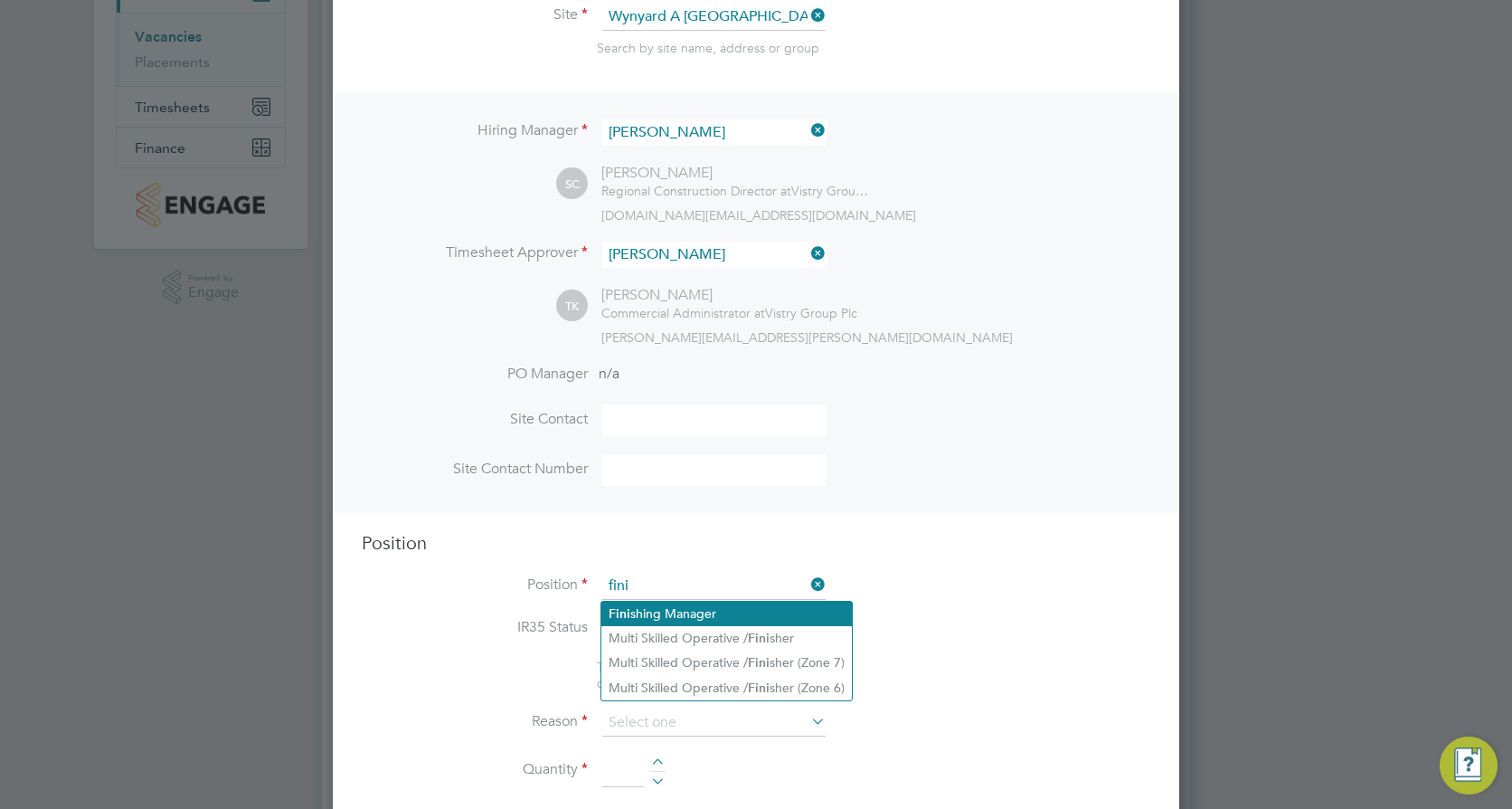
click at [680, 608] on li "Fini shing Manager" at bounding box center [726, 613] width 250 height 24
type input "Finishing Manager"
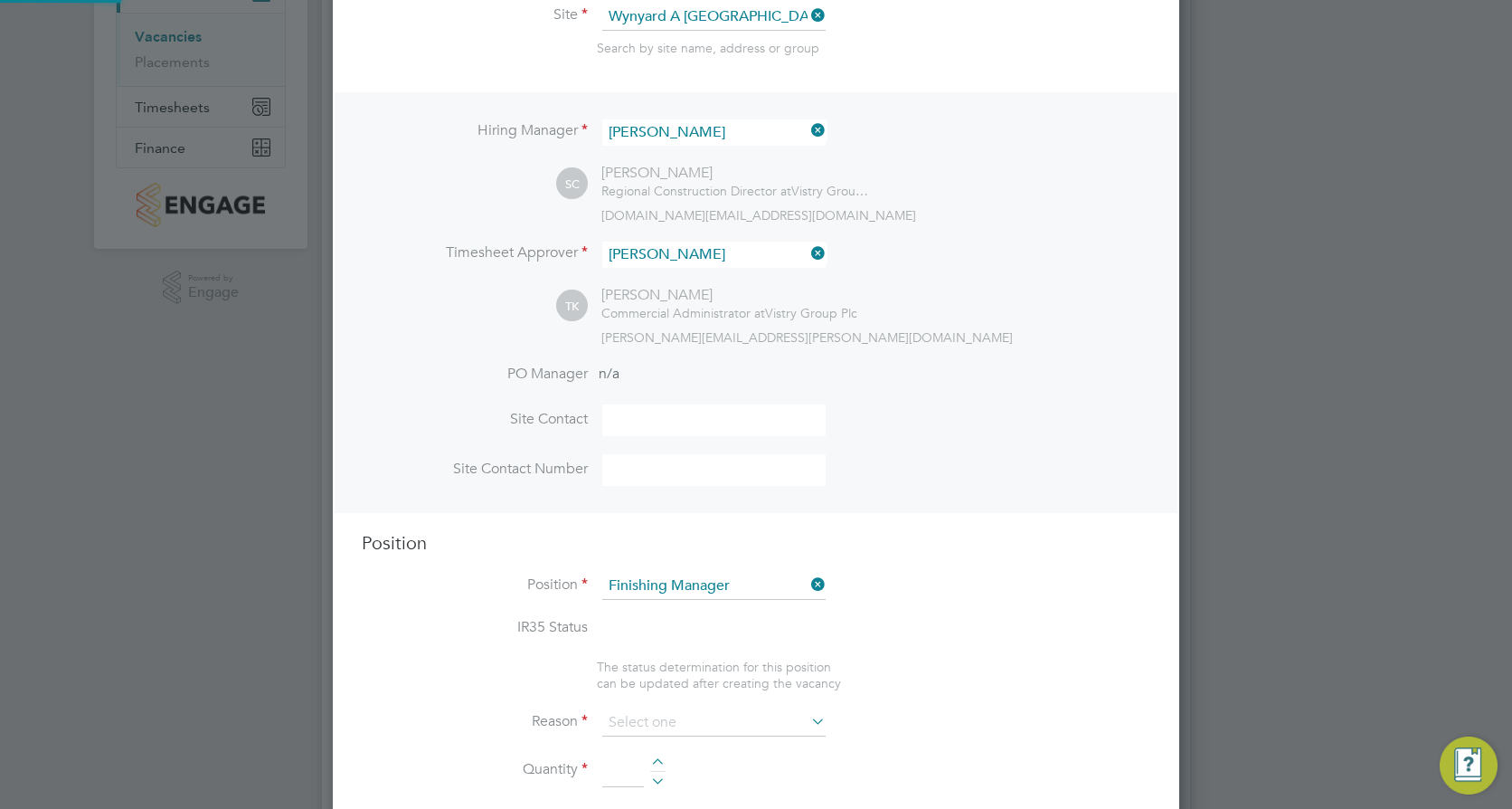
type textarea "• Ensures effective control of subcontractors in maintaining all necessary qual…"
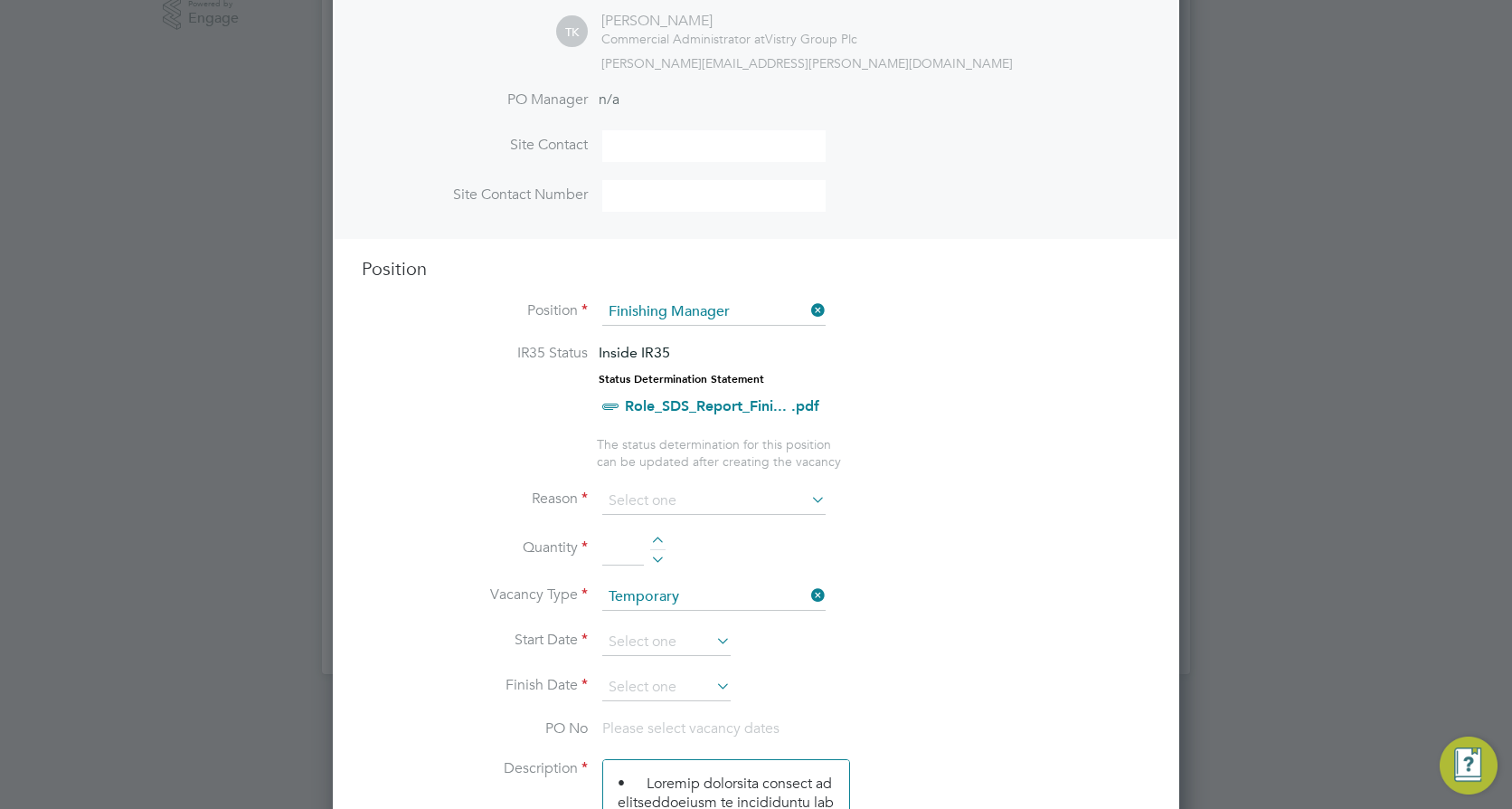
scroll to position [444, 0]
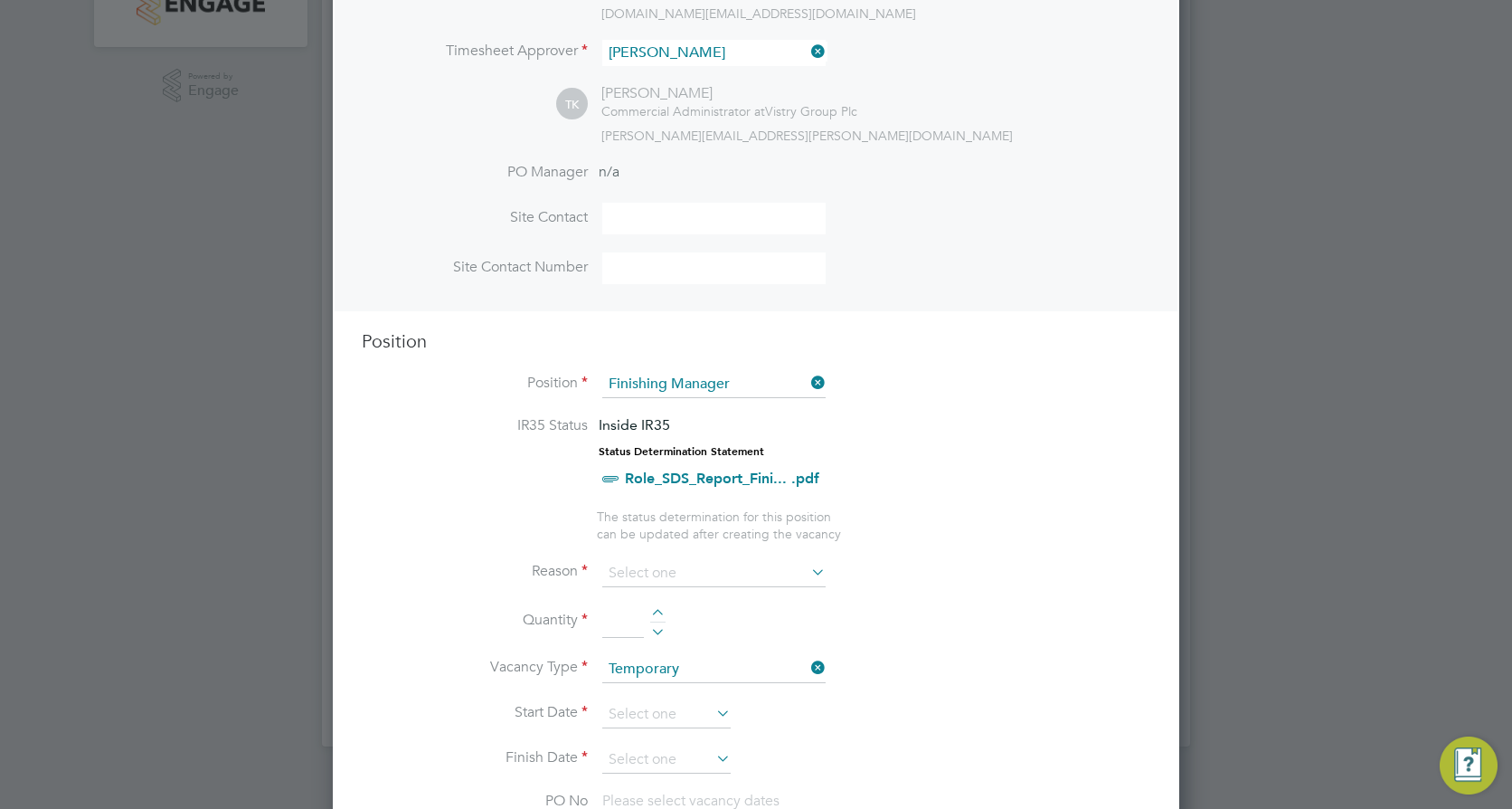
click at [808, 389] on icon at bounding box center [808, 382] width 0 height 25
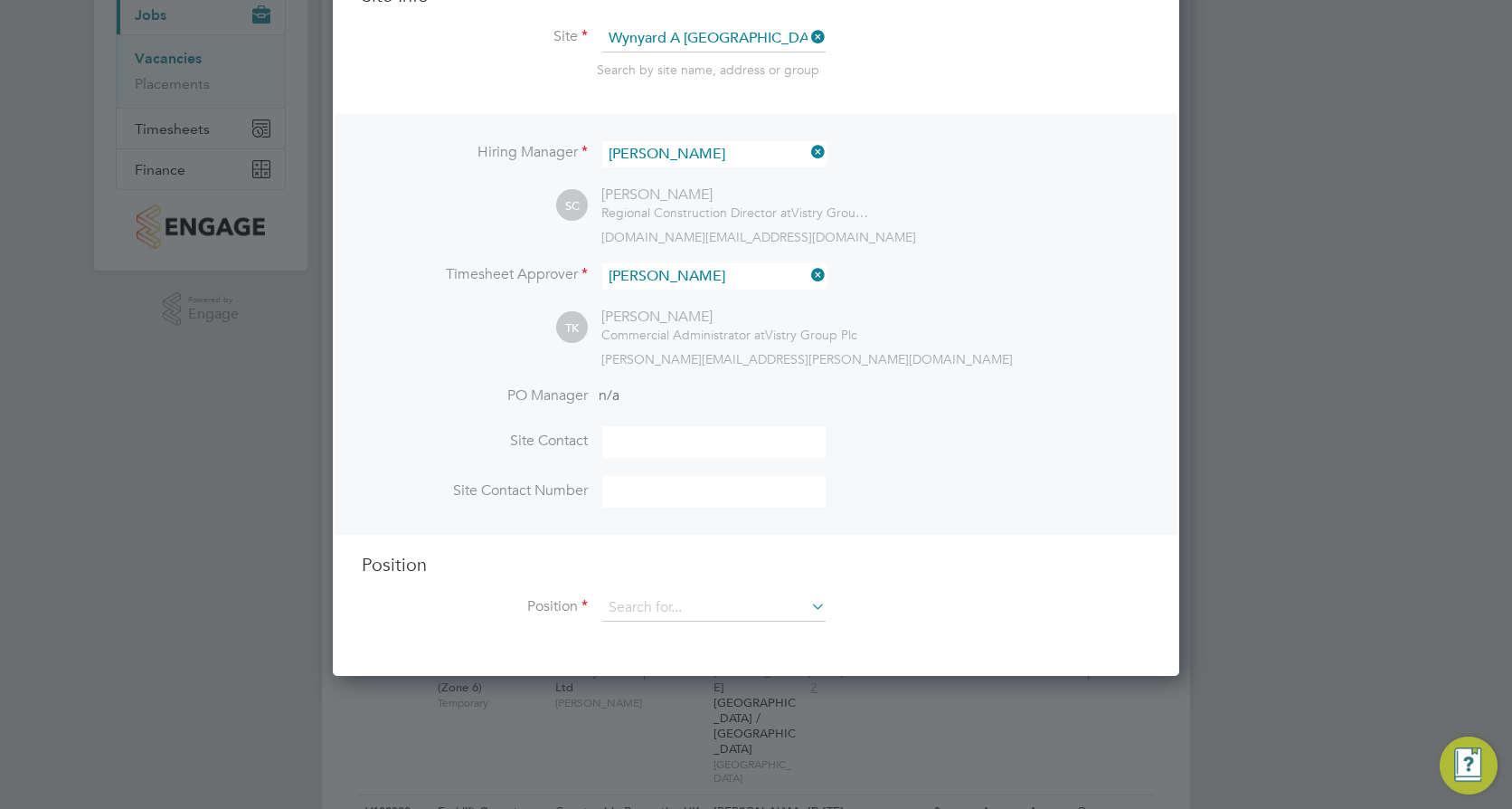
scroll to position [242, 0]
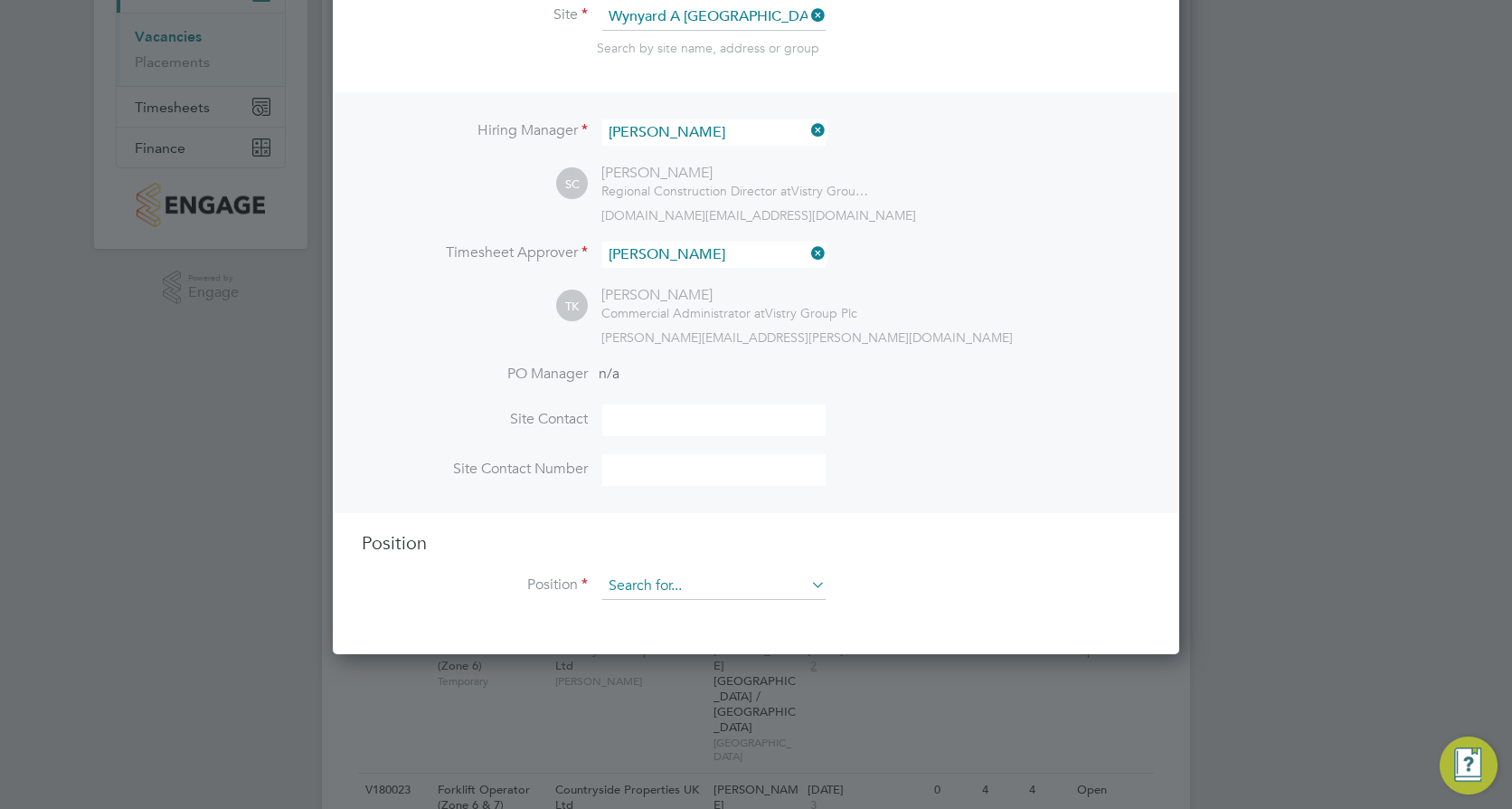
click at [650, 589] on input at bounding box center [714, 586] width 224 height 27
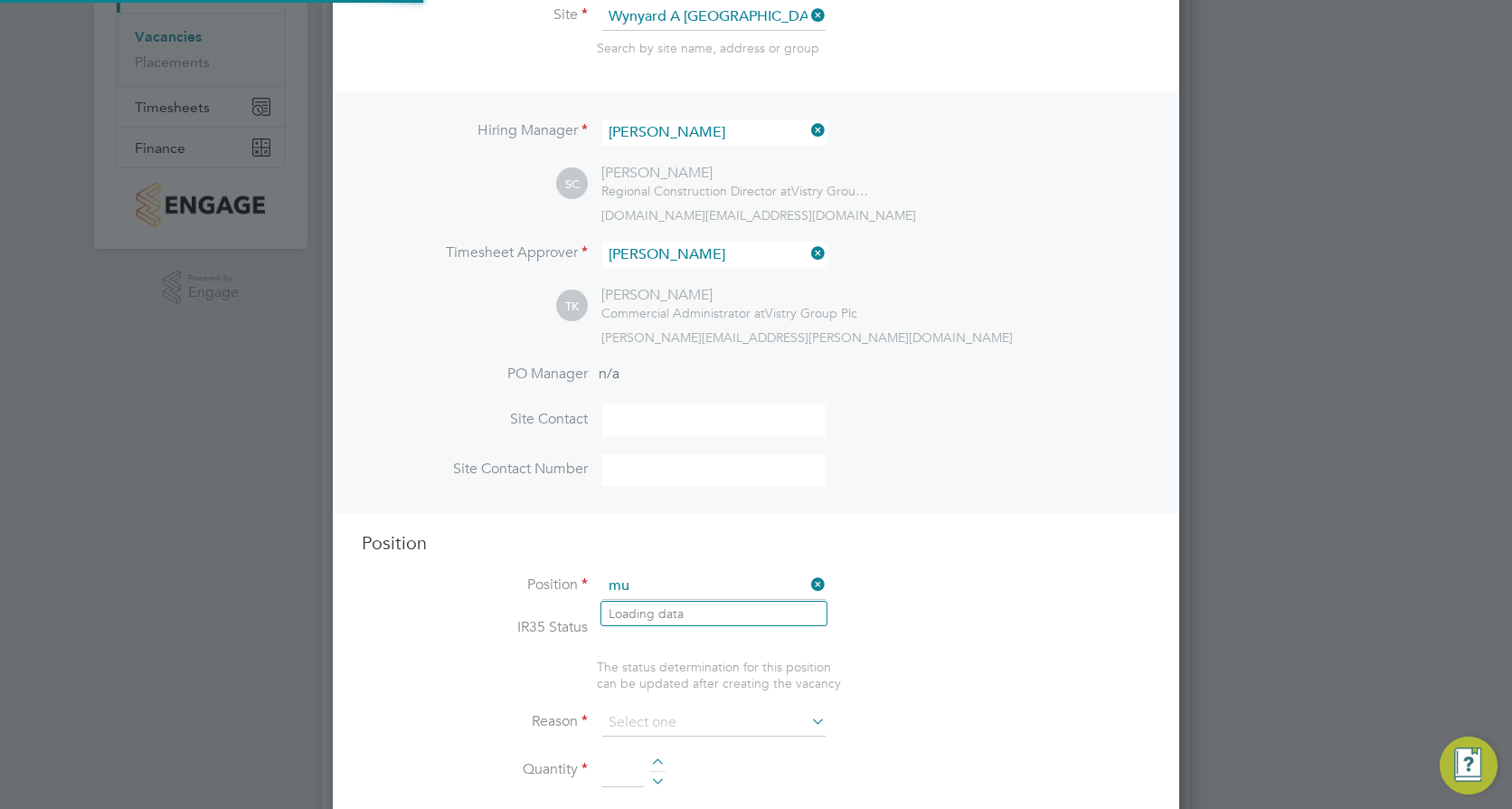
scroll to position [54, 95]
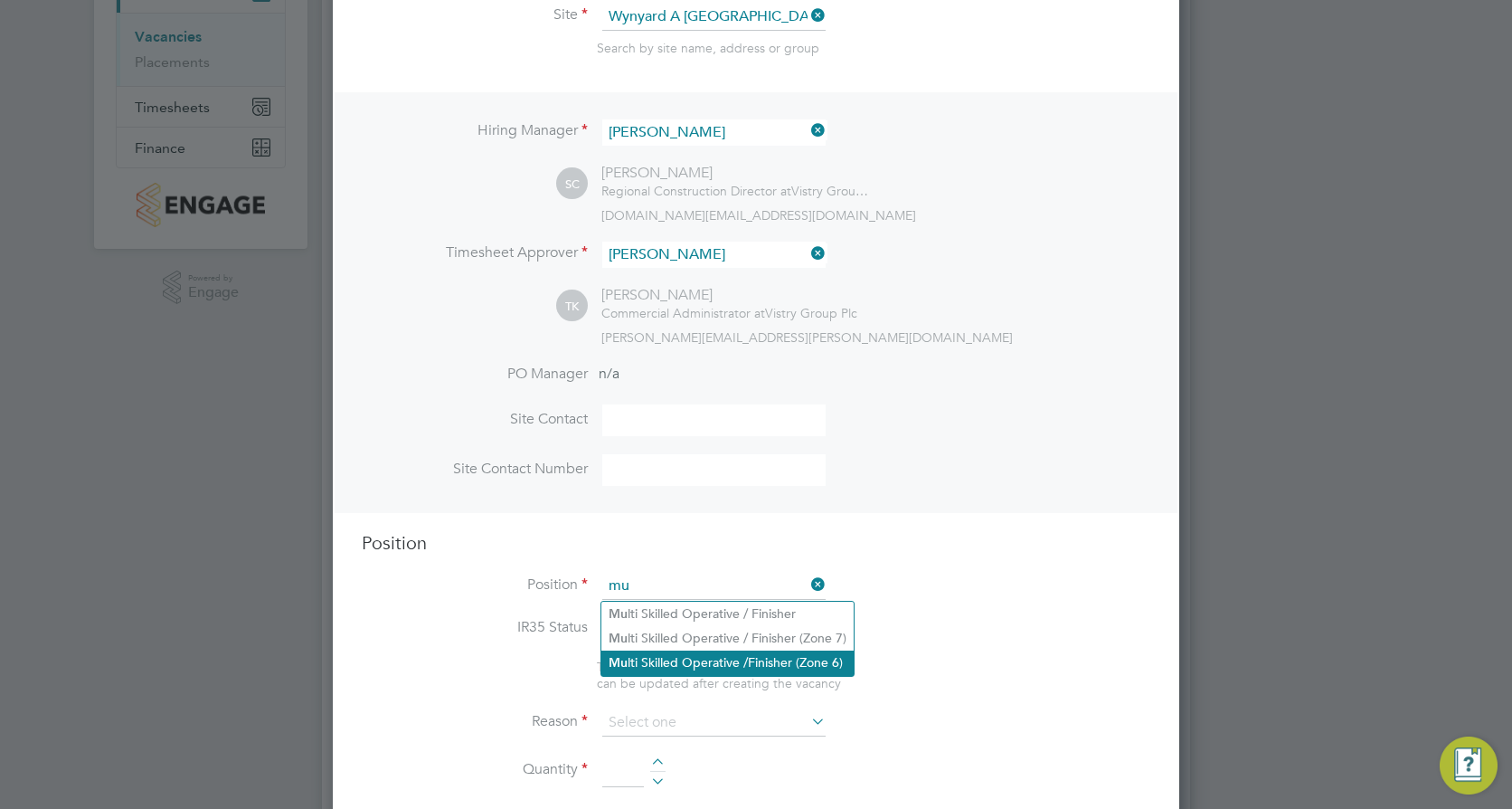
click at [696, 656] on li "Mu lti Skilled Operative /Finisher (Zone 6)" at bounding box center [727, 662] width 252 height 24
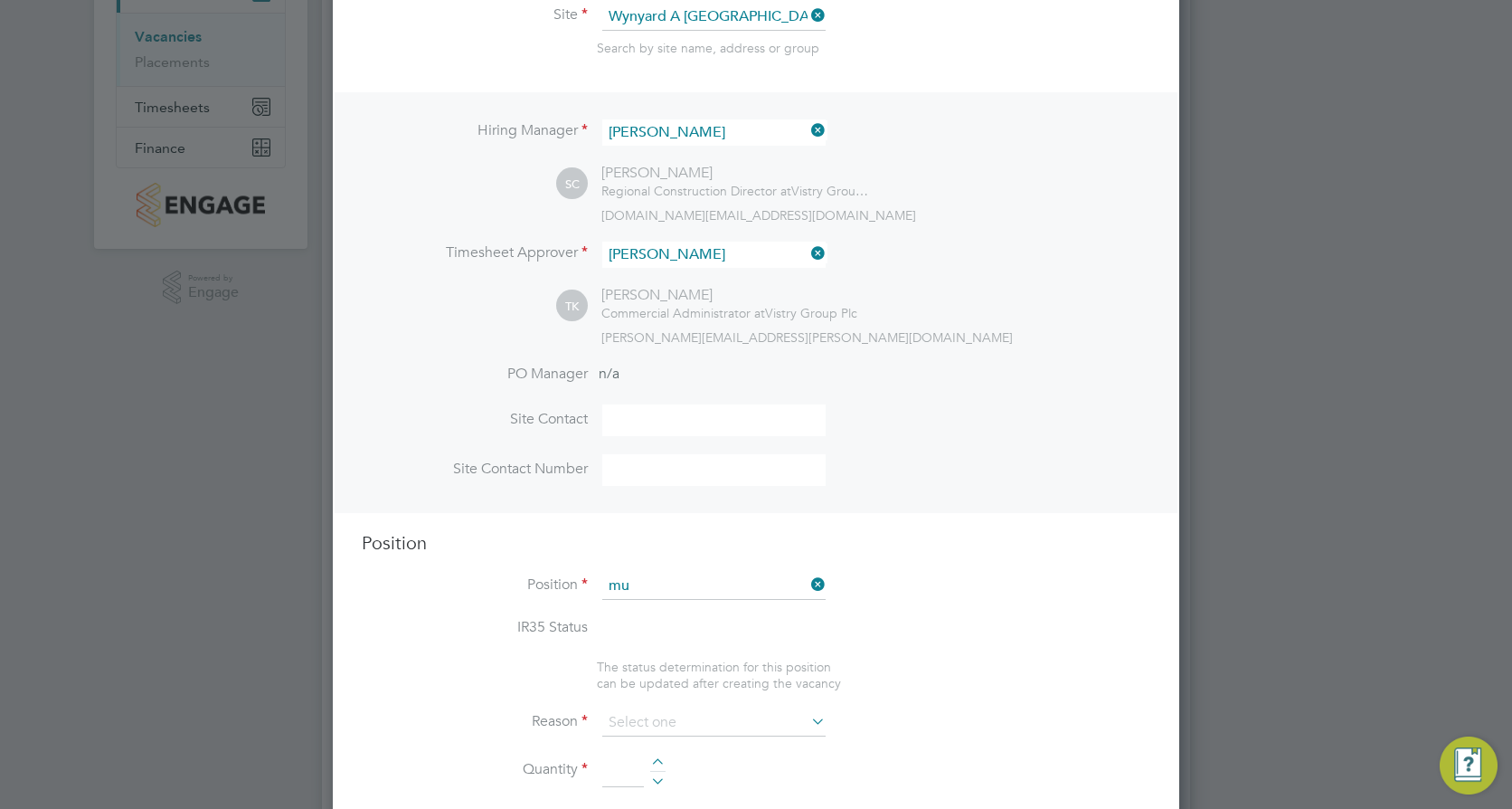
type input "Multi Skilled Operative /Finisher (Zone 6)"
type textarea "• Prepares schedules of defects and ensures completion in accordance with progr…"
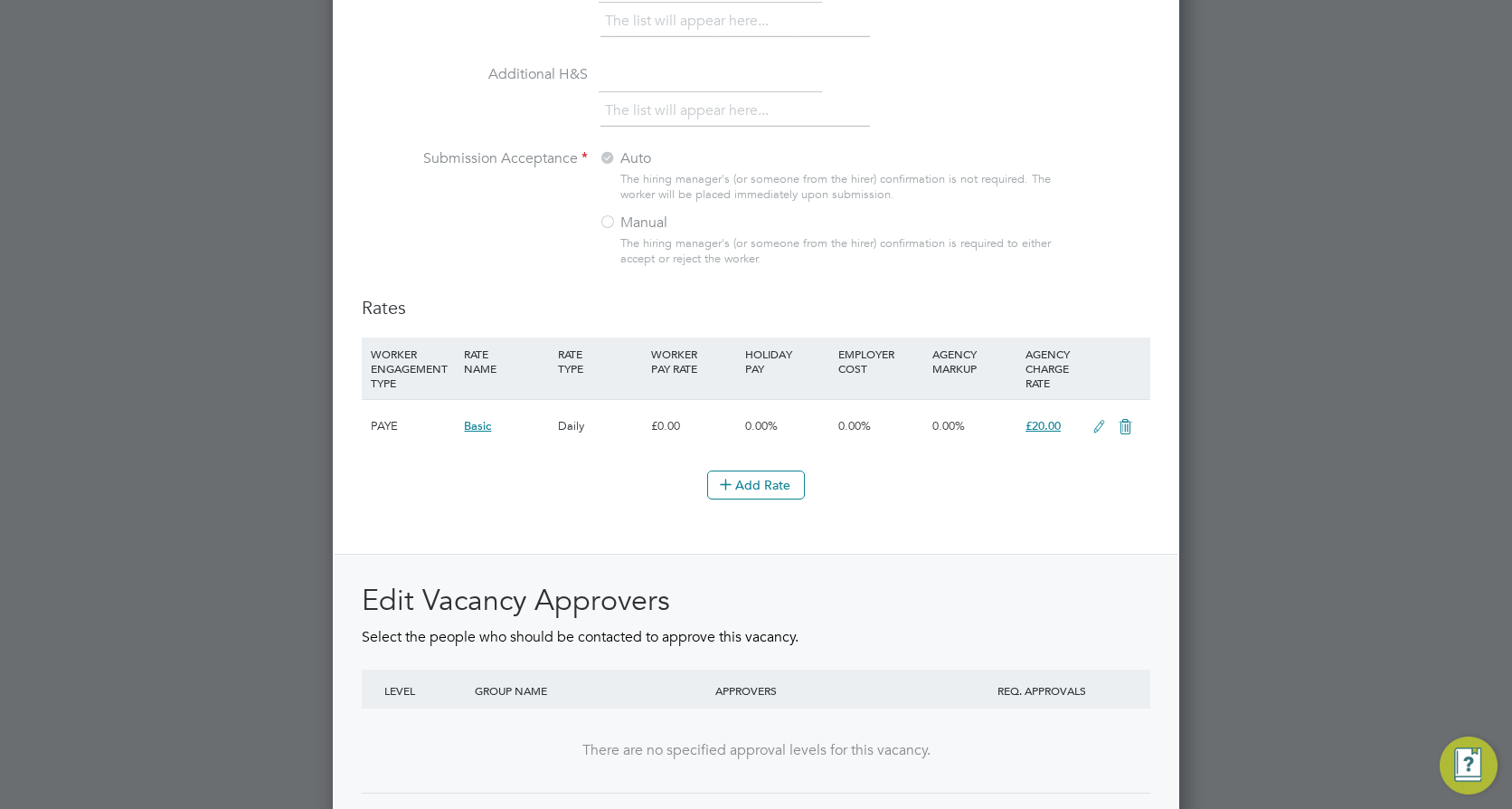
scroll to position [1780, 0]
